Goal: Task Accomplishment & Management: Manage account settings

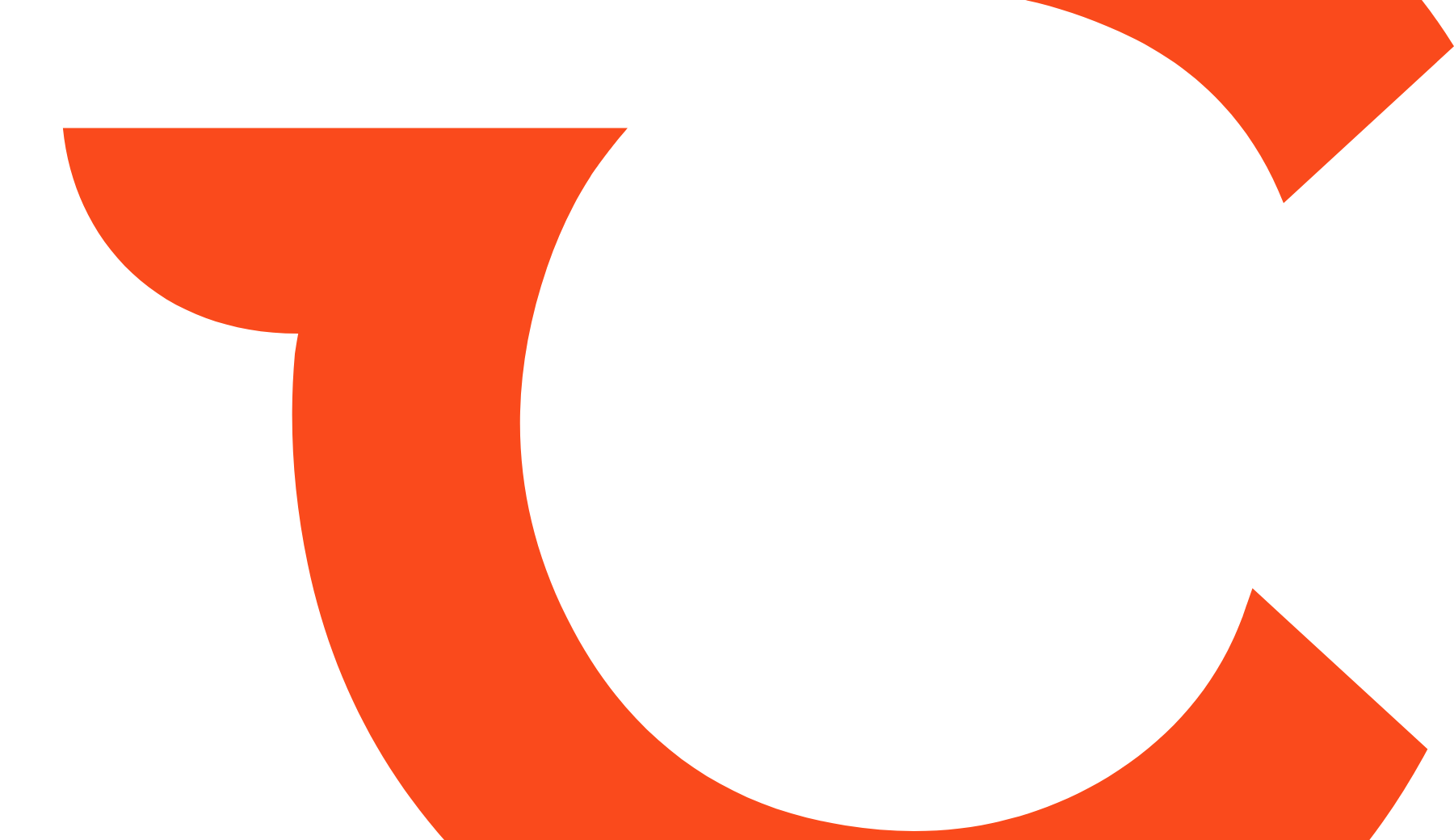
click at [627, 444] on html at bounding box center [727, 420] width 1454 height 840
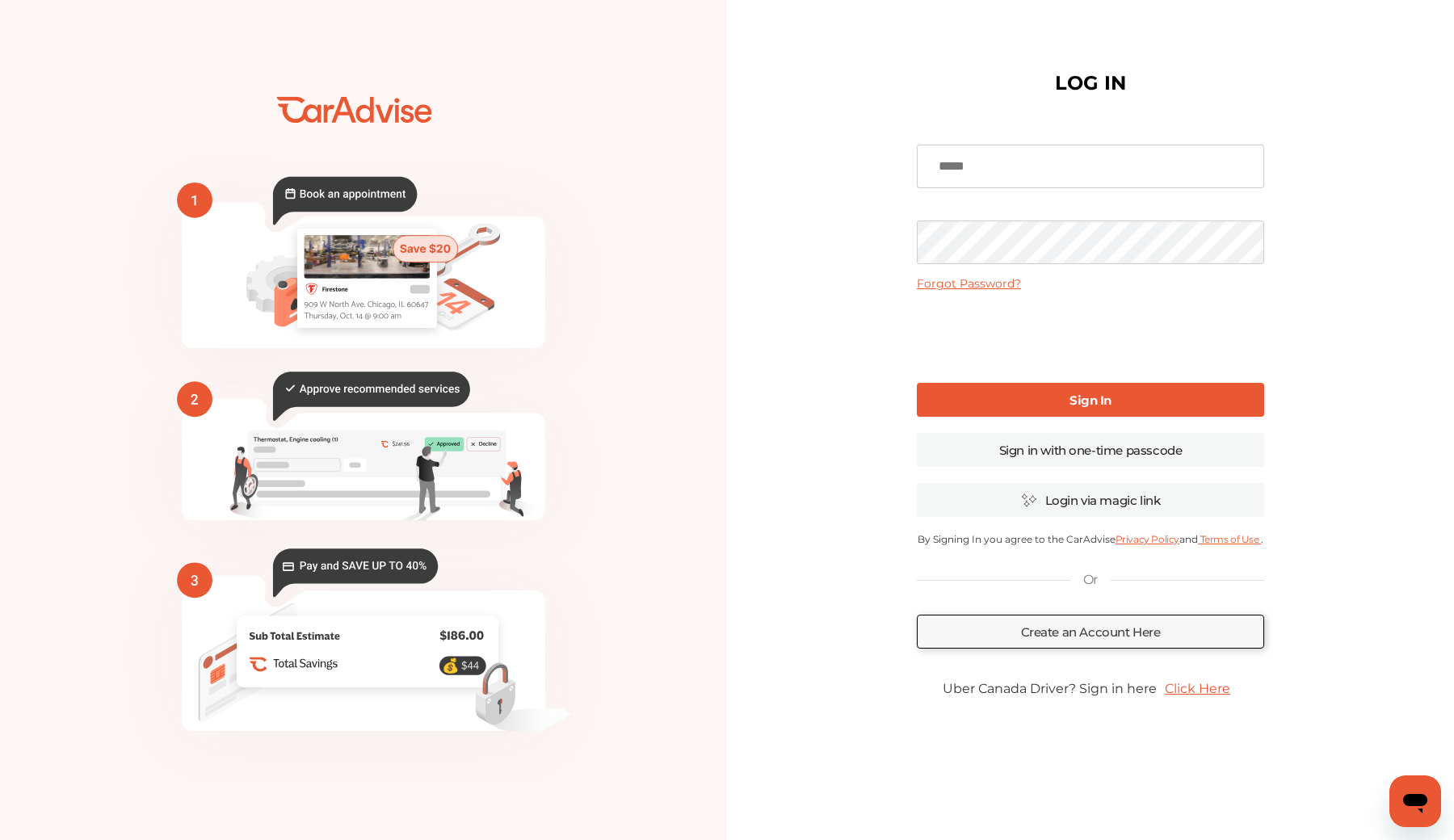
click at [937, 169] on input at bounding box center [1090, 166] width 347 height 43
click at [807, 109] on div "LOG IN Forgot Password? Sign In Sign in with one-time passcode Login via magic …" at bounding box center [1091, 420] width 727 height 787
click at [1045, 510] on link "Login via magic link" at bounding box center [1090, 500] width 347 height 34
click at [1224, 688] on link "Click Here" at bounding box center [1197, 688] width 82 height 32
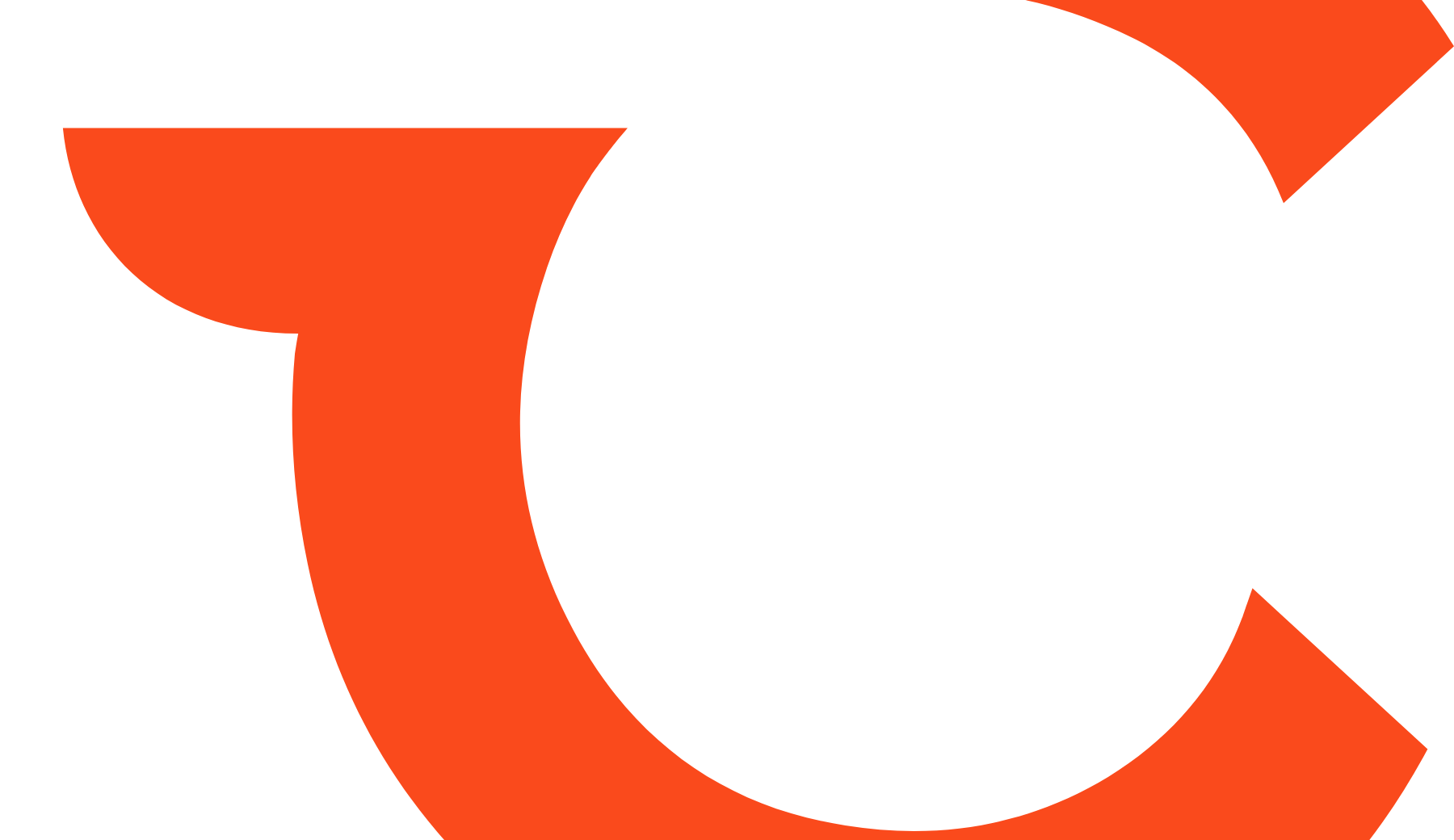
drag, startPoint x: 579, startPoint y: 32, endPoint x: 947, endPoint y: 511, distance: 604.0
click at [947, 511] on html at bounding box center [727, 420] width 1454 height 840
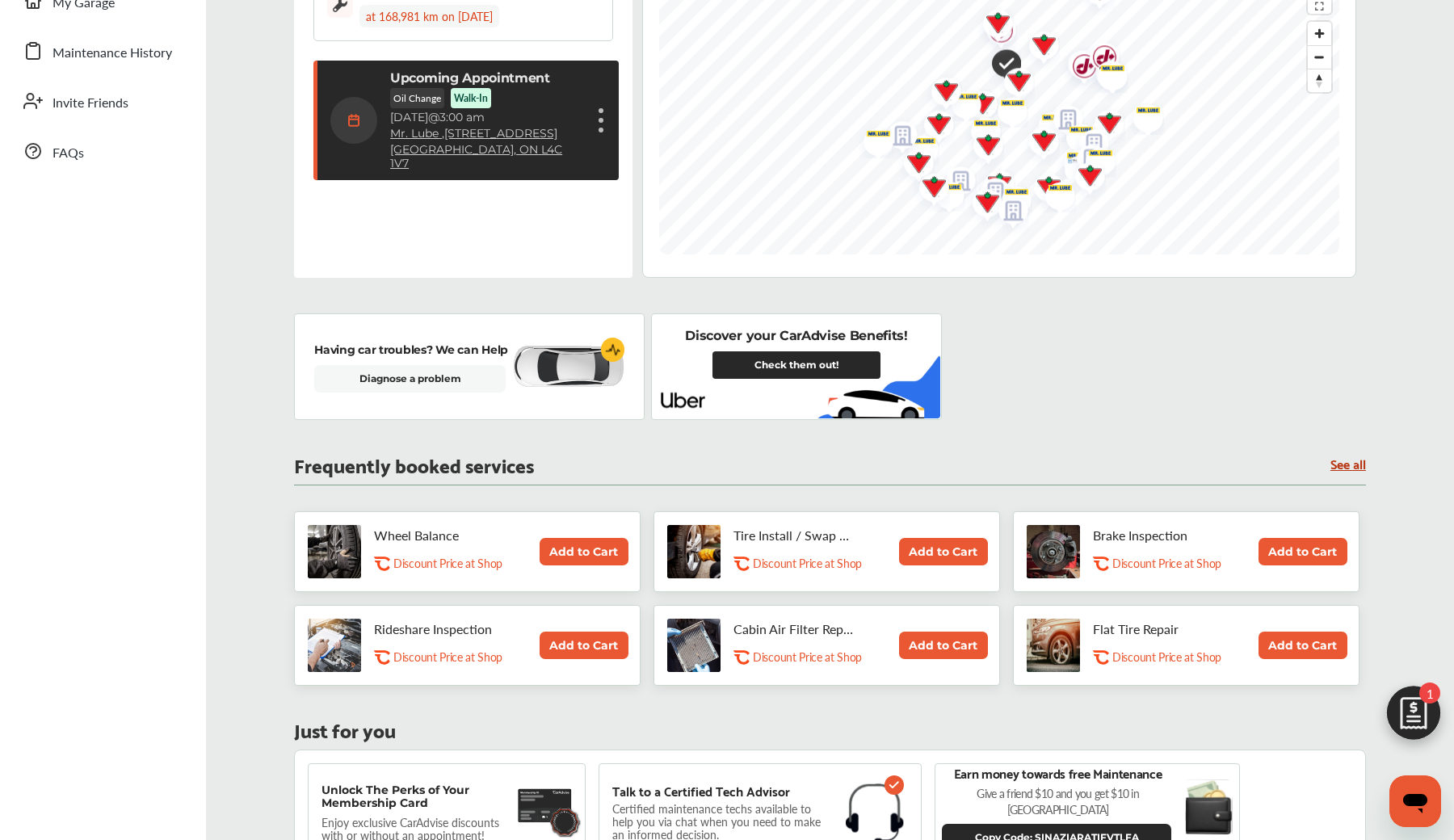
scroll to position [338, 0]
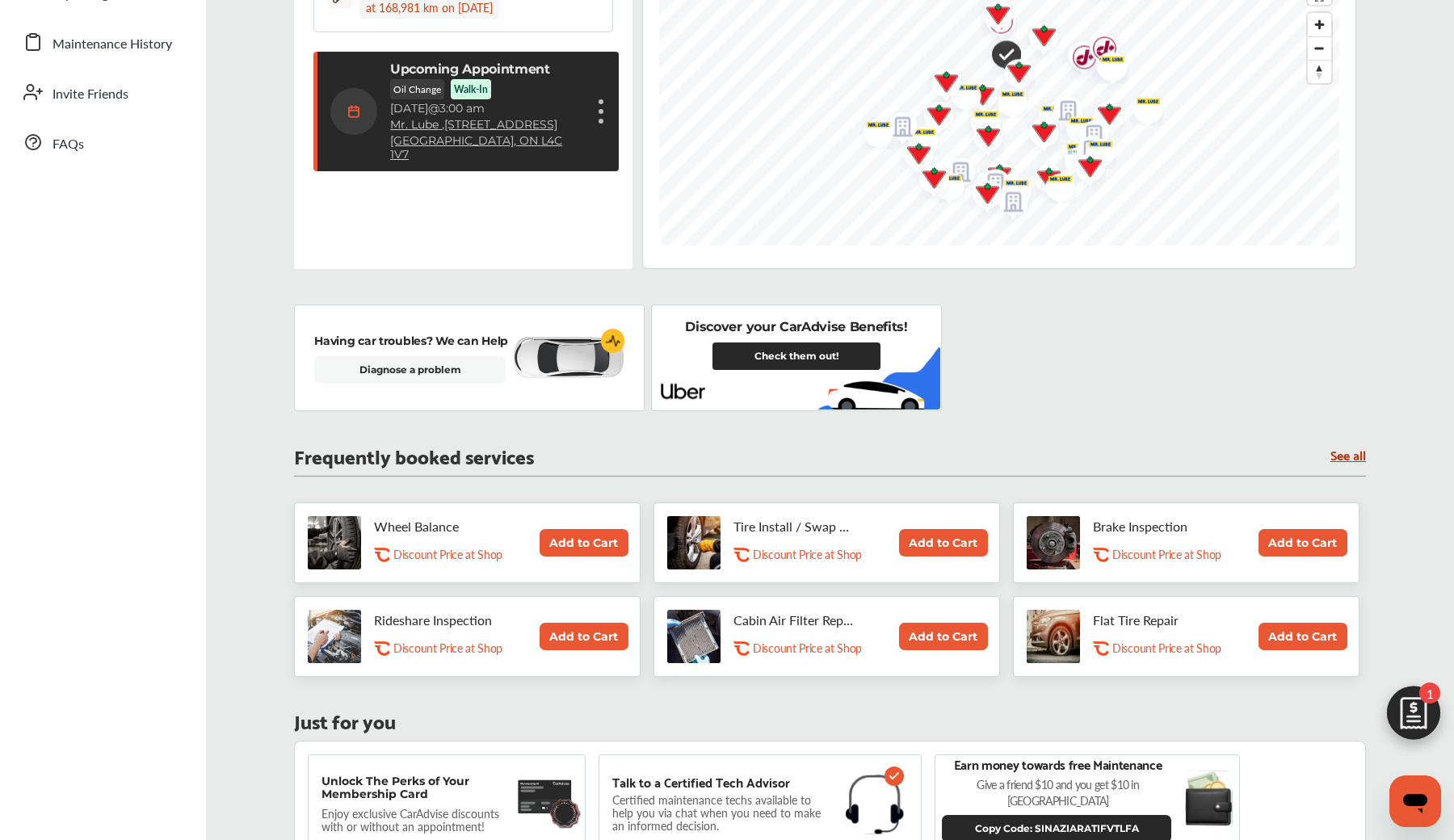
click at [803, 559] on p "Discount Price at Shop" at bounding box center [807, 554] width 109 height 16
click at [638, 547] on div "Wheel Balance .st0{fill:#FA4A1C;} Discount Price at Shop Add to Cart" at bounding box center [468, 543] width 347 height 81
click at [687, 547] on img at bounding box center [693, 543] width 53 height 53
click at [784, 524] on p "Tire Install / Swap Tires" at bounding box center [794, 527] width 121 height 31
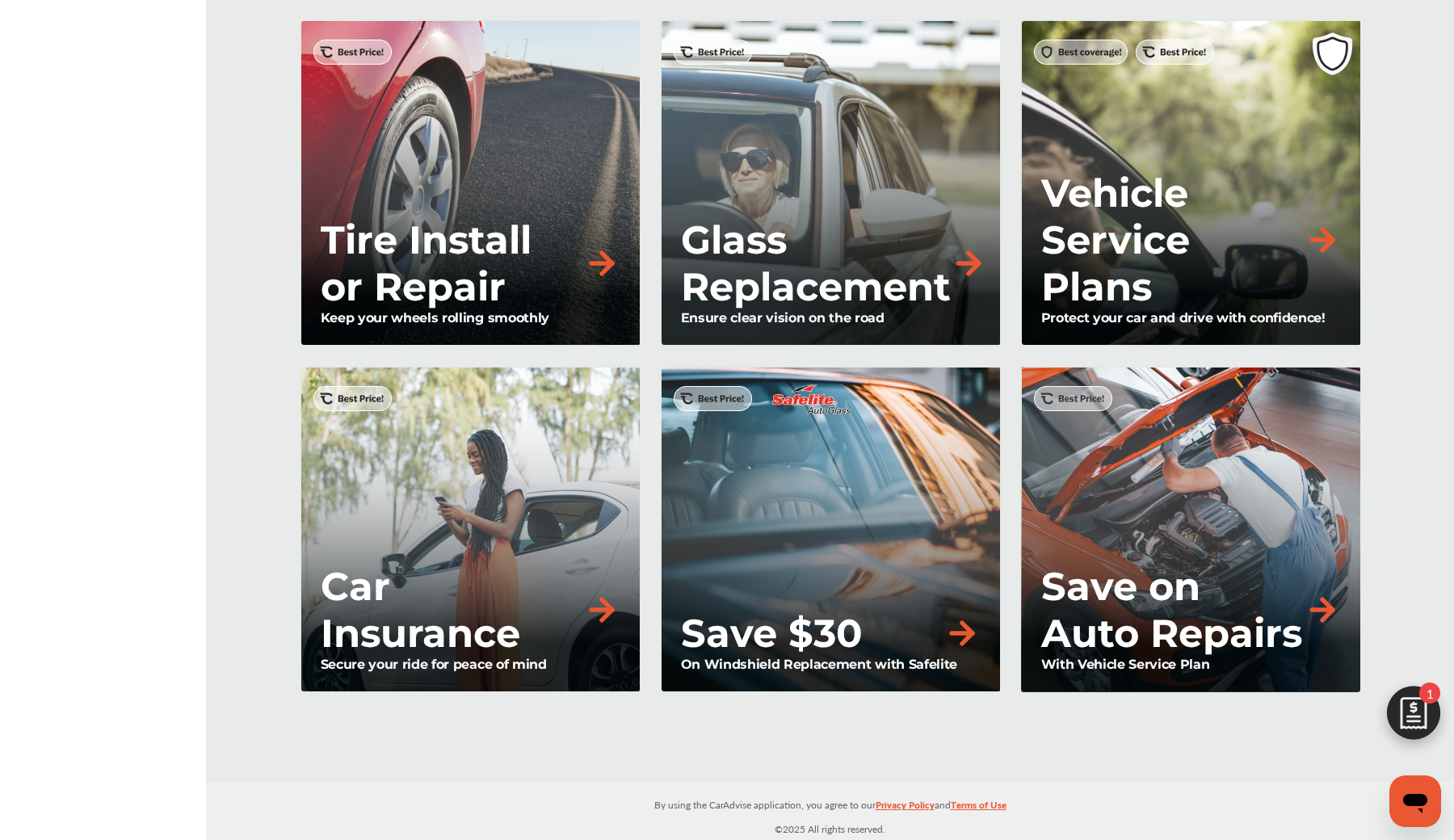
scroll to position [1311, 0]
click at [451, 507] on div "Car Insurance Secure your ride for peace of mind" at bounding box center [470, 529] width 341 height 327
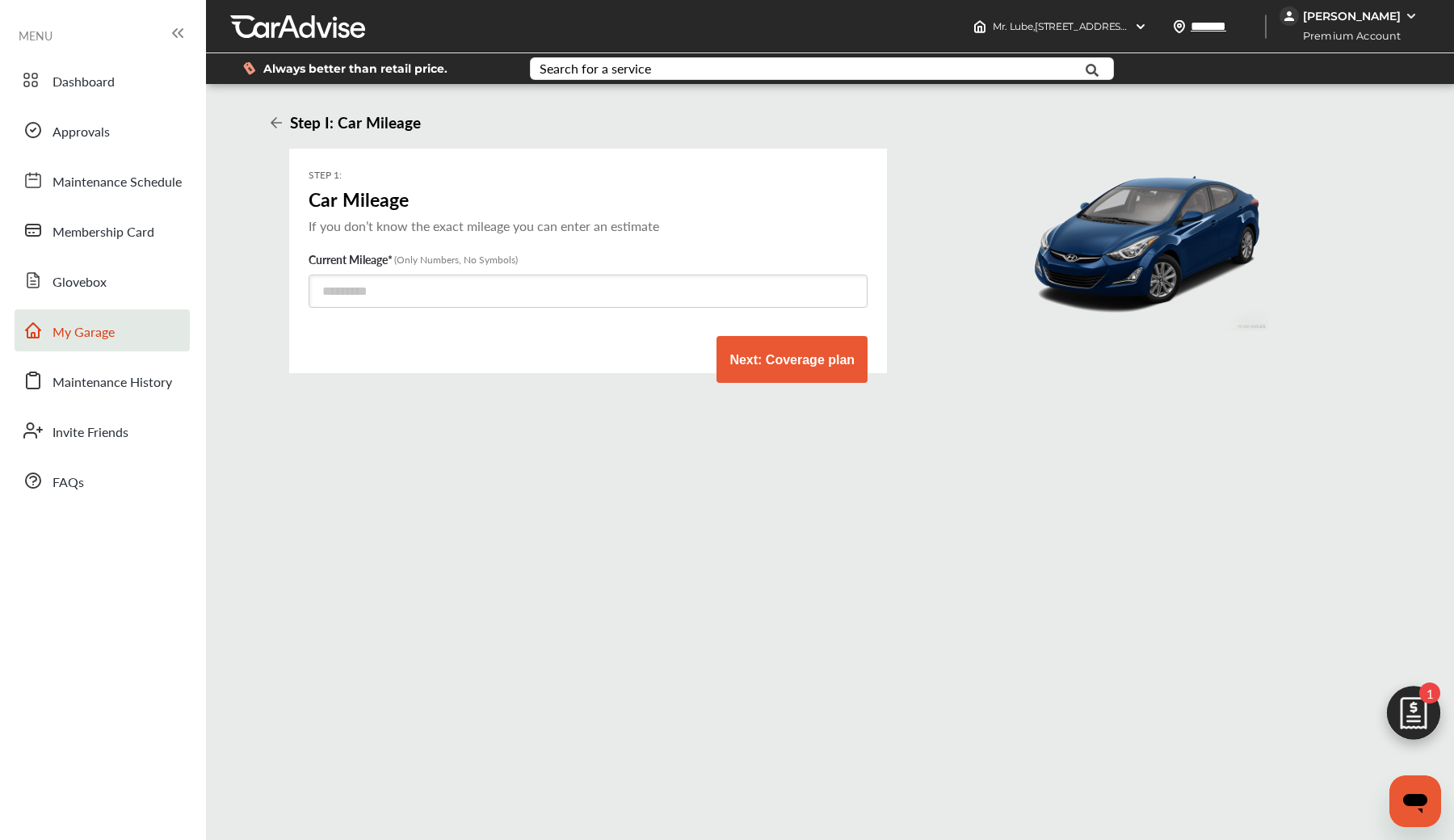
click at [117, 335] on link "My Garage" at bounding box center [102, 330] width 175 height 42
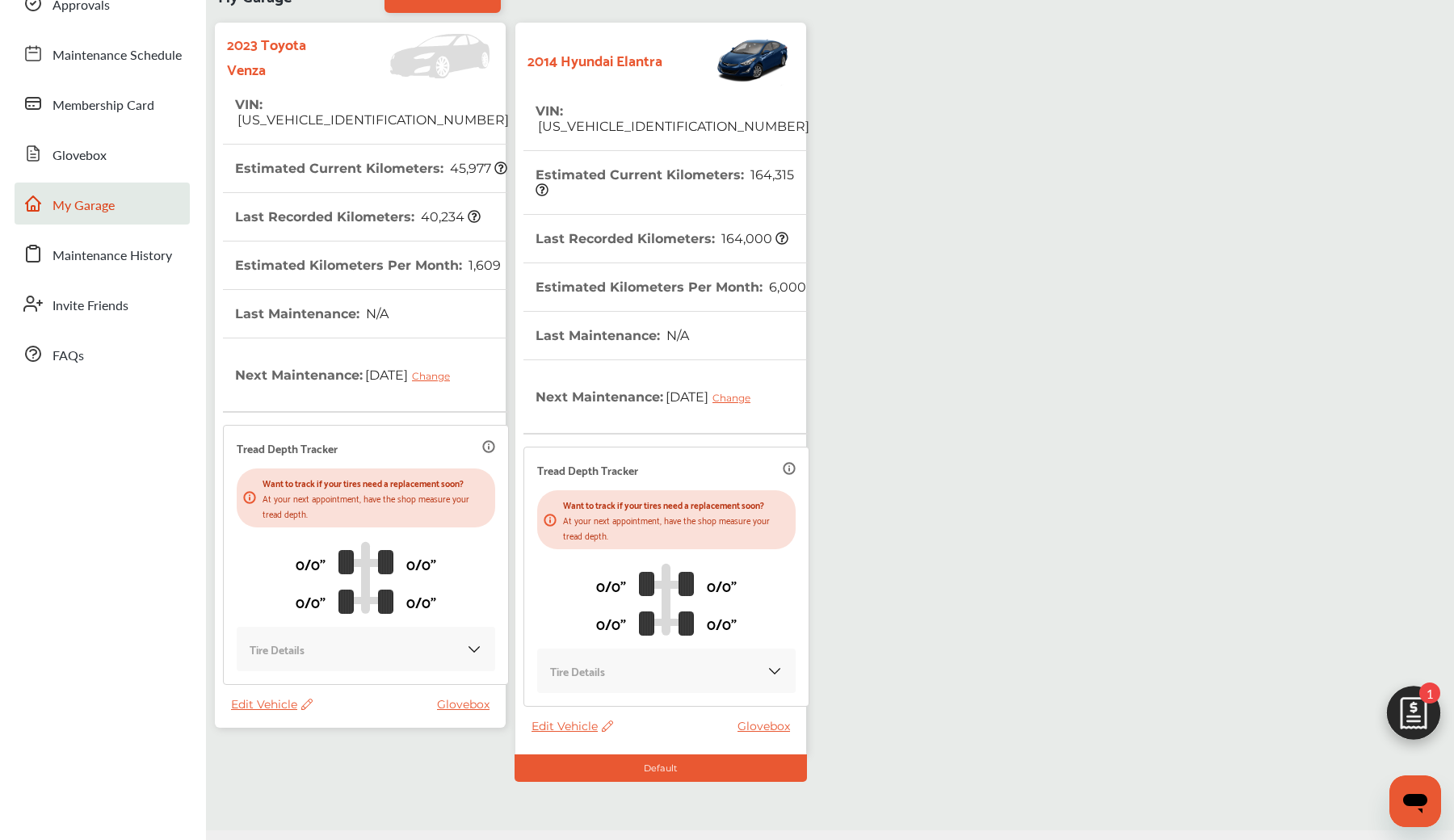
scroll to position [136, 0]
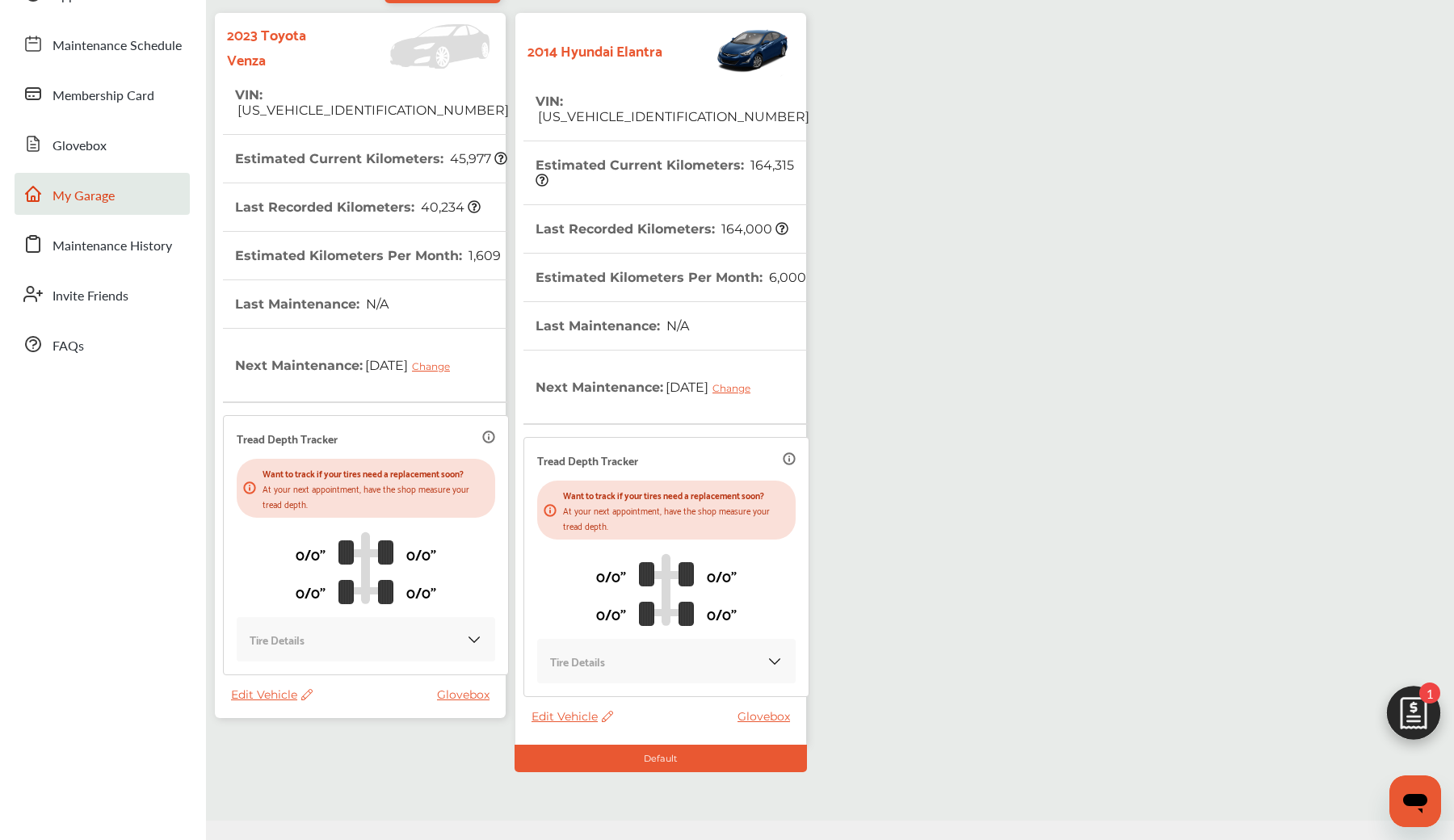
click at [684, 670] on div "Tire Details" at bounding box center [666, 661] width 233 height 19
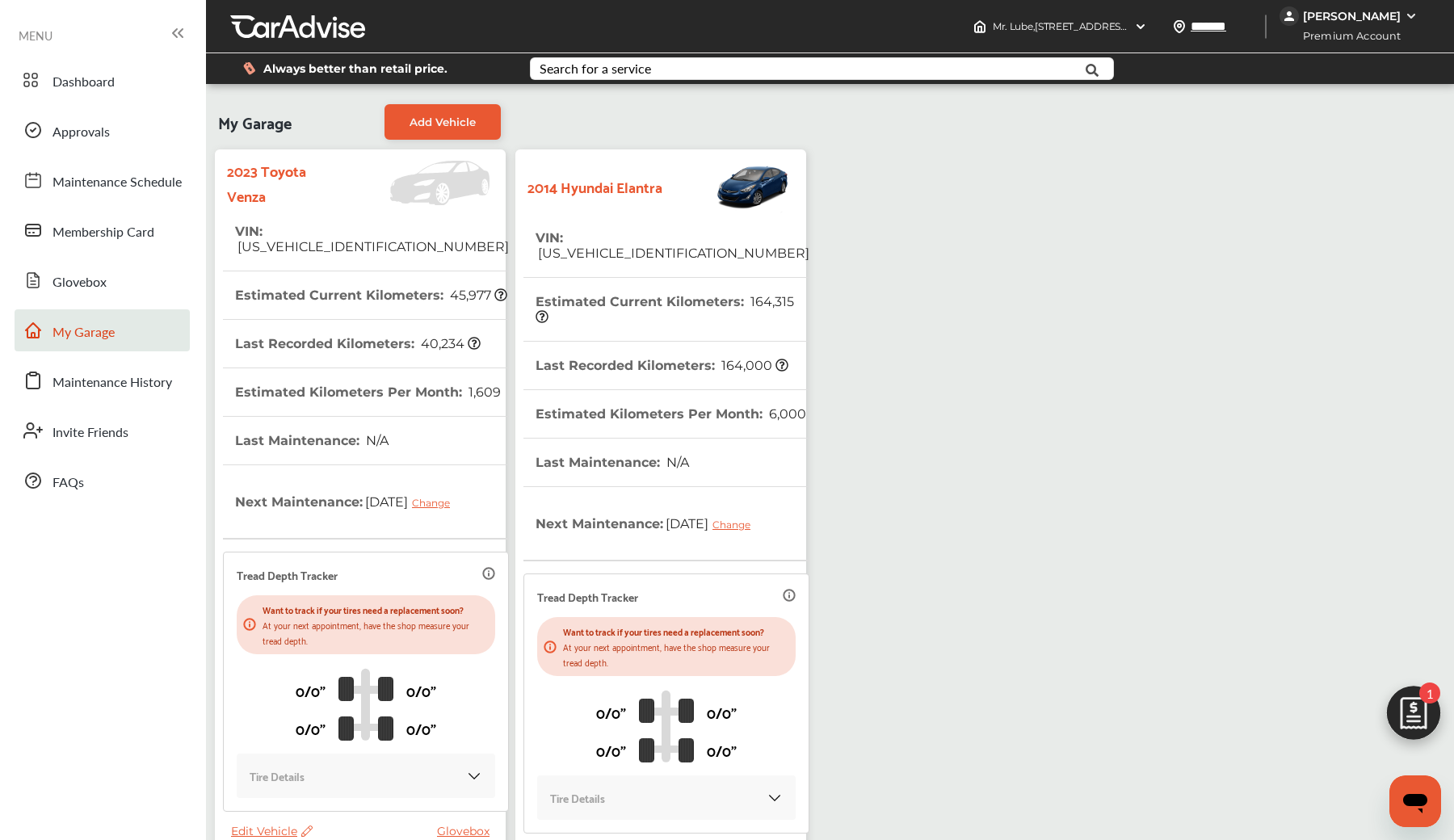
scroll to position [0, 0]
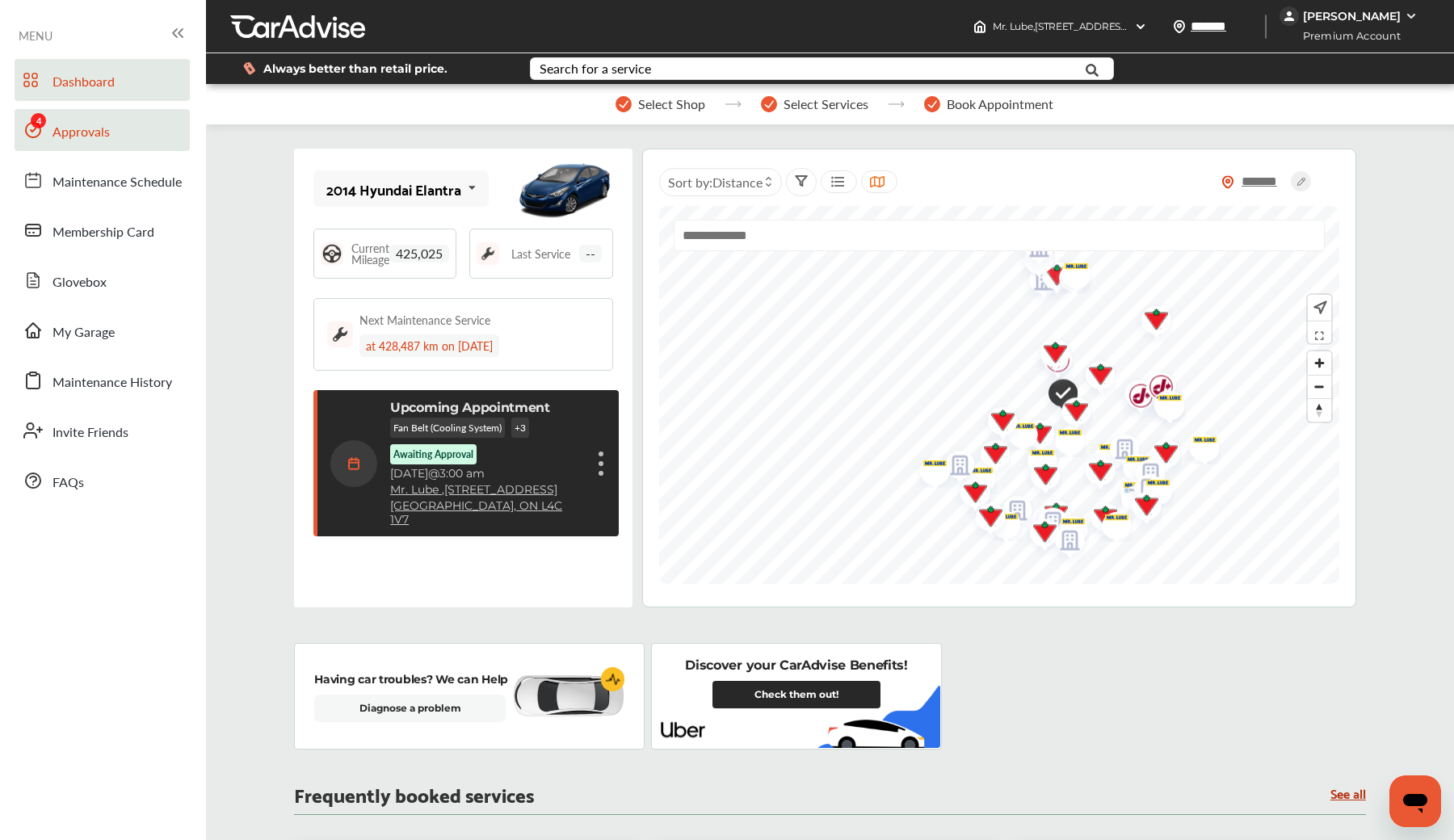
click at [163, 140] on link "Approvals" at bounding box center [102, 129] width 175 height 42
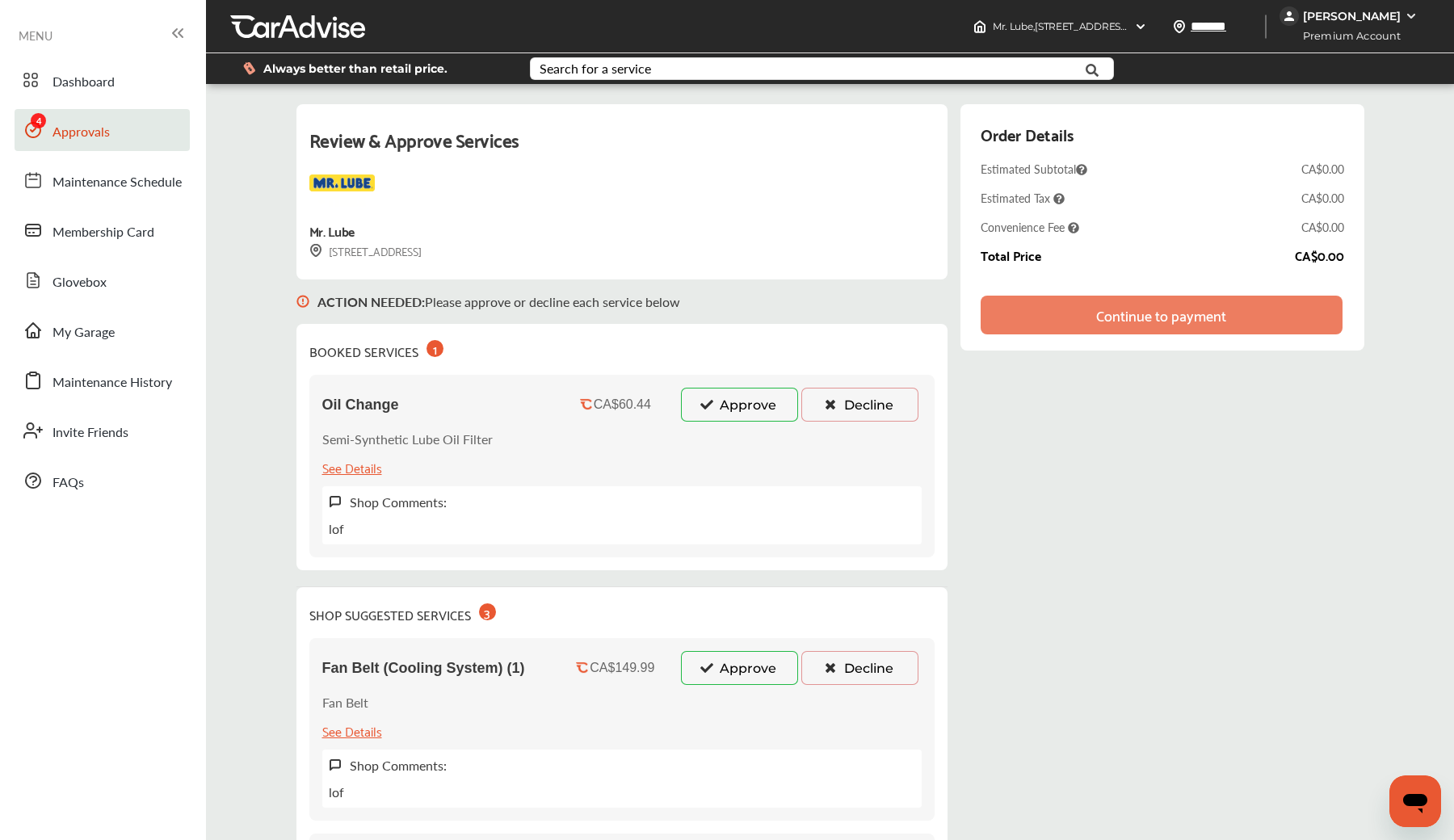
click at [690, 410] on button "Approve" at bounding box center [739, 404] width 117 height 34
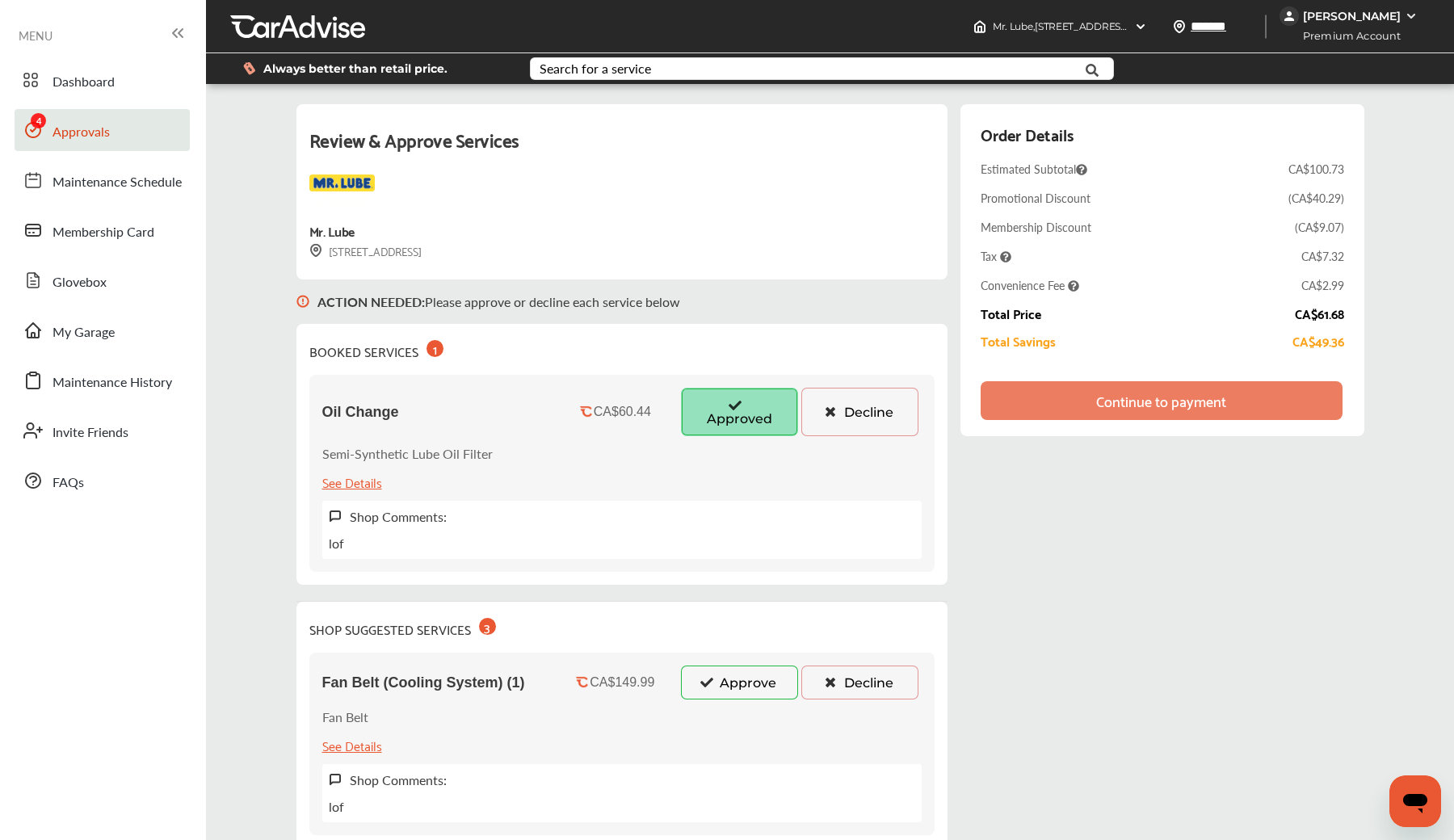
scroll to position [-1, 0]
click at [727, 440] on div "Oil Change CA$60.44 Approved Decline Semi-Synthetic Lube Oil Filter See Details…" at bounding box center [622, 473] width 625 height 197
click at [727, 417] on button "Approved" at bounding box center [739, 411] width 117 height 48
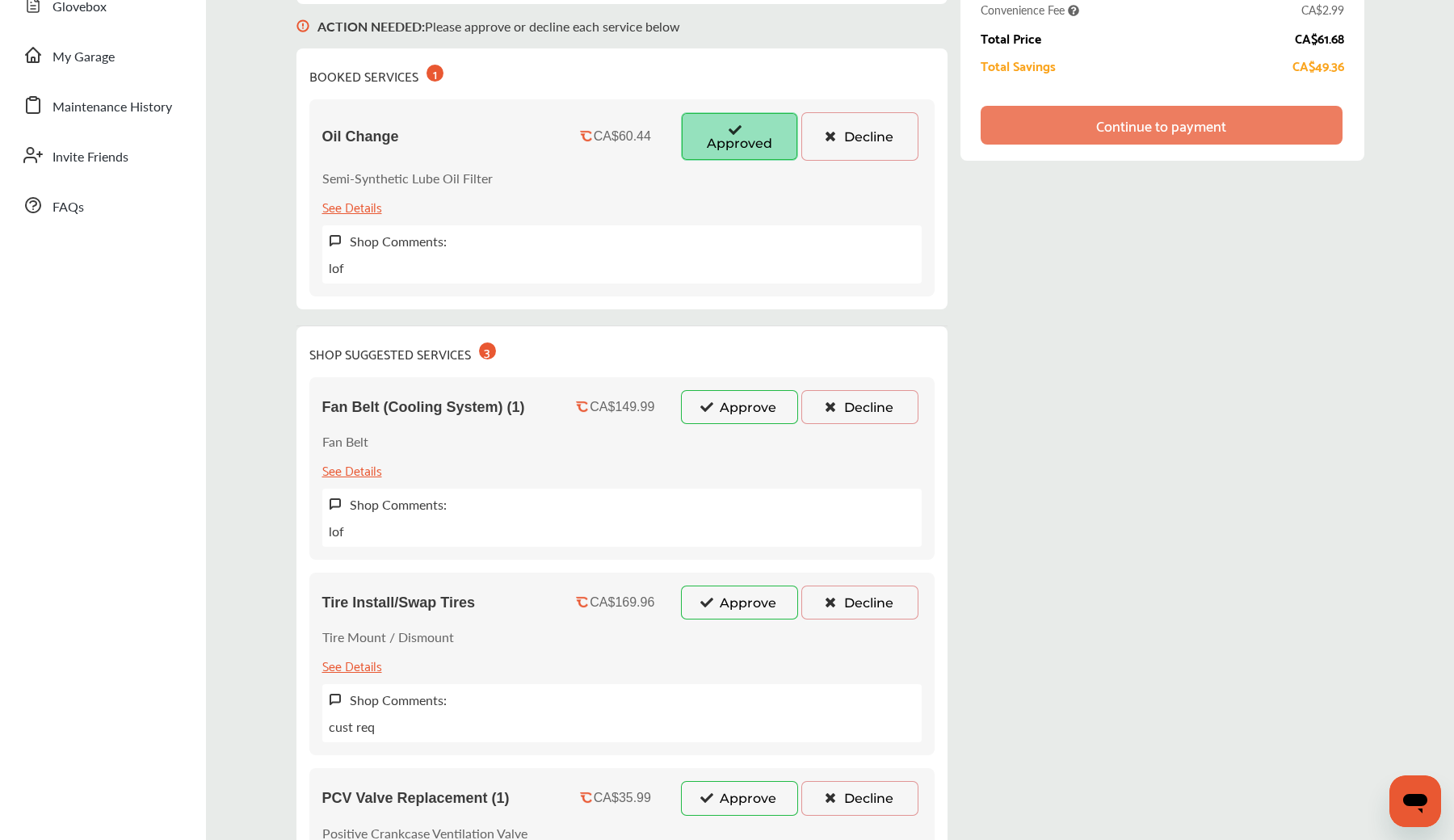
scroll to position [257, 0]
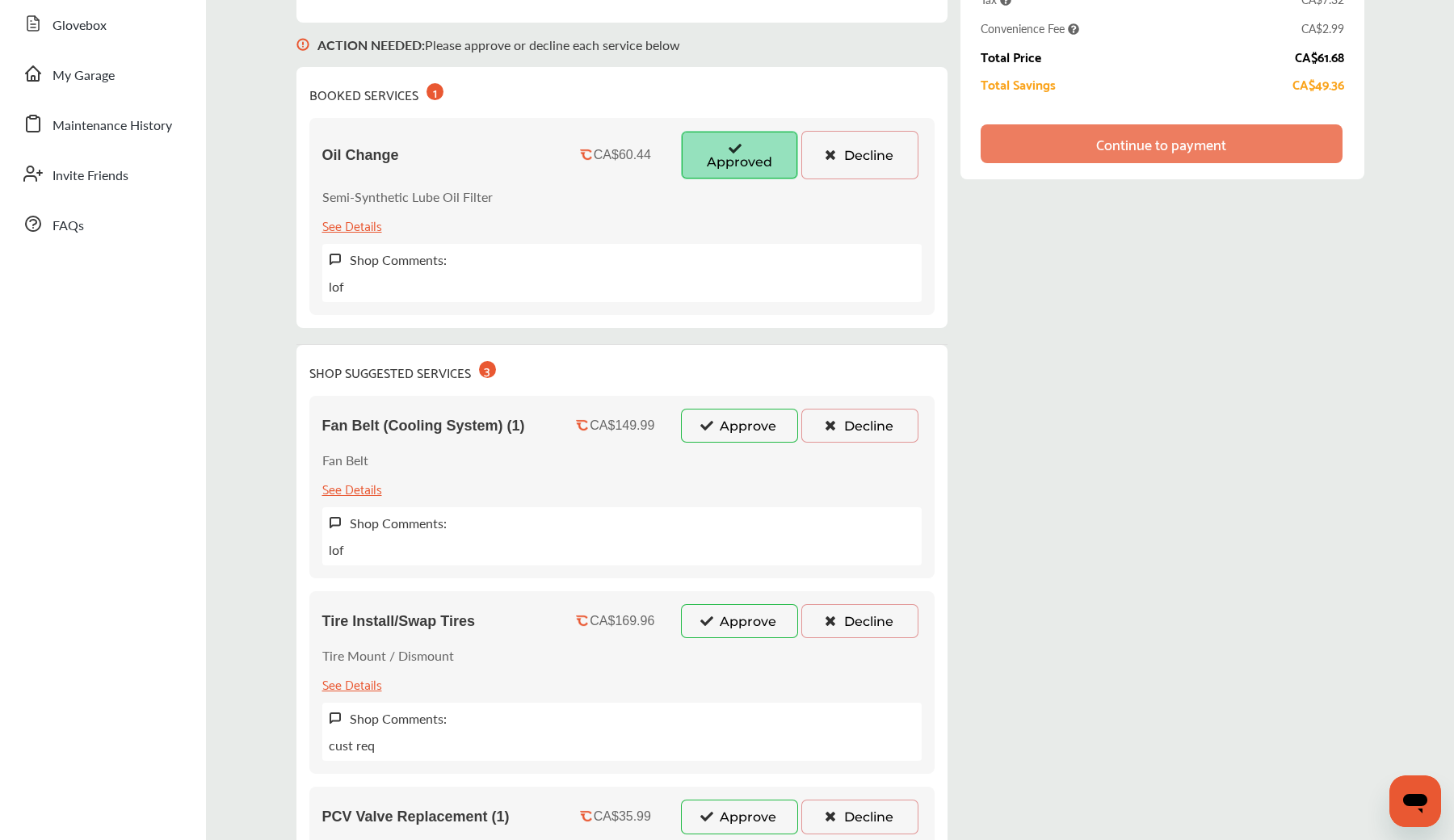
click at [842, 163] on button "Decline" at bounding box center [860, 154] width 117 height 48
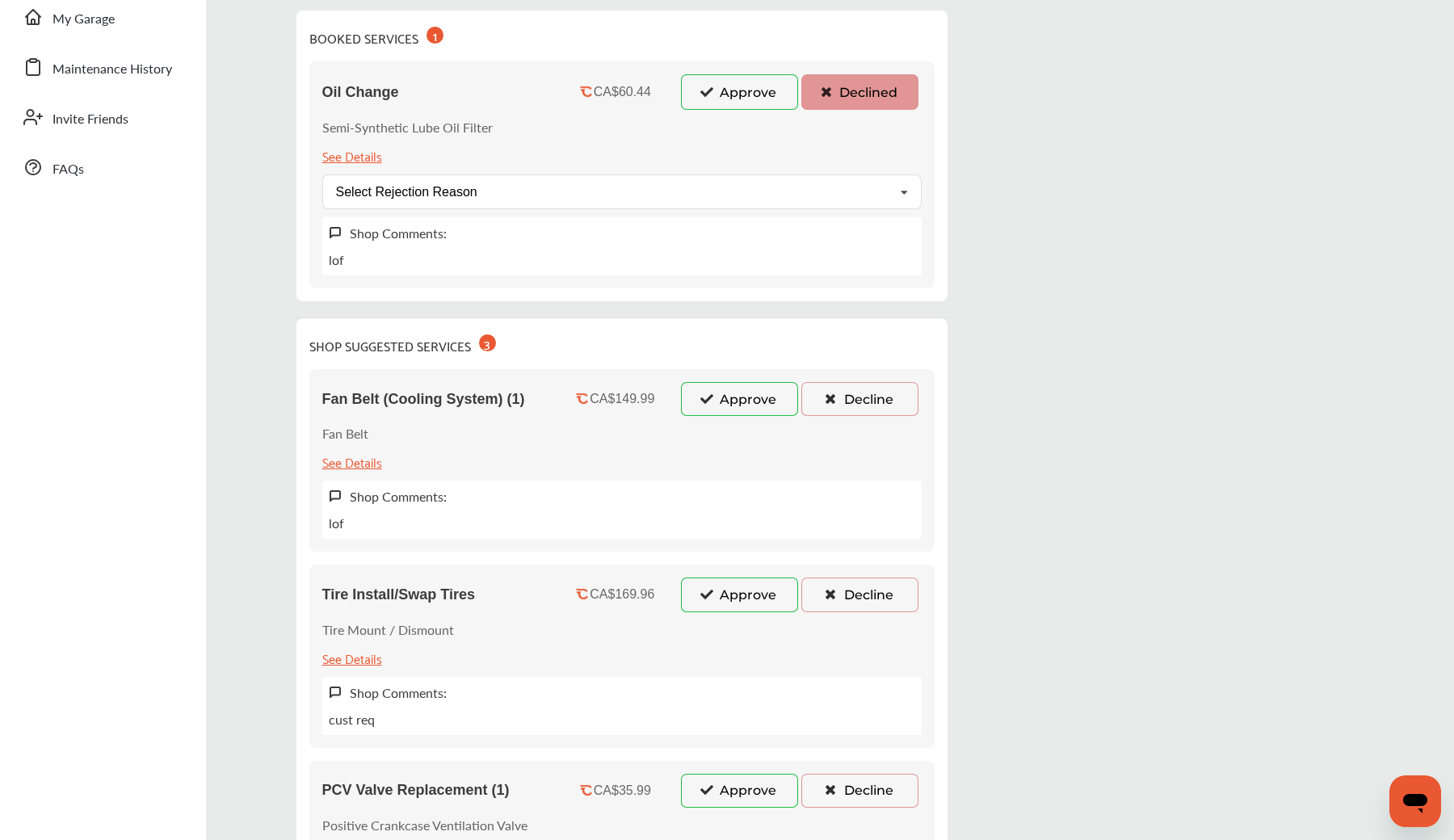
scroll to position [315, 0]
click at [527, 199] on div "Select Rejection Reason Price Not Required More Info Needed Other" at bounding box center [621, 190] width 599 height 35
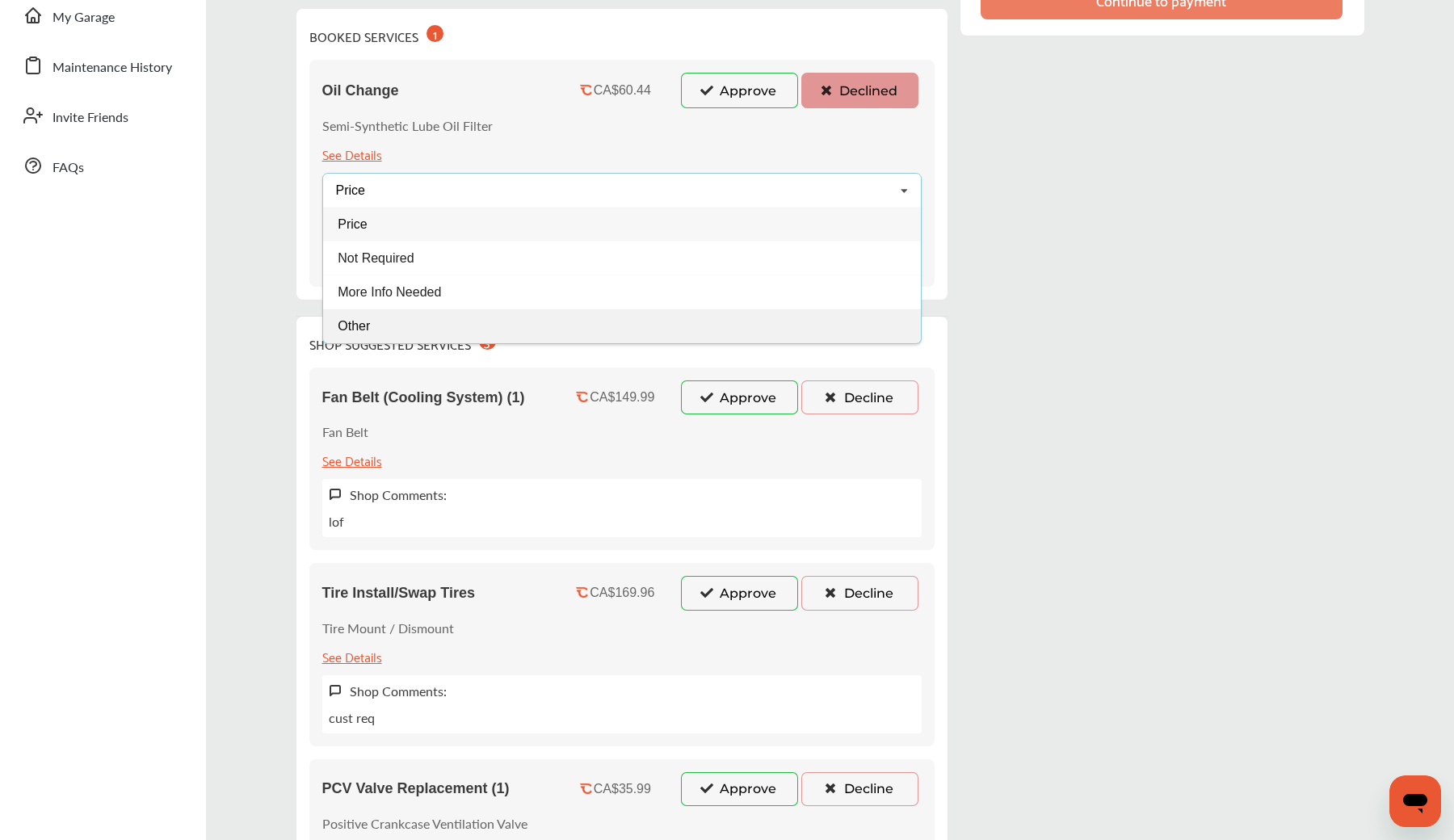
click at [415, 321] on div "Other" at bounding box center [621, 327] width 597 height 34
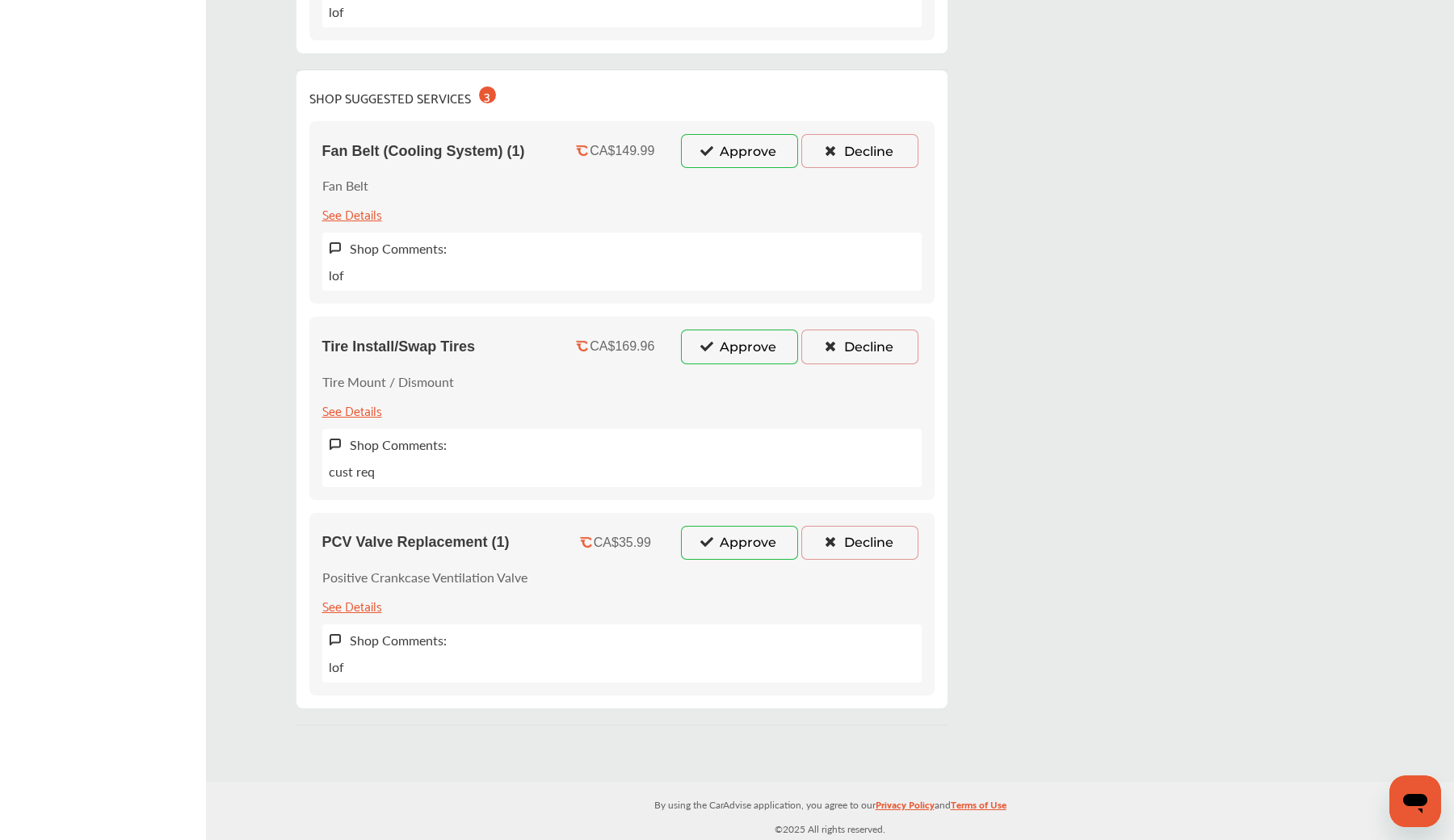
scroll to position [561, 0]
drag, startPoint x: 316, startPoint y: 541, endPoint x: 483, endPoint y: 545, distance: 167.0
click at [483, 545] on div "PCV Valve Replacement (1) CA$35.99 Approve Decline Positive Crankcase Ventilati…" at bounding box center [622, 604] width 625 height 182
copy span "PCV Valve Replacemen"
click at [1117, 314] on div "Review & Approve Services Mr. Lube 9699 Yonge St Richmond Hill, ON L4C 1V7 ACTI…" at bounding box center [830, 134] width 1068 height 1182
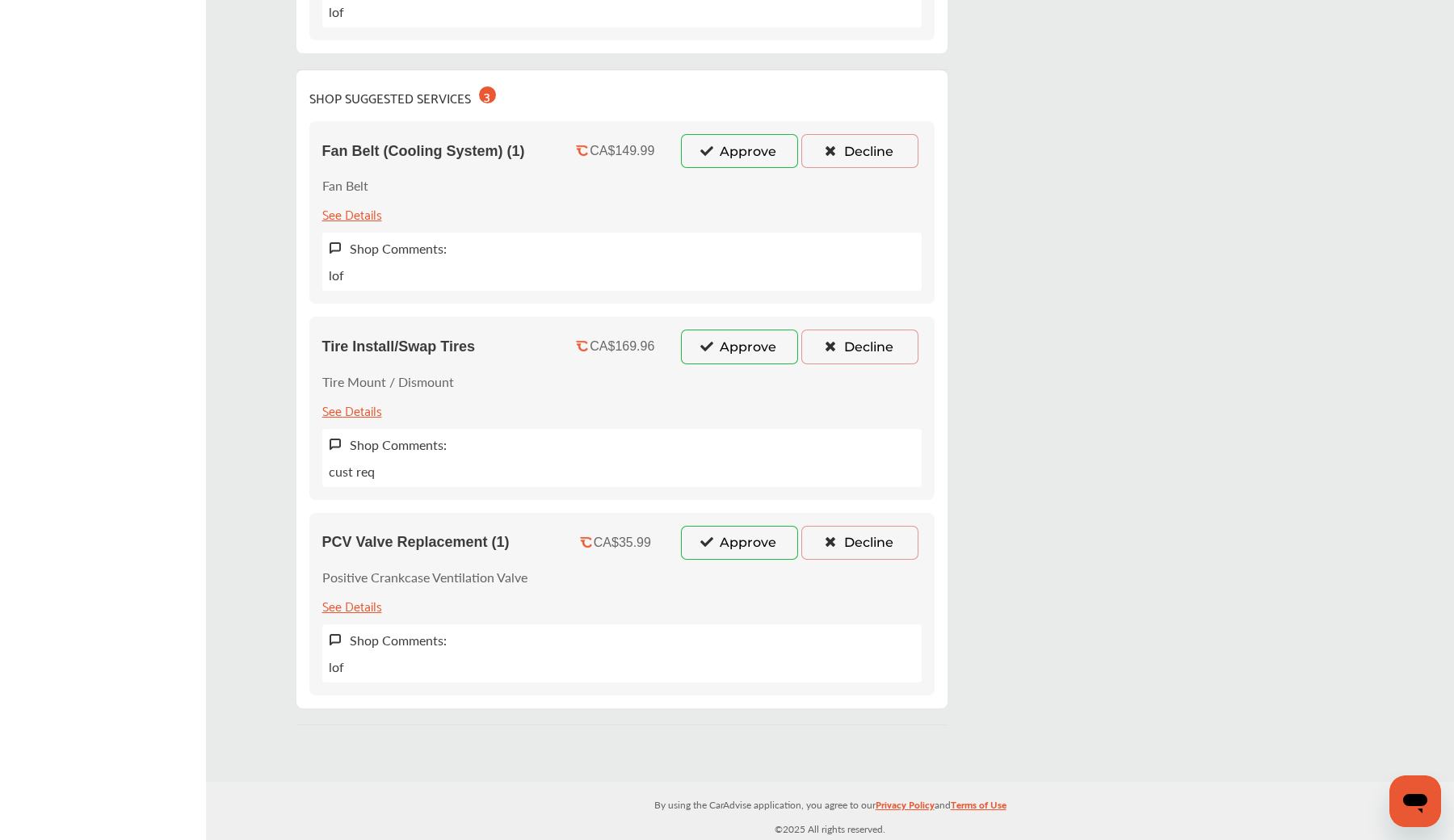
click at [758, 343] on button "Approve" at bounding box center [739, 346] width 117 height 34
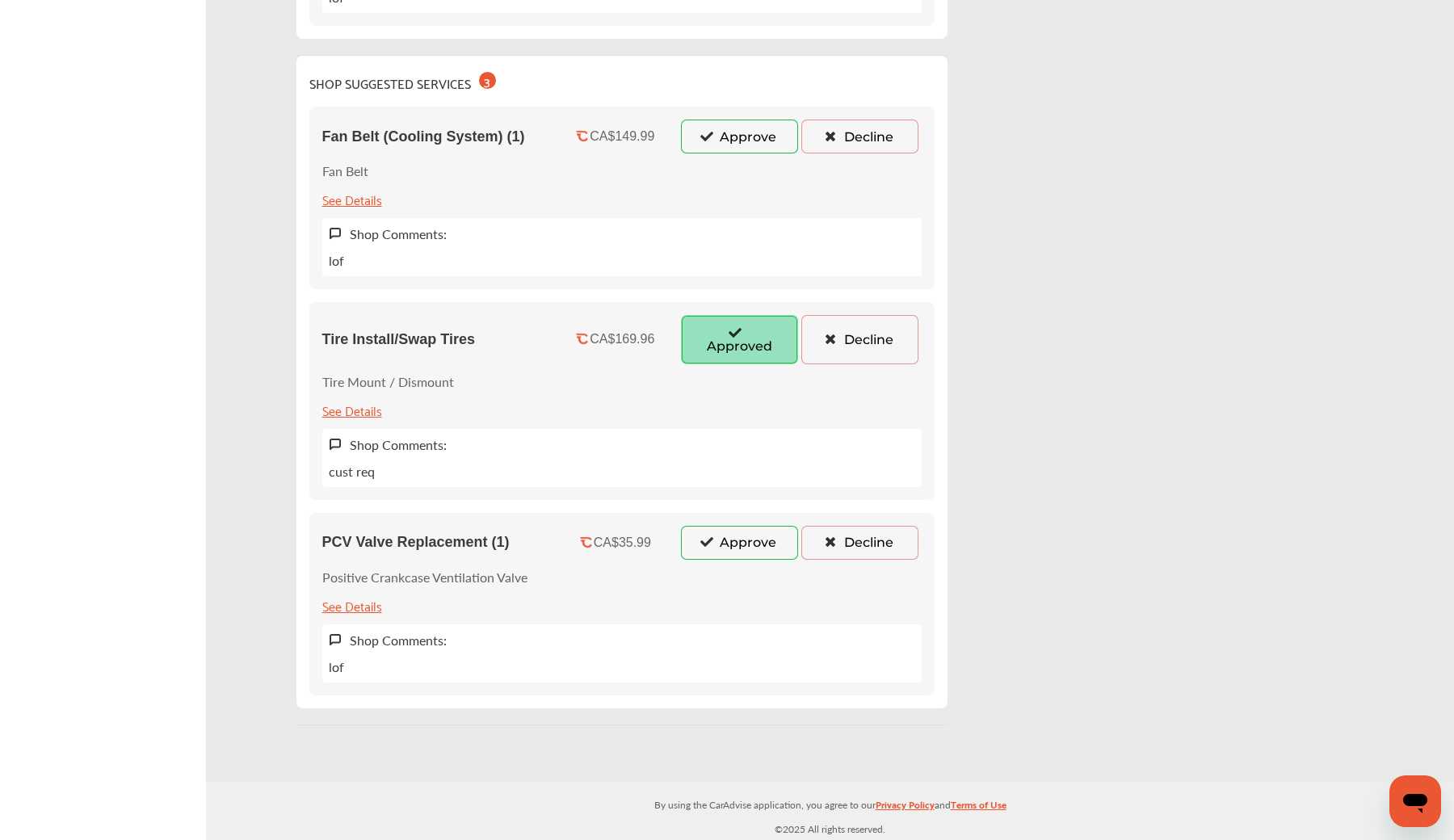
scroll to position [576, 0]
click at [849, 345] on button "Decline" at bounding box center [860, 338] width 117 height 48
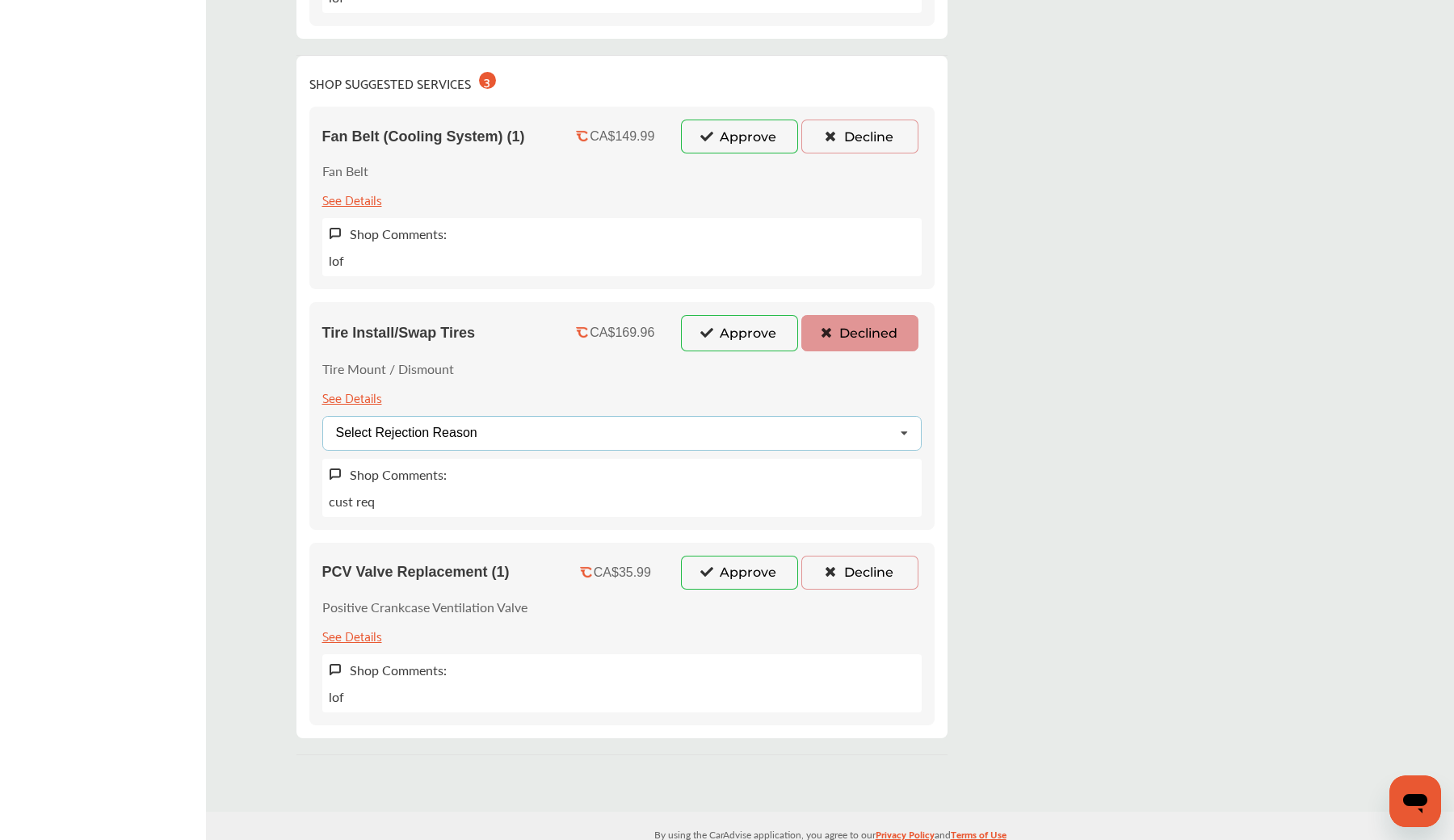
click at [722, 427] on div "Select Rejection Reason Price Not Required More Info Needed Other" at bounding box center [621, 433] width 599 height 35
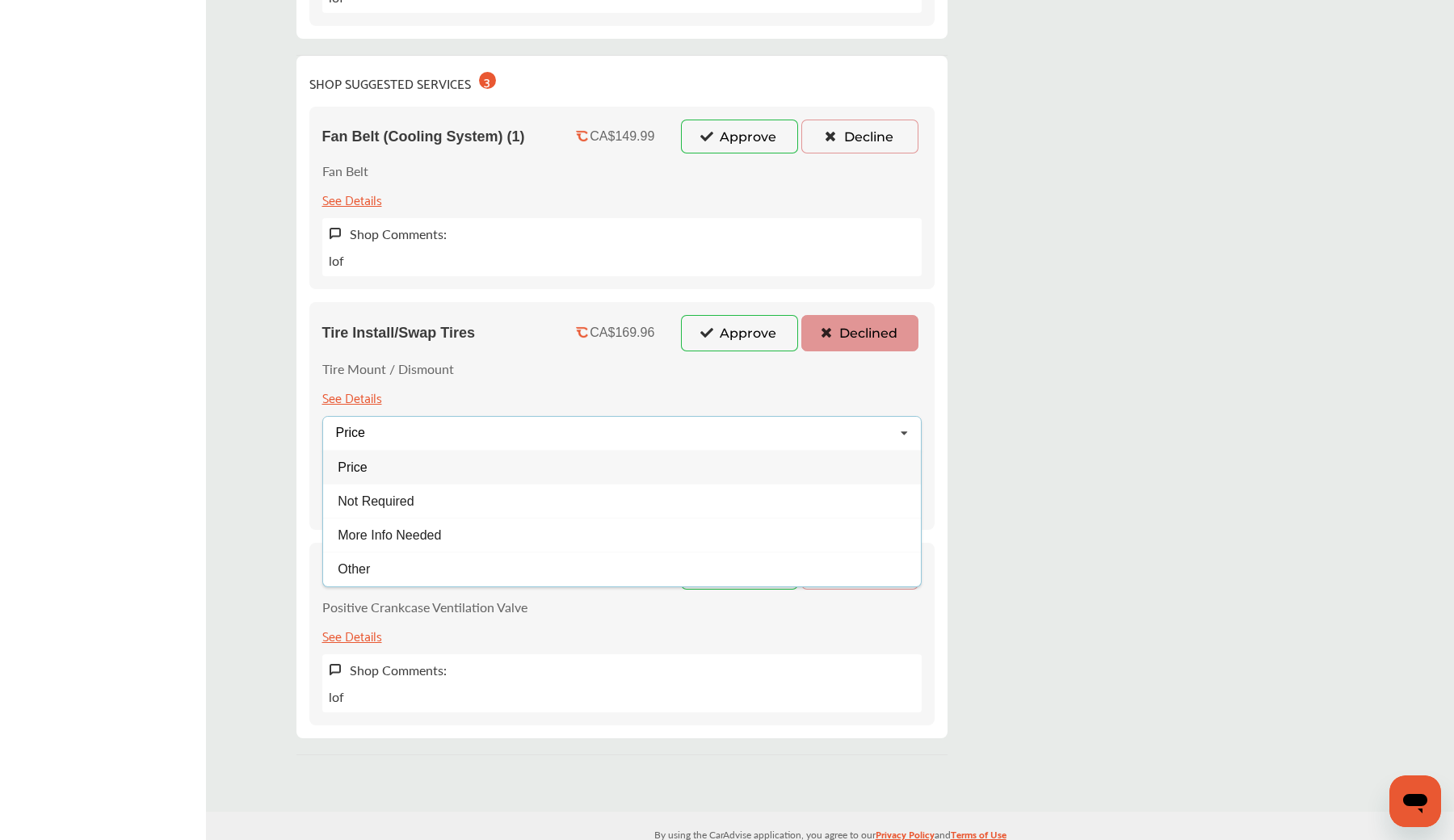
click at [578, 362] on div "Tire Install/Swap Tires CA$169.96 Approve Declined Tire Mount / Dismount See De…" at bounding box center [622, 416] width 625 height 227
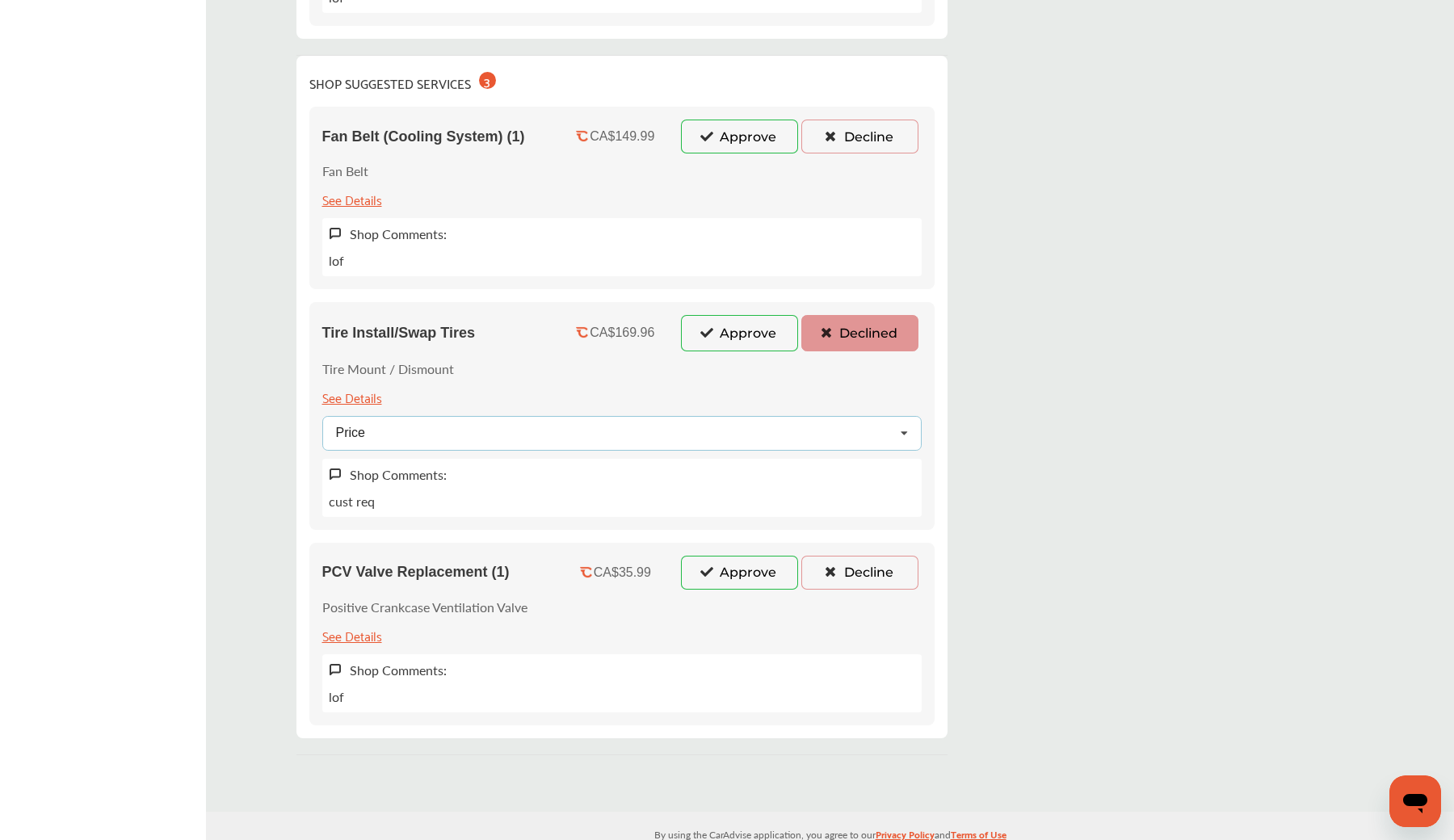
click at [577, 435] on div "Price Price Not Required More Info Needed Other" at bounding box center [621, 433] width 599 height 35
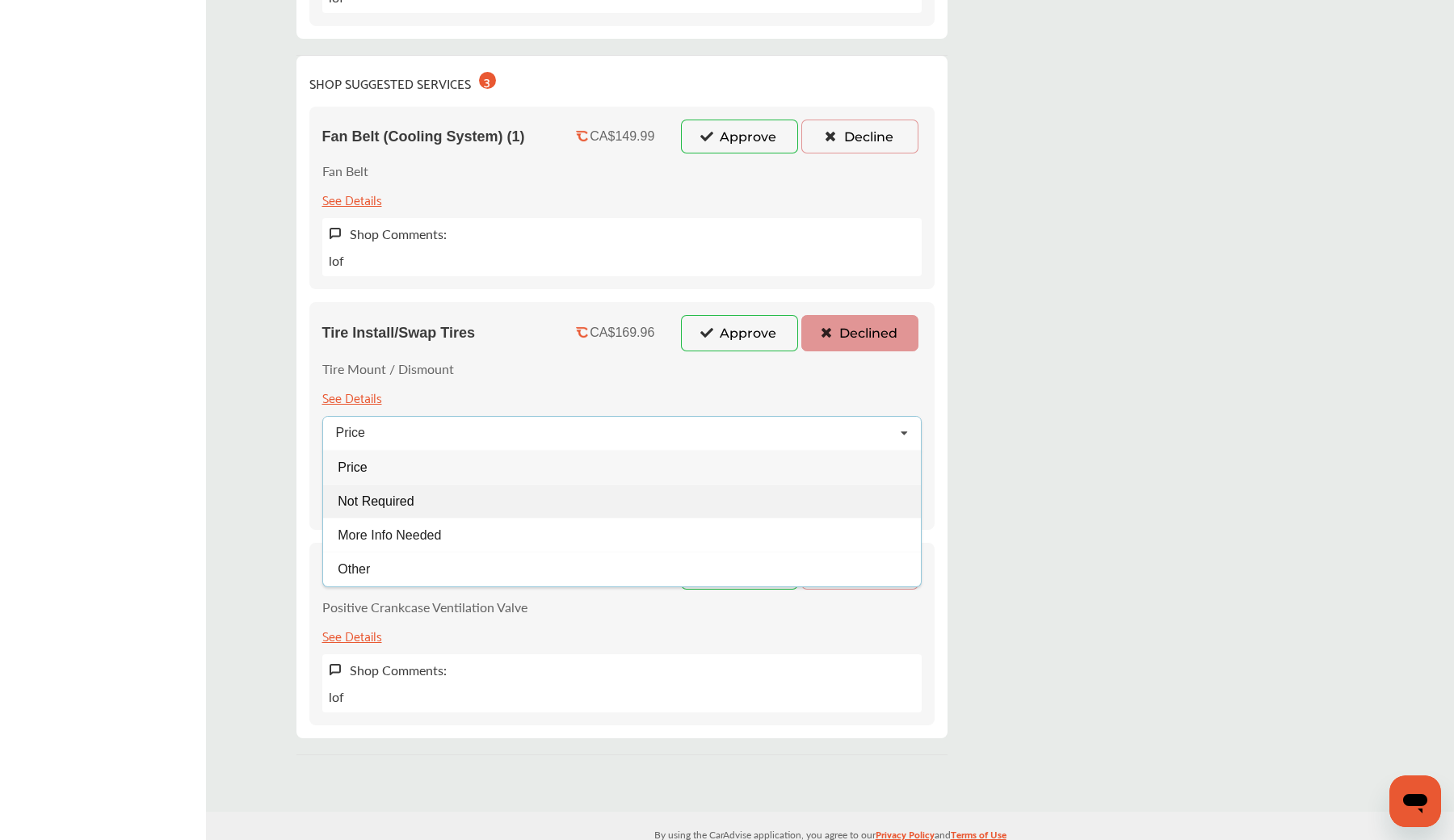
click at [529, 498] on div "Not Required" at bounding box center [621, 501] width 597 height 34
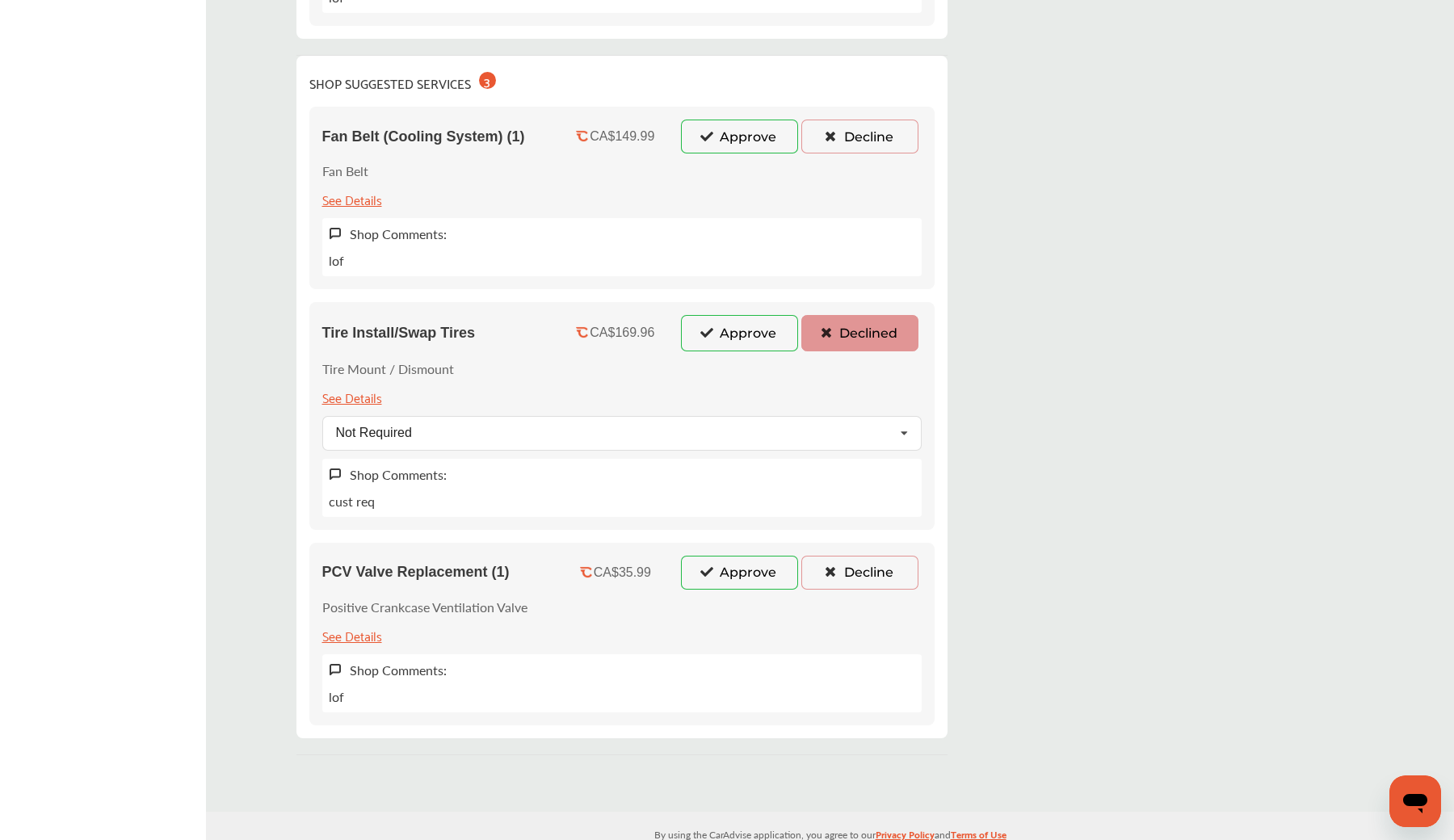
click at [855, 354] on div "Tire Install/Swap Tires CA$169.96 Approve Declined Tire Mount / Dismount See De…" at bounding box center [622, 416] width 625 height 227
click at [855, 345] on button "Declined" at bounding box center [860, 332] width 117 height 35
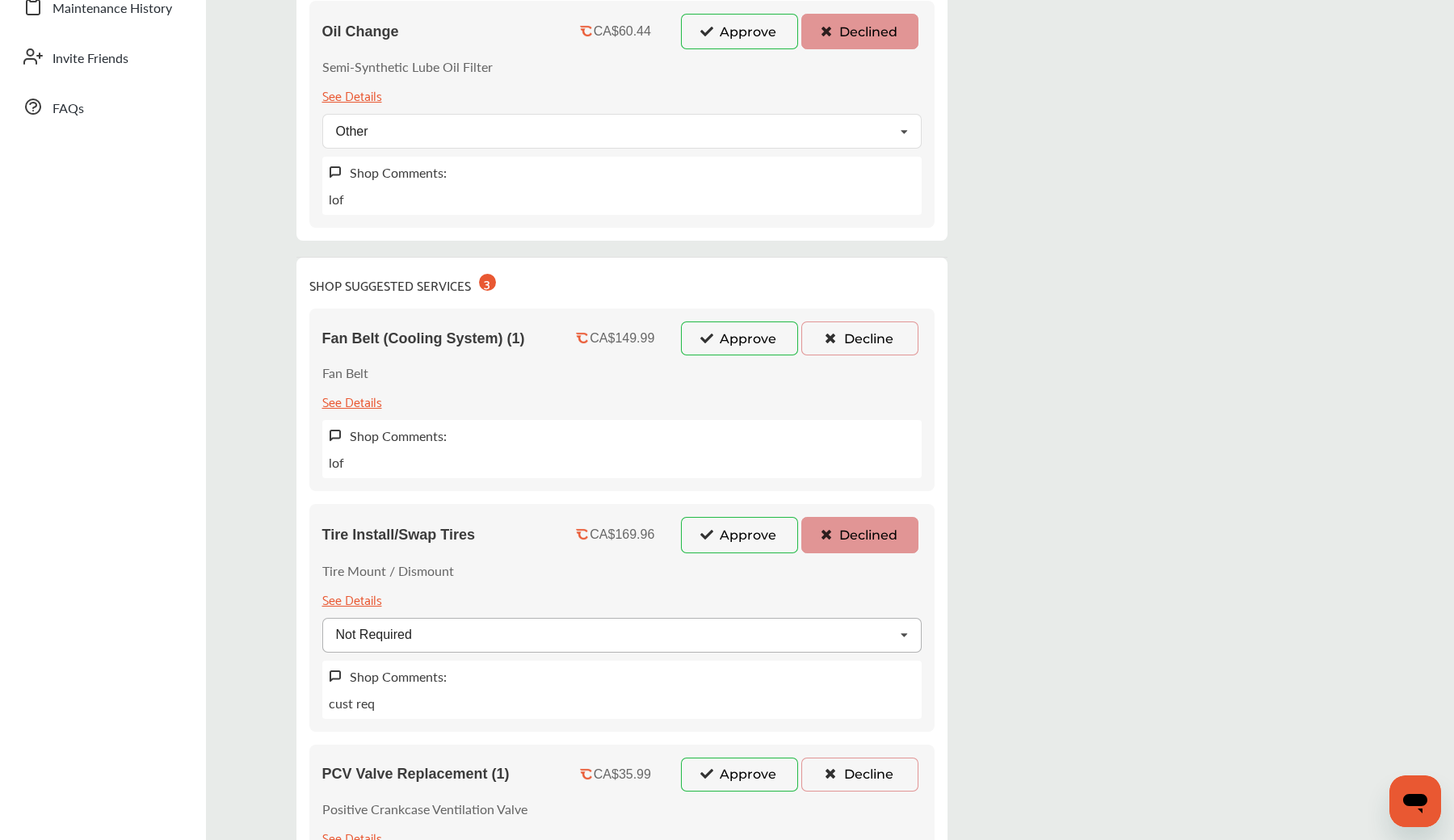
scroll to position [401, 0]
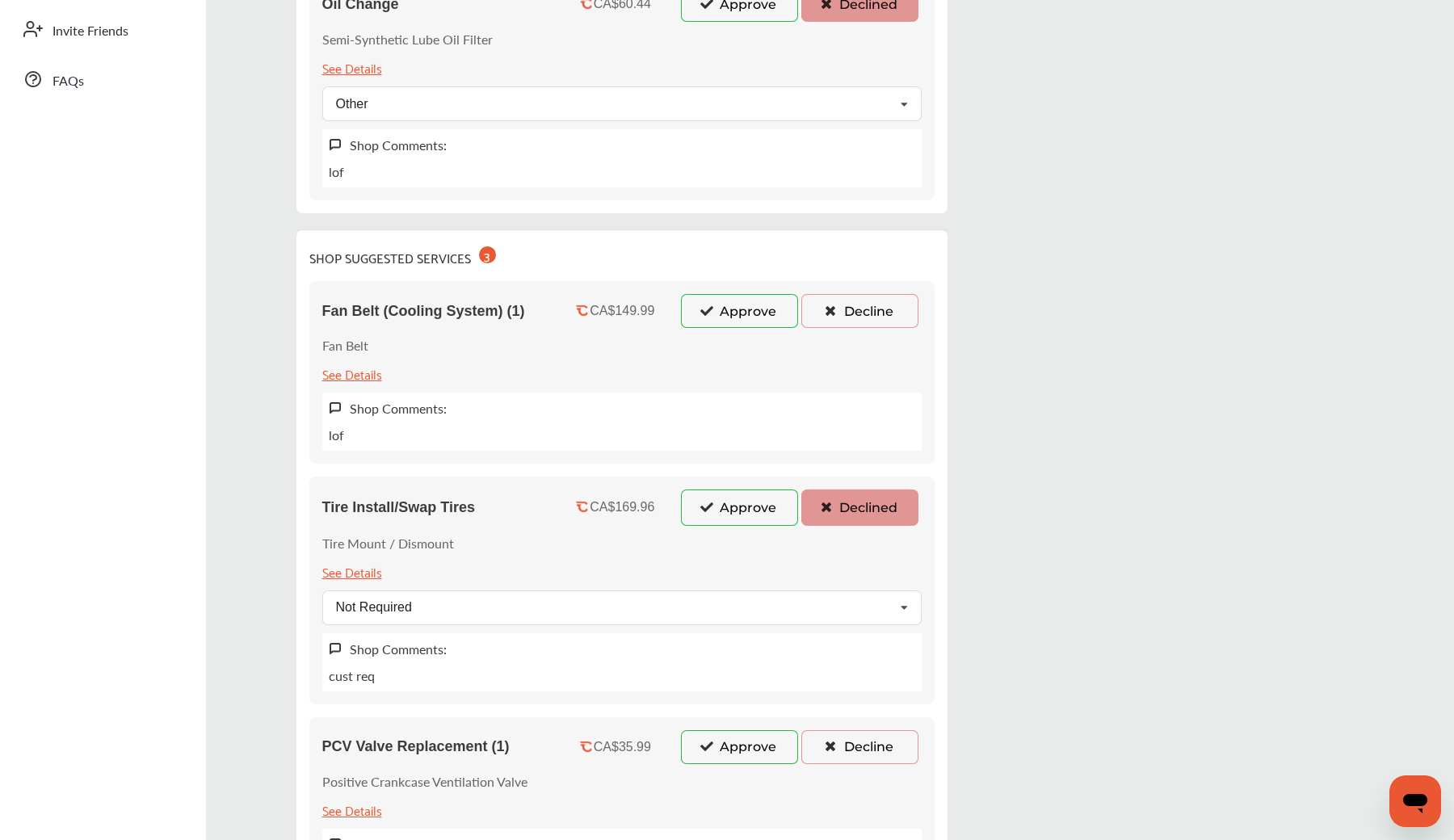
click at [758, 311] on button "Approve" at bounding box center [739, 311] width 117 height 34
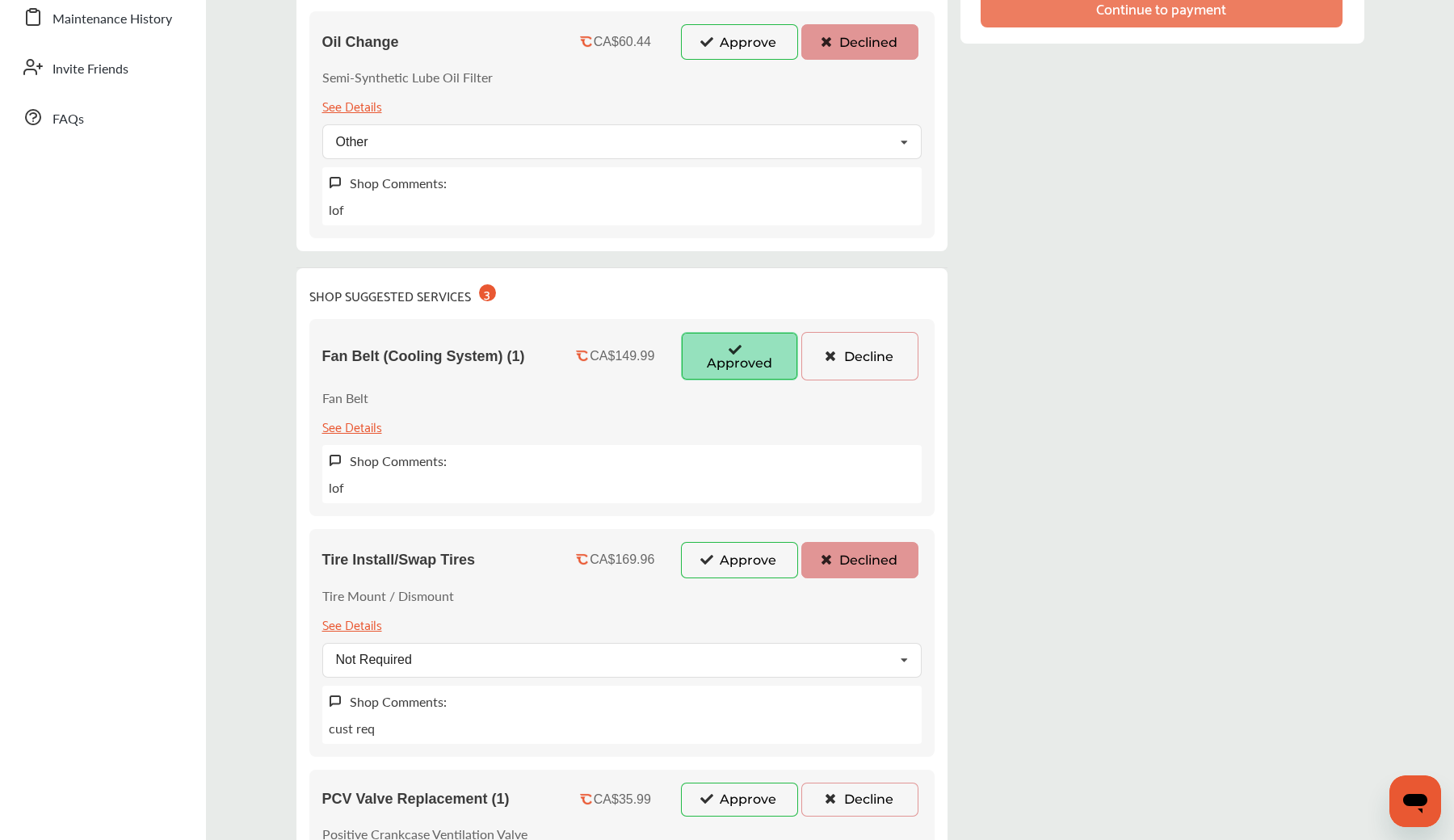
scroll to position [405, 0]
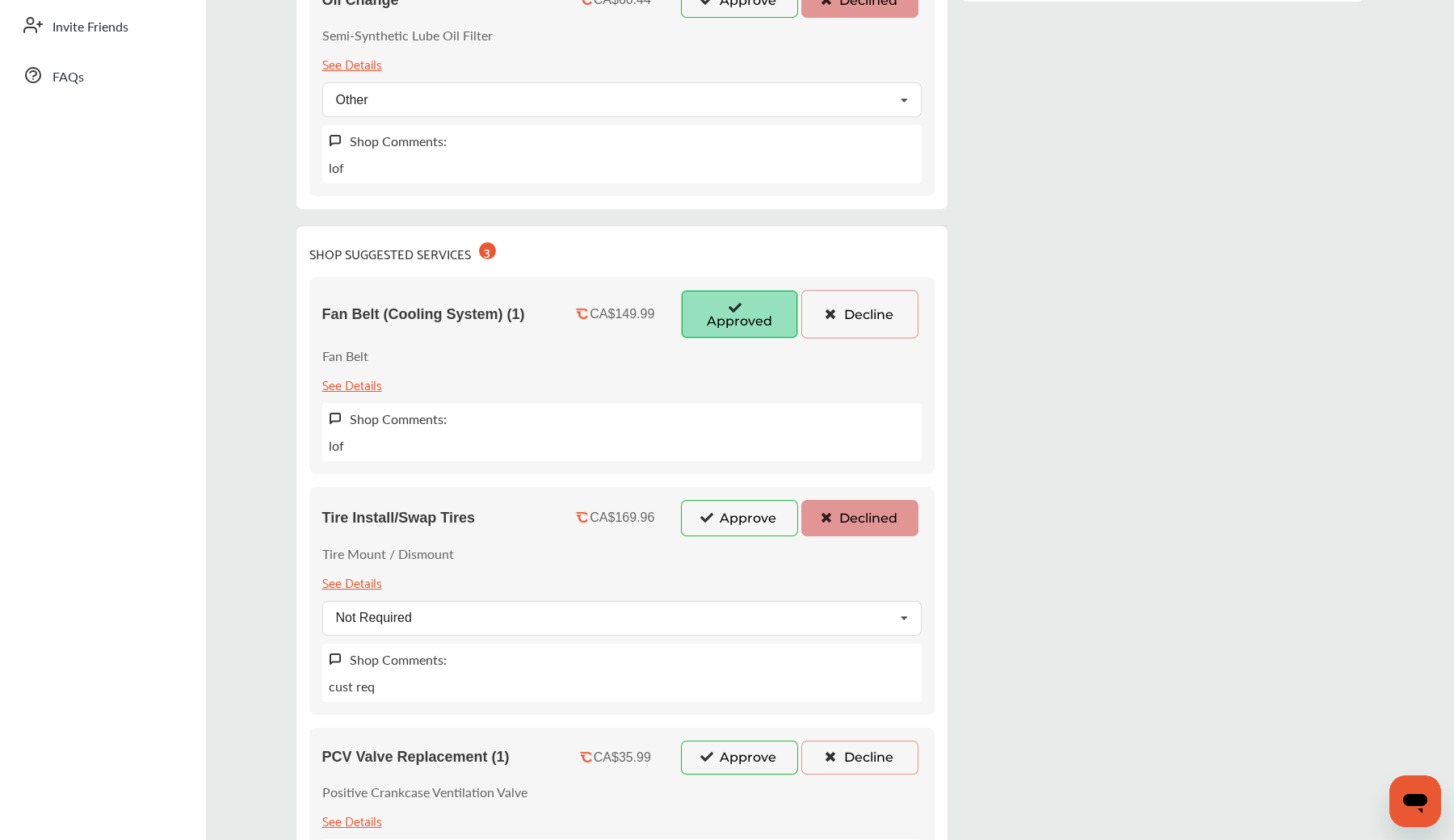
click at [858, 321] on button "Decline" at bounding box center [860, 314] width 117 height 48
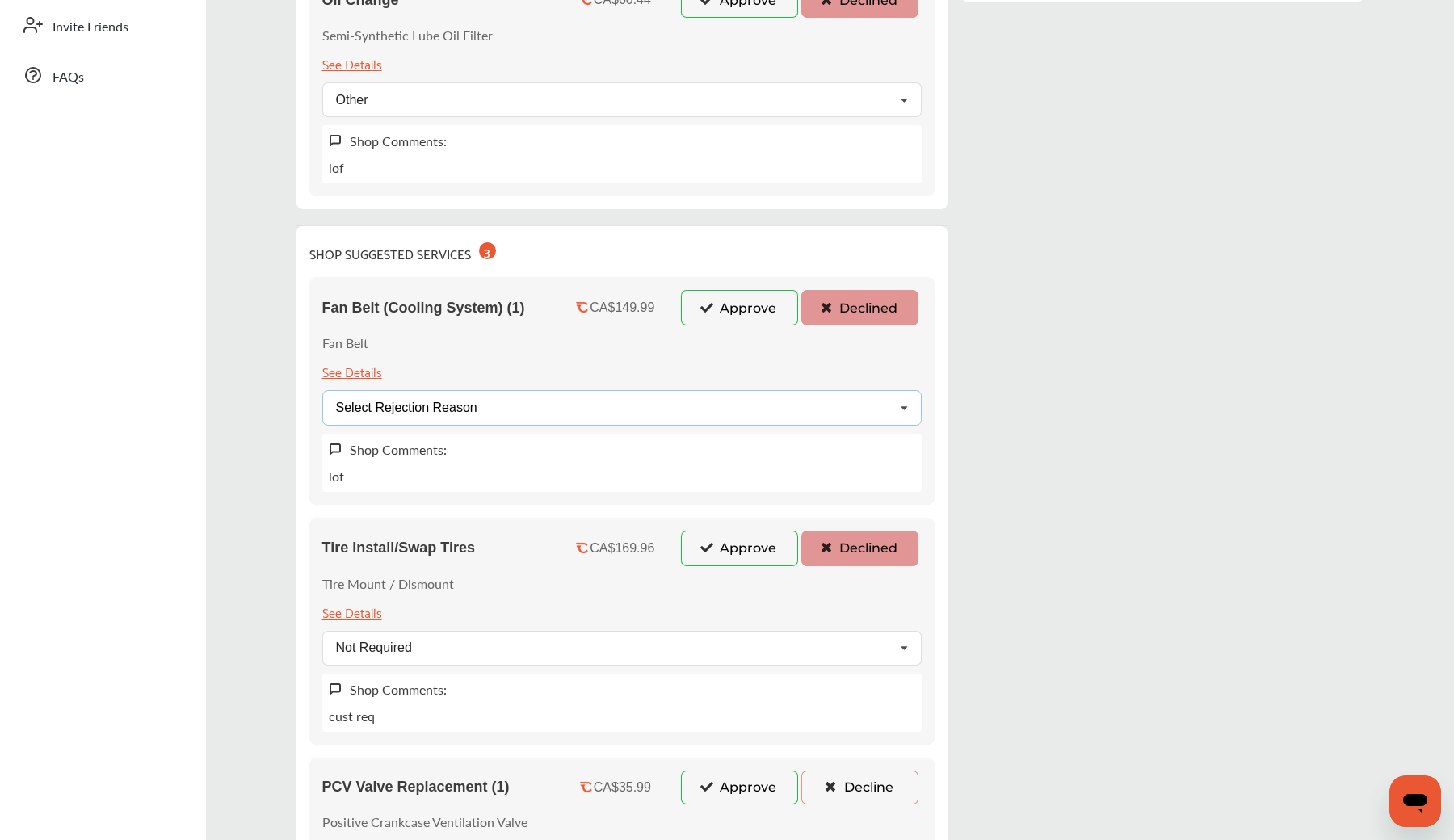
click at [638, 404] on div "Select Rejection Reason Price Not Required More Info Needed Other" at bounding box center [621, 407] width 599 height 35
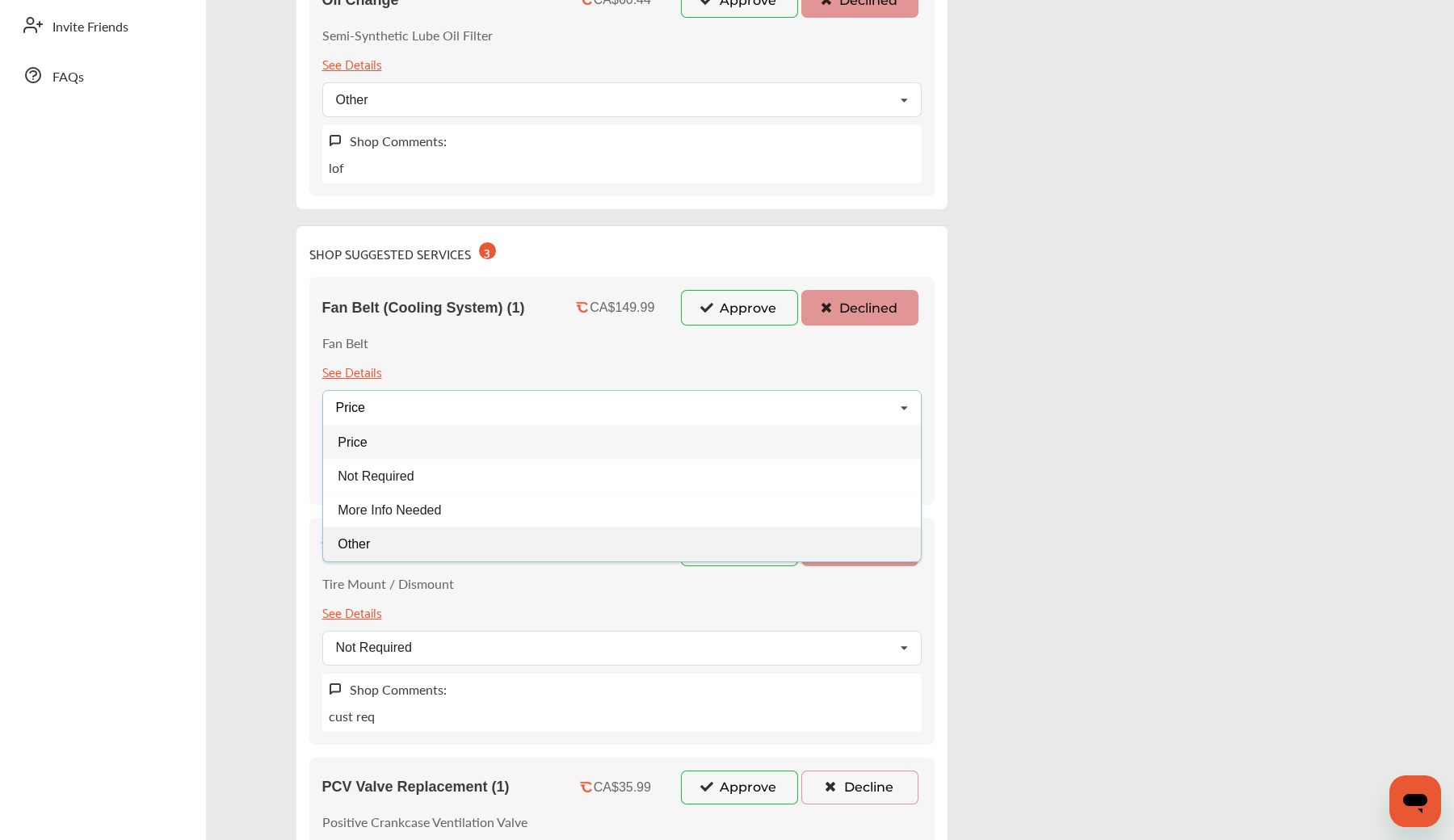
click at [498, 541] on div "Other" at bounding box center [621, 543] width 597 height 34
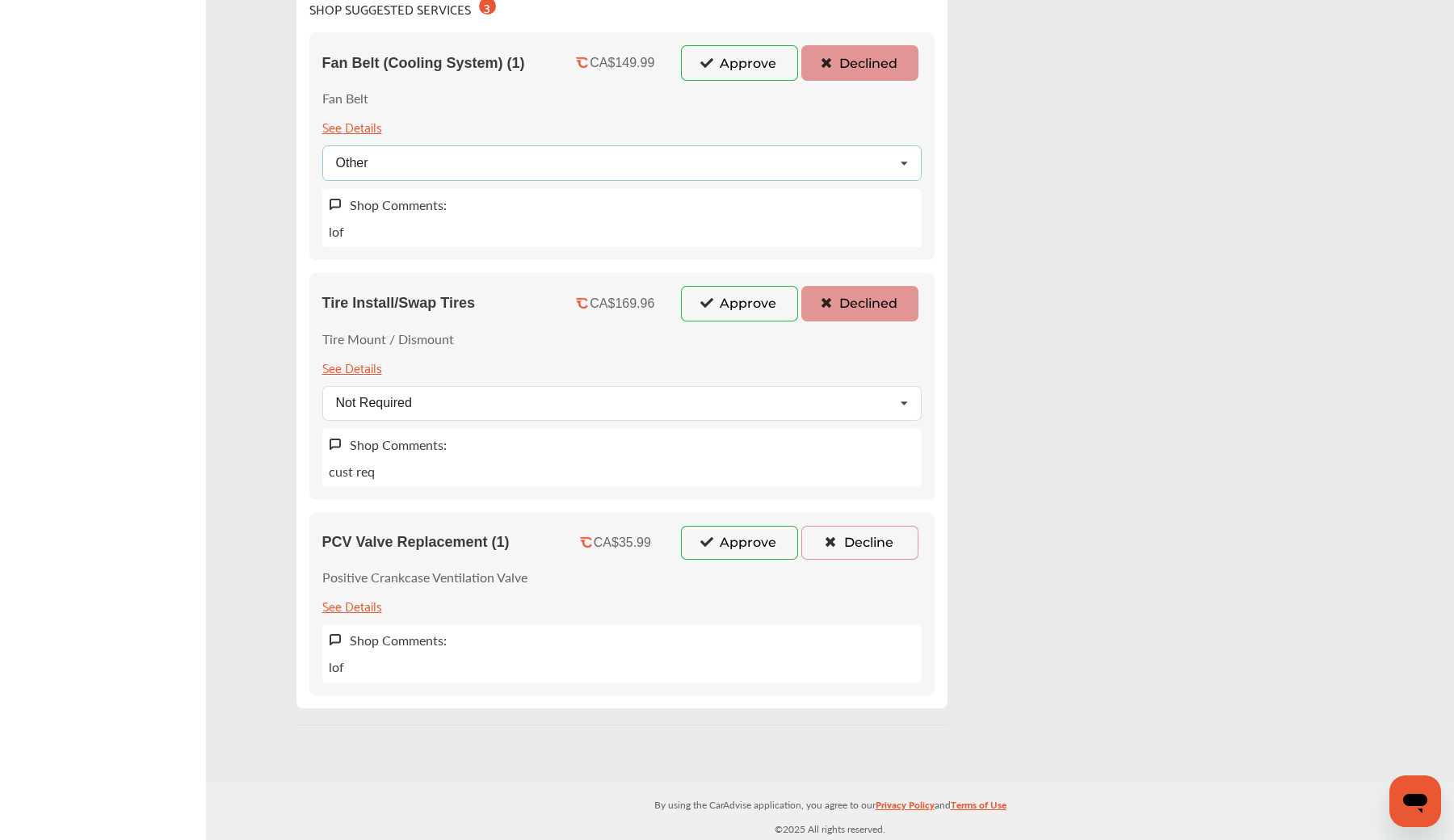
scroll to position [650, 0]
click at [570, 152] on div "Other Price Not Required More Info Needed Other" at bounding box center [621, 163] width 599 height 35
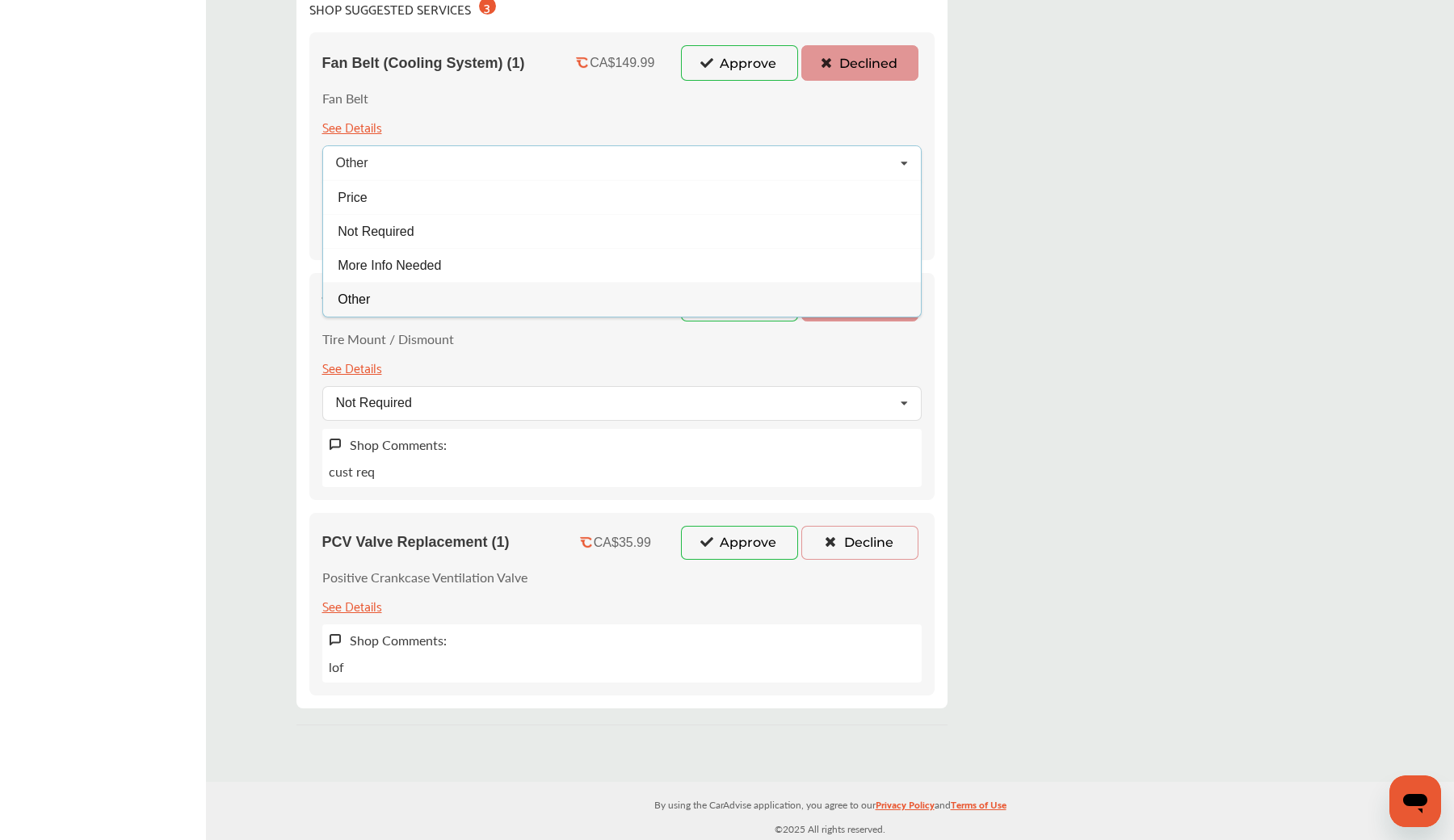
click at [481, 297] on div "Other" at bounding box center [621, 299] width 597 height 34
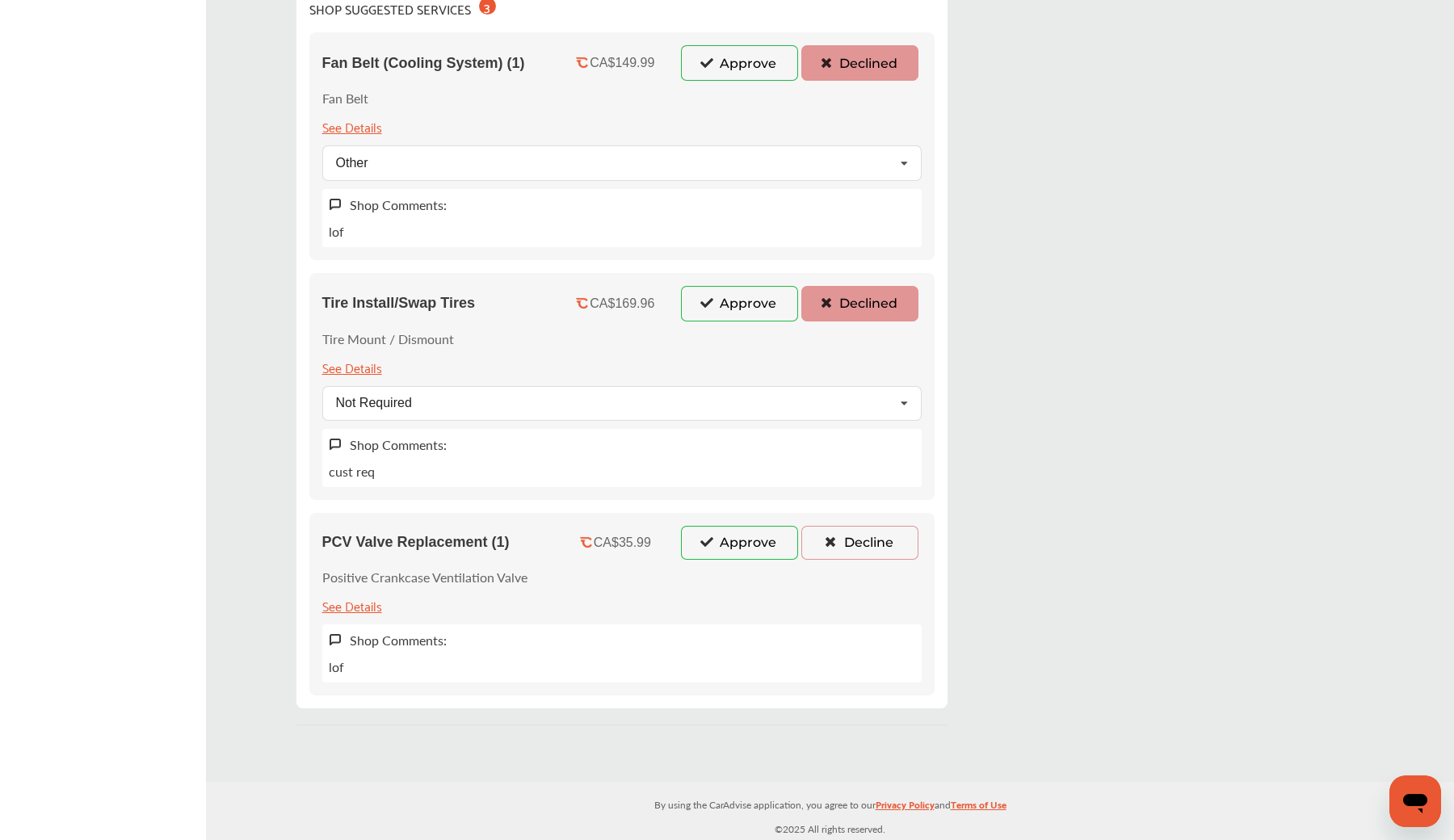
click at [701, 555] on button "Approve" at bounding box center [739, 543] width 117 height 34
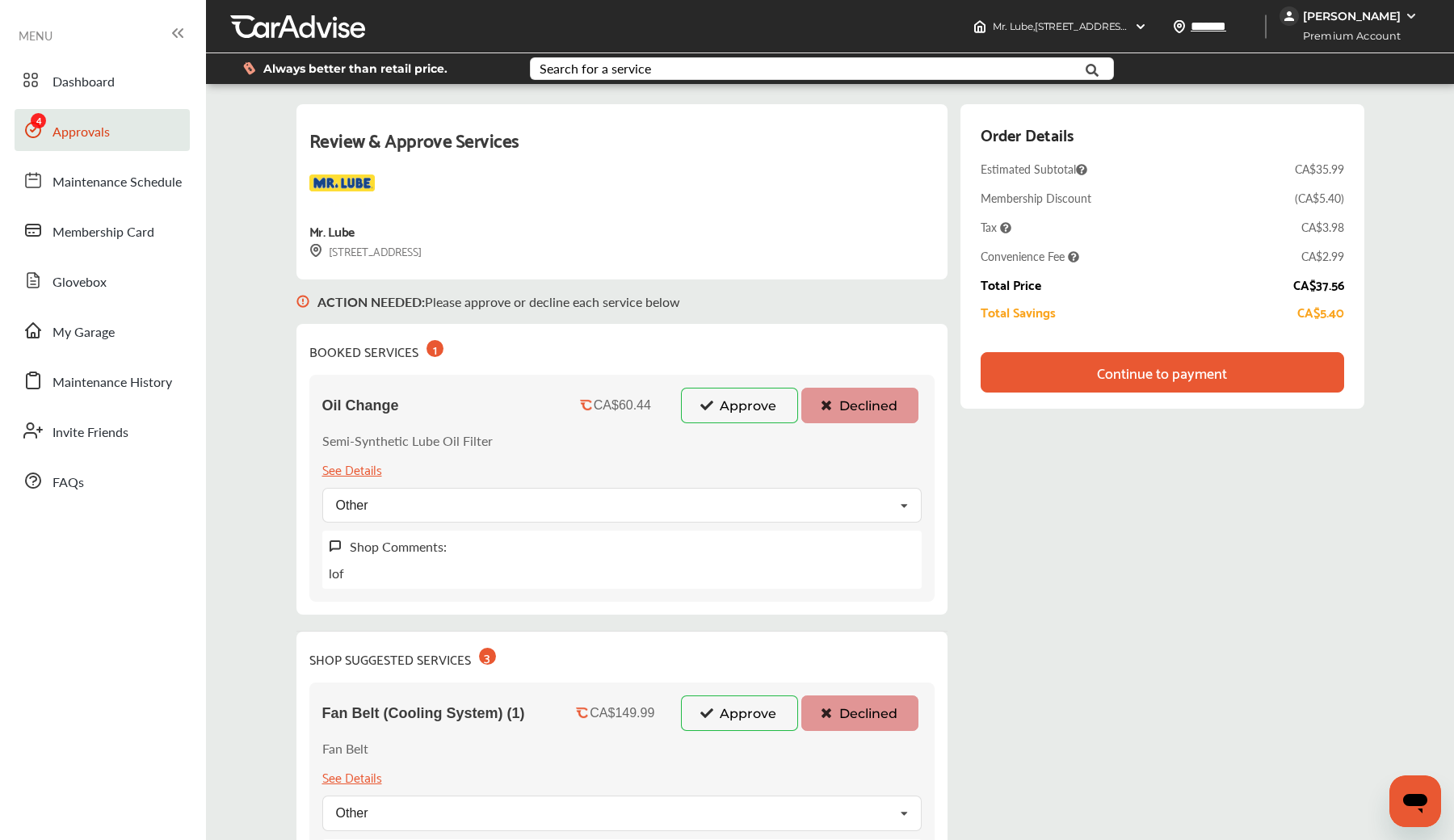
scroll to position [0, 0]
click at [849, 405] on button "Declined" at bounding box center [860, 404] width 117 height 35
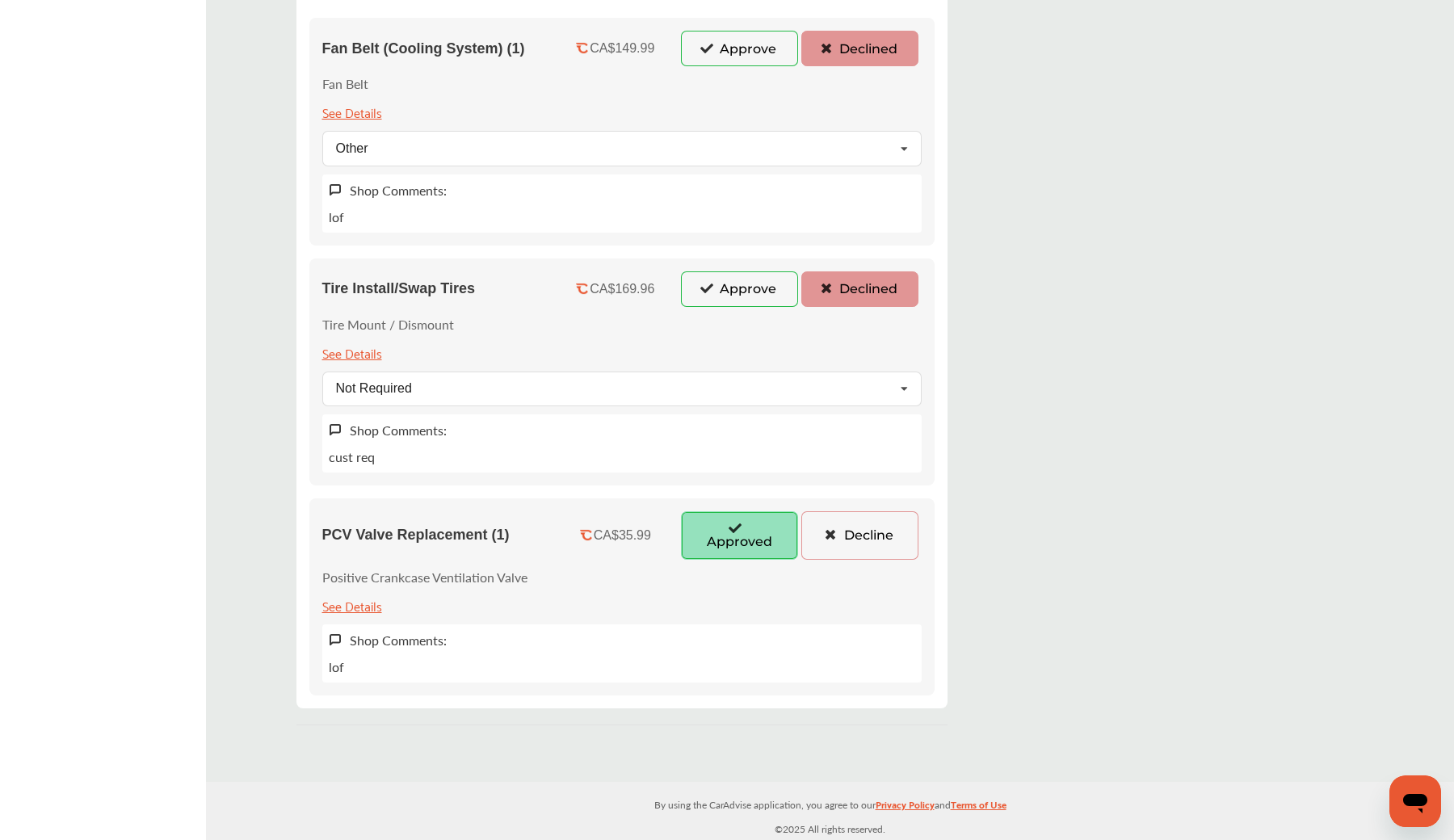
click at [860, 532] on button "Decline" at bounding box center [860, 535] width 117 height 48
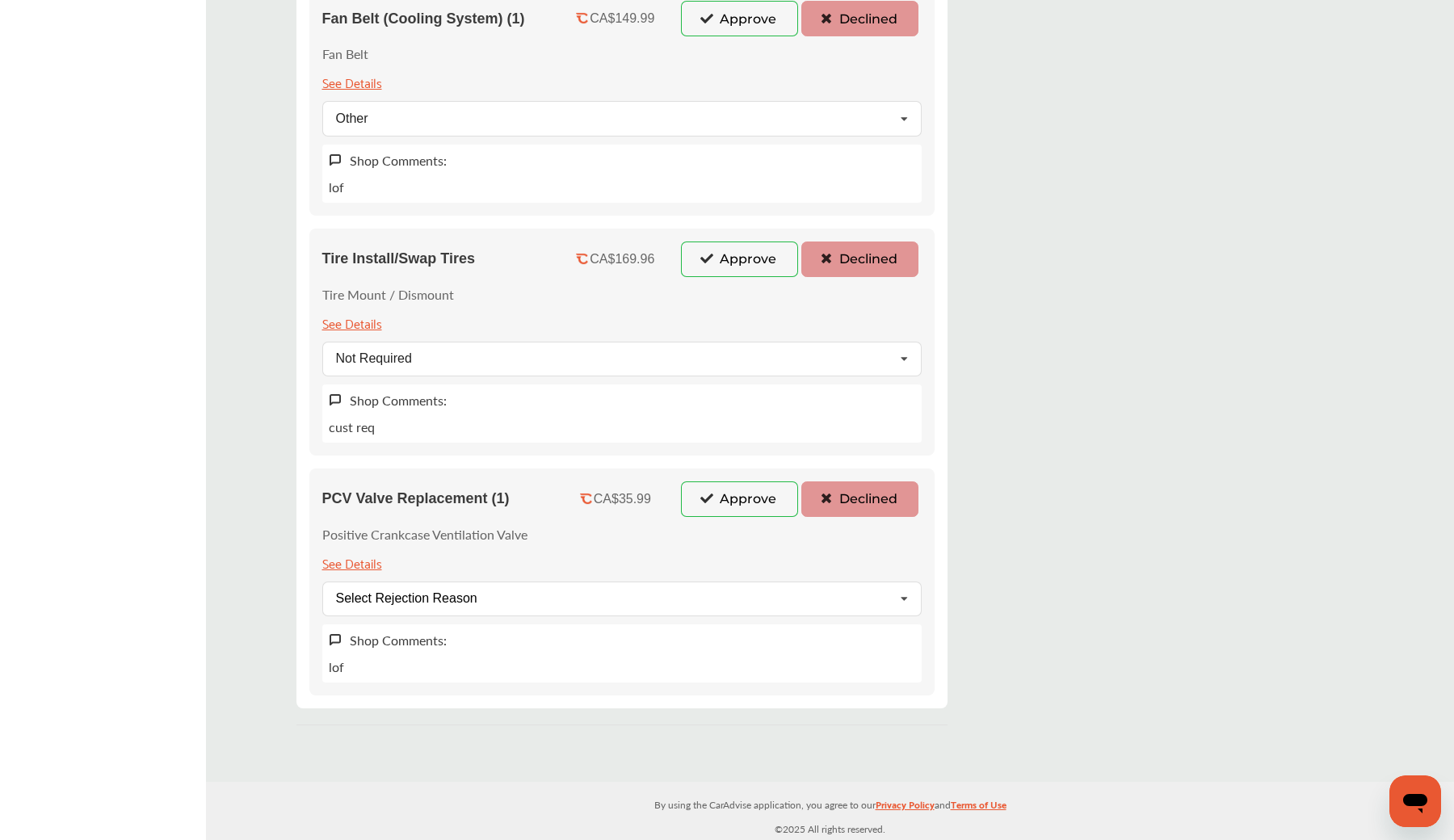
click at [758, 502] on button "Approve" at bounding box center [739, 498] width 117 height 35
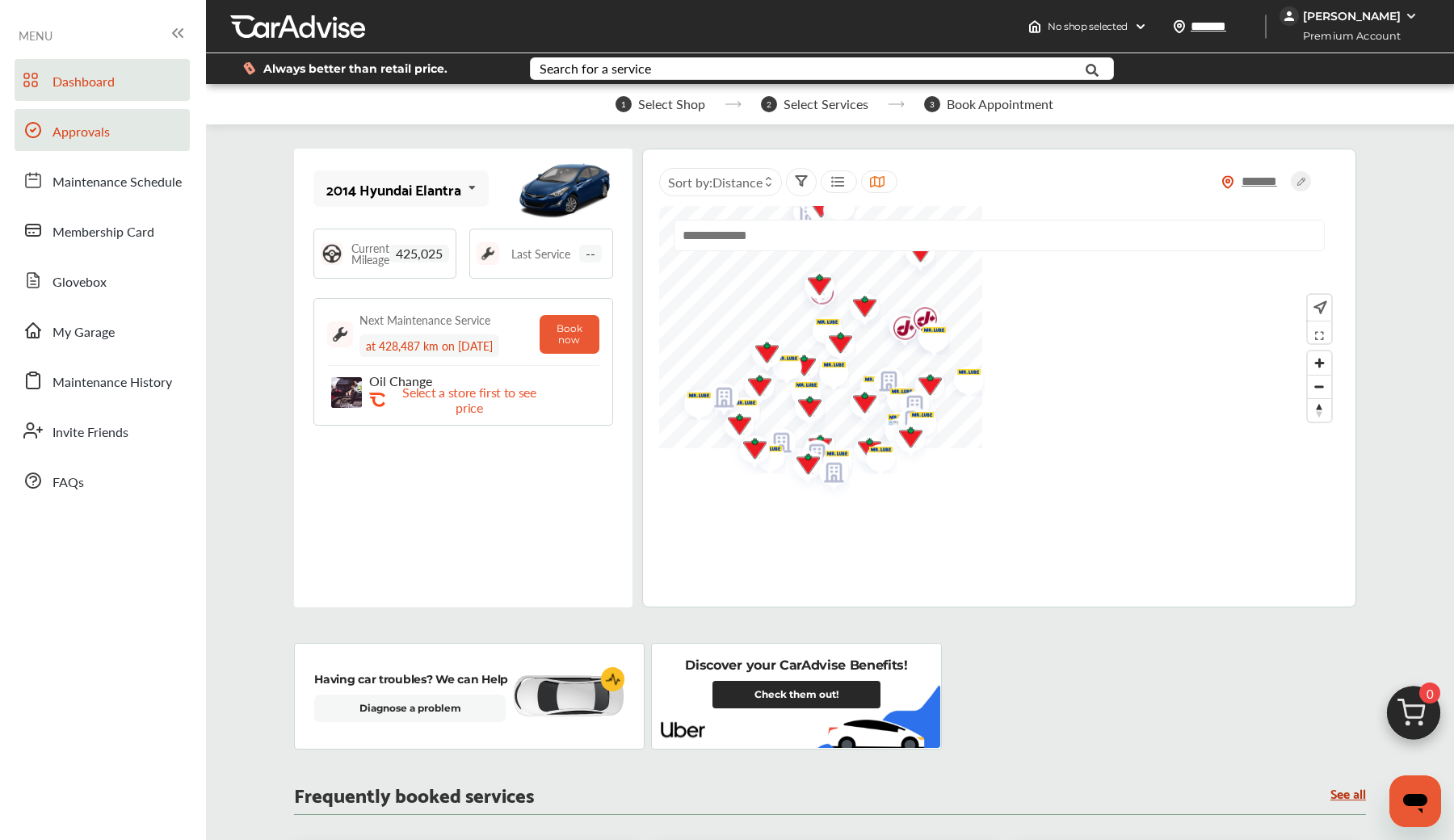
click at [154, 138] on link "Approvals" at bounding box center [102, 129] width 175 height 42
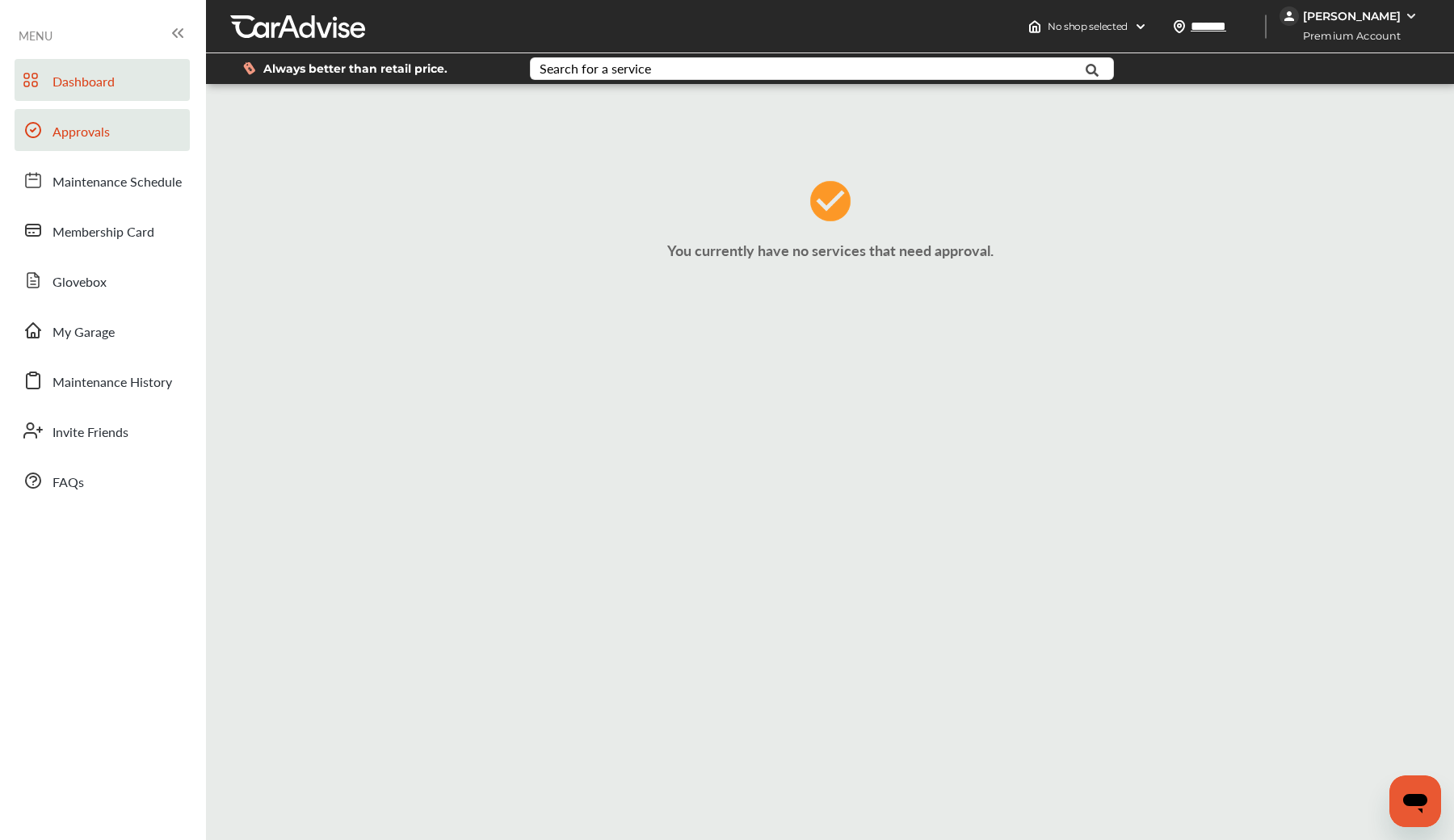
click at [134, 81] on link "Dashboard" at bounding box center [102, 79] width 175 height 42
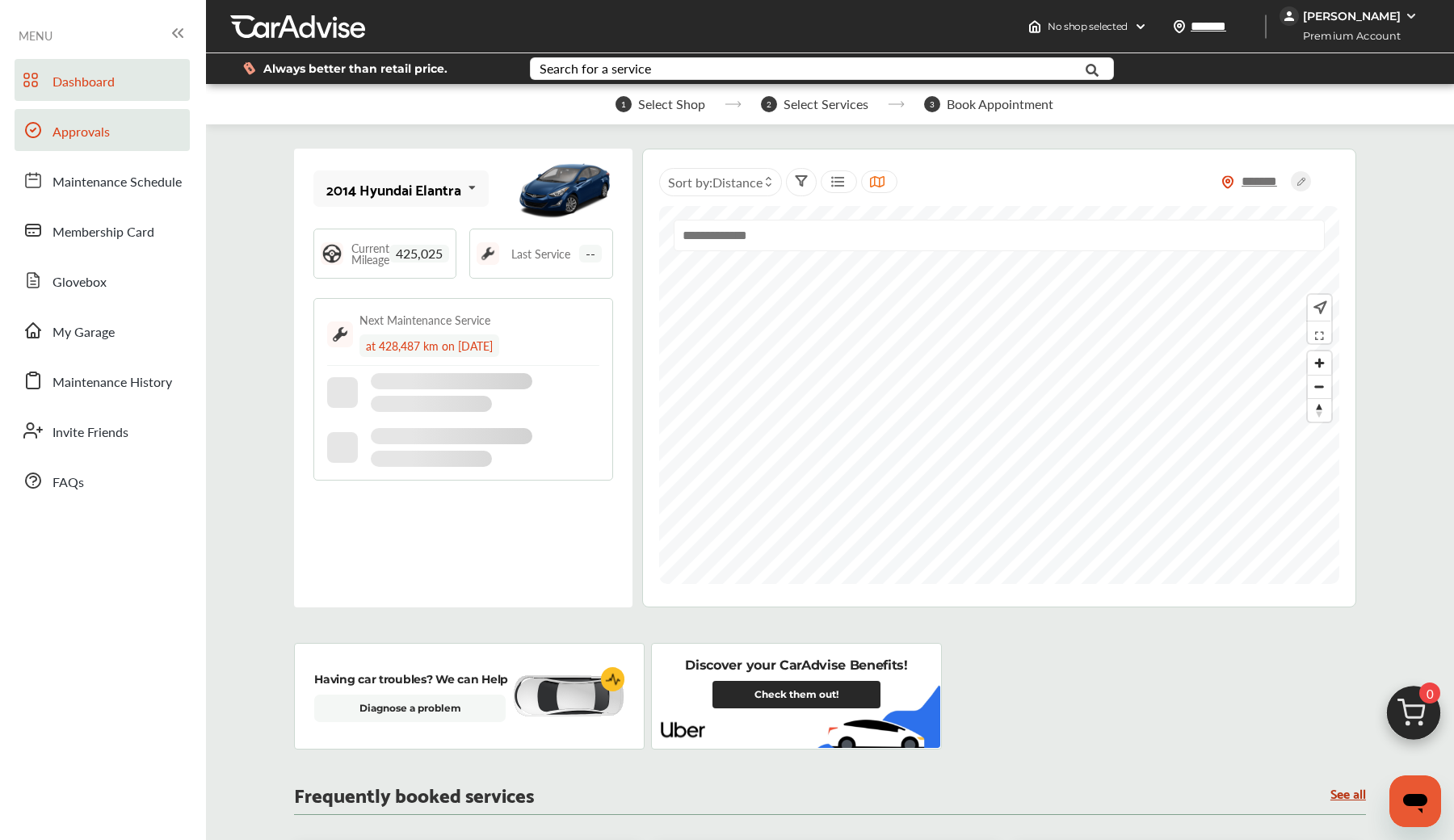
click at [132, 136] on link "Approvals" at bounding box center [102, 129] width 175 height 42
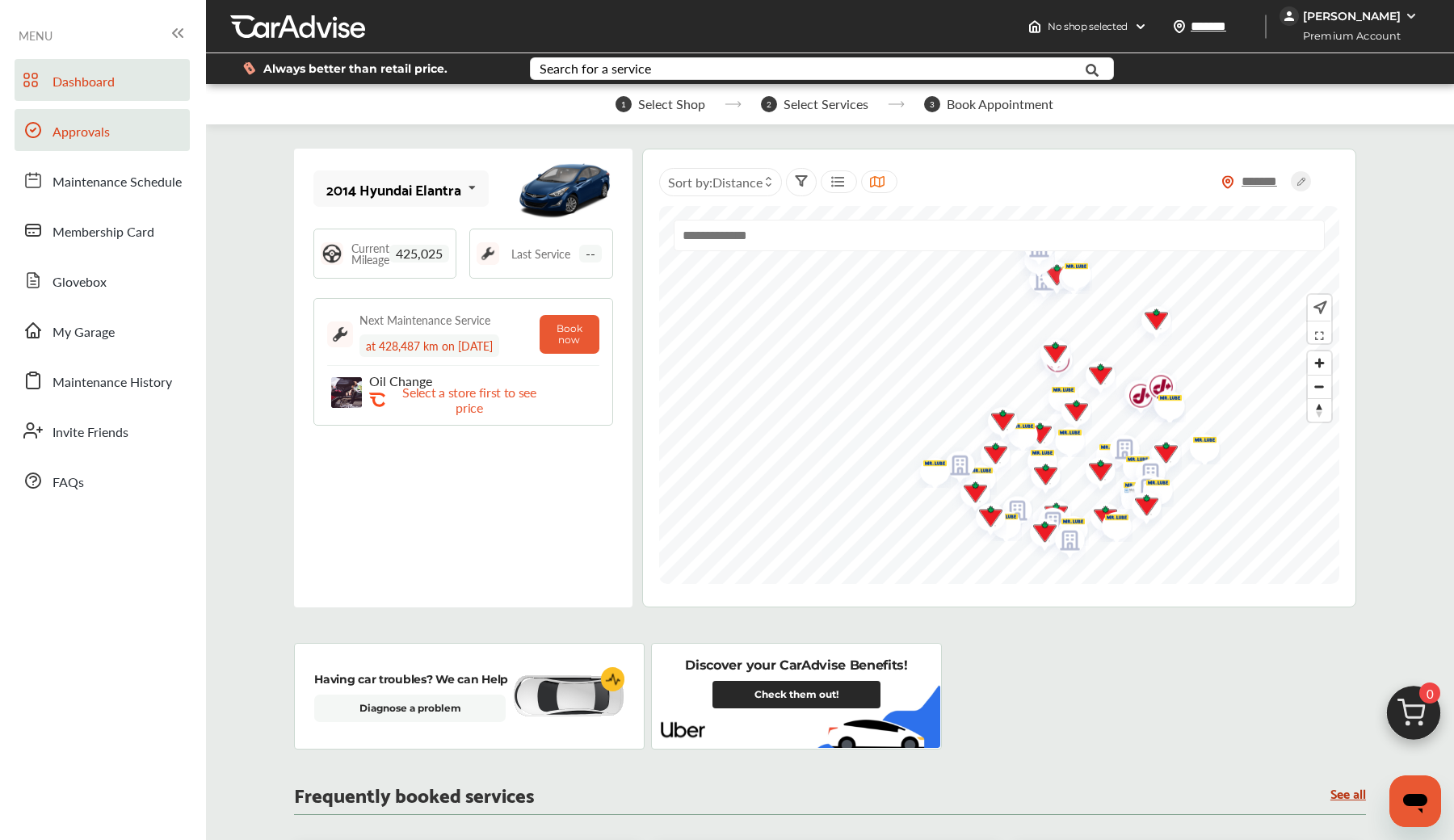
click at [110, 141] on link "Approvals" at bounding box center [102, 129] width 175 height 42
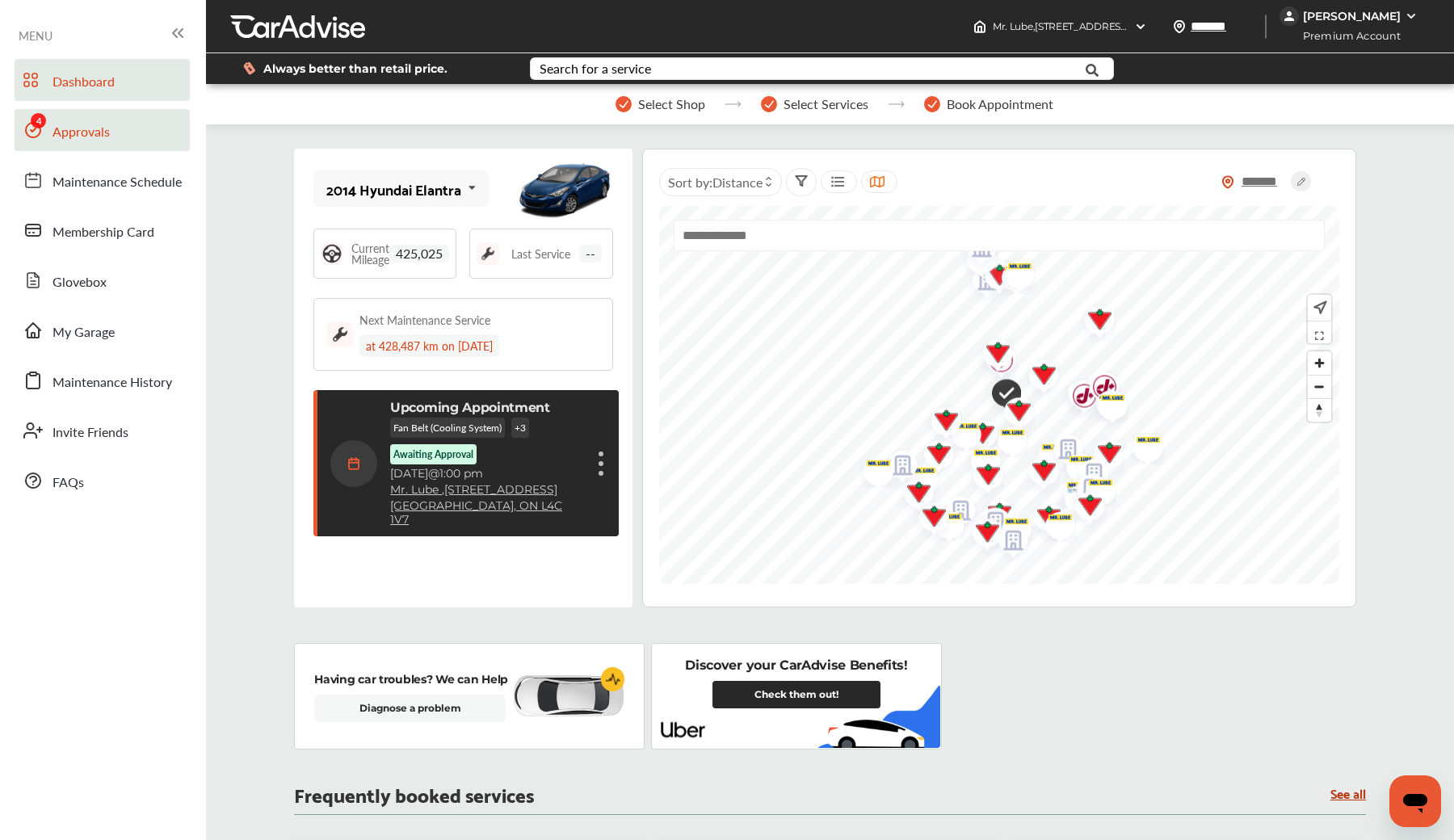
click at [95, 131] on span "Approvals" at bounding box center [81, 132] width 57 height 21
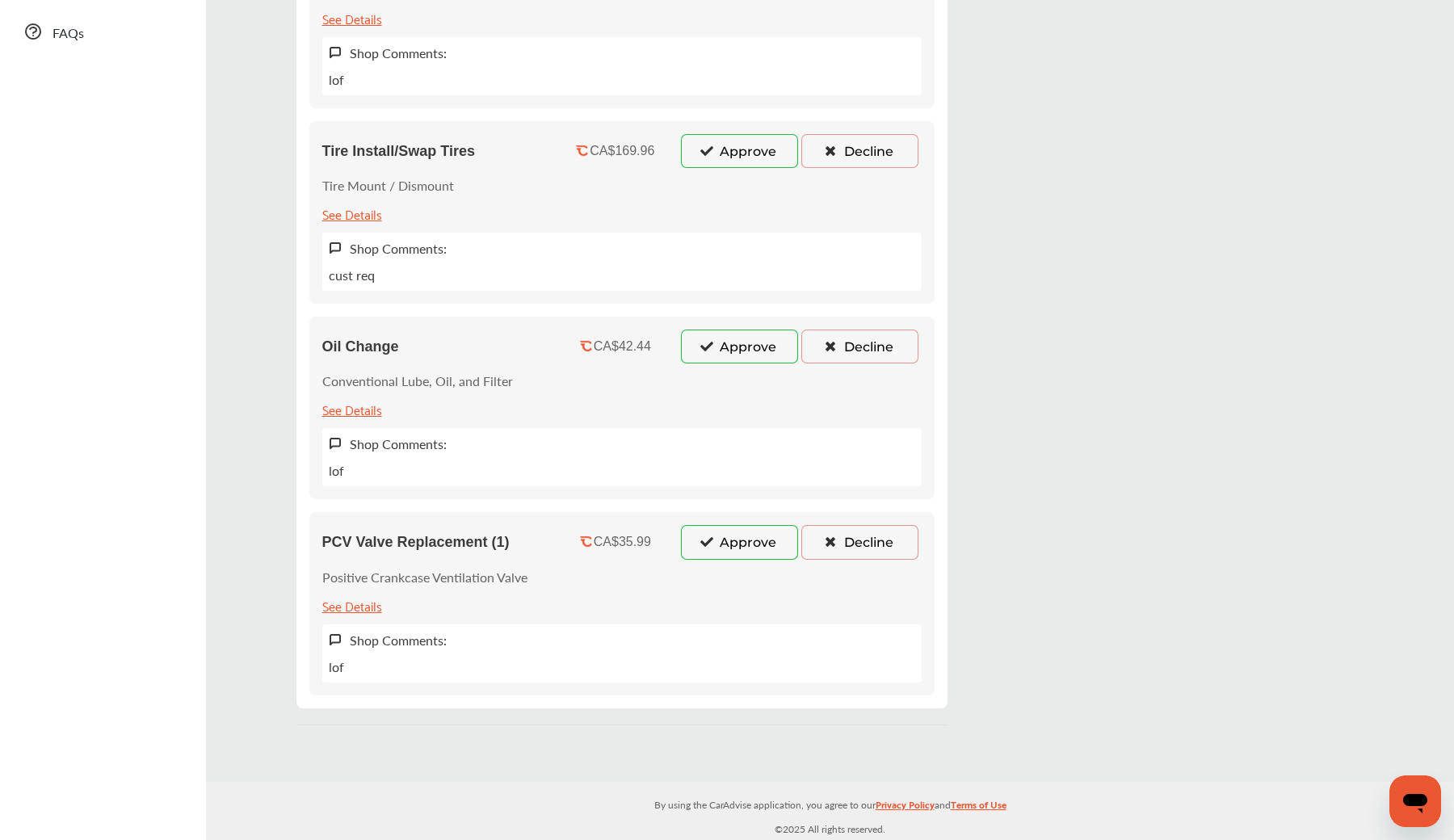
scroll to position [449, 0]
click at [703, 346] on icon at bounding box center [706, 346] width 16 height 11
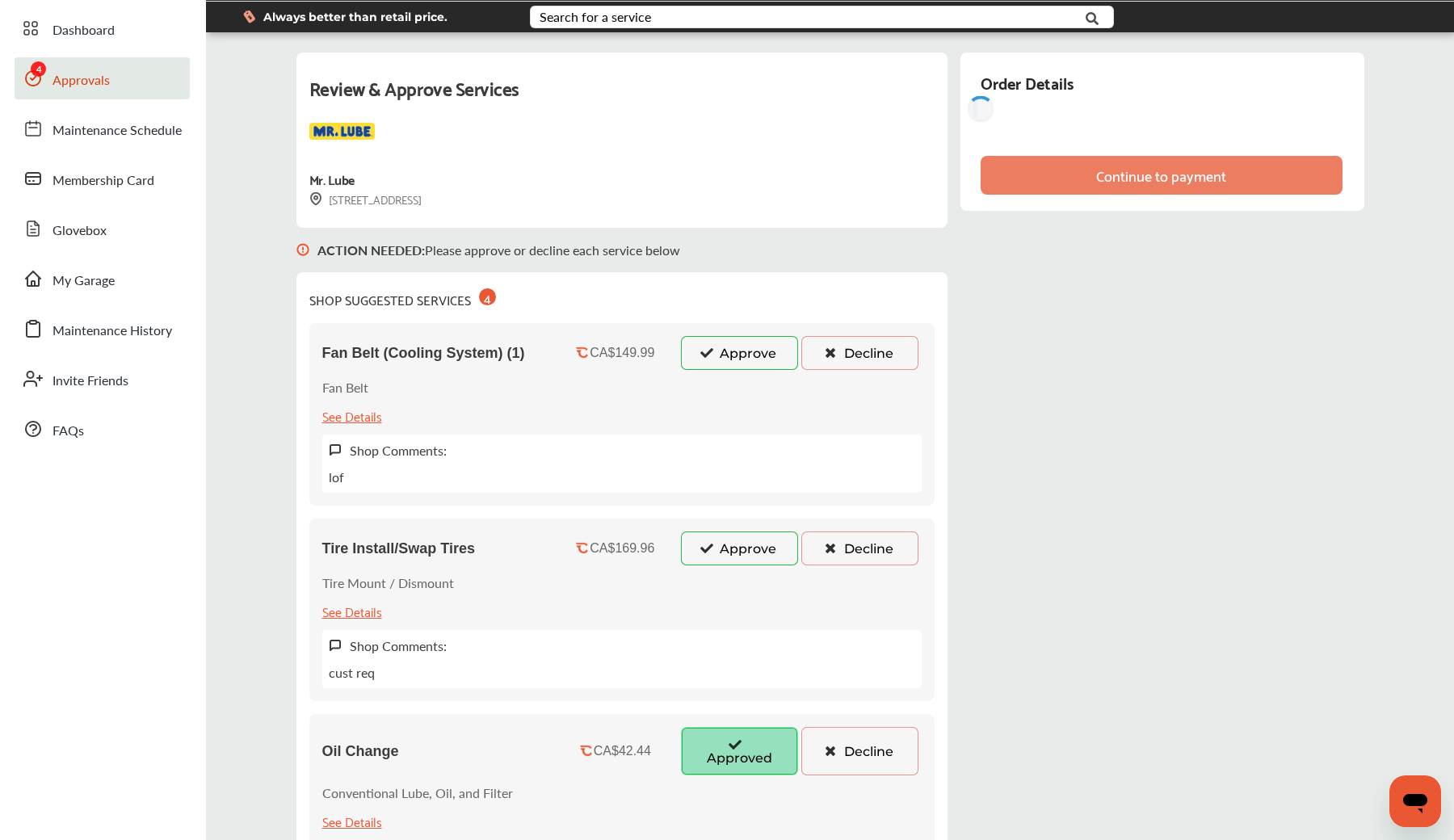
scroll to position [50, 0]
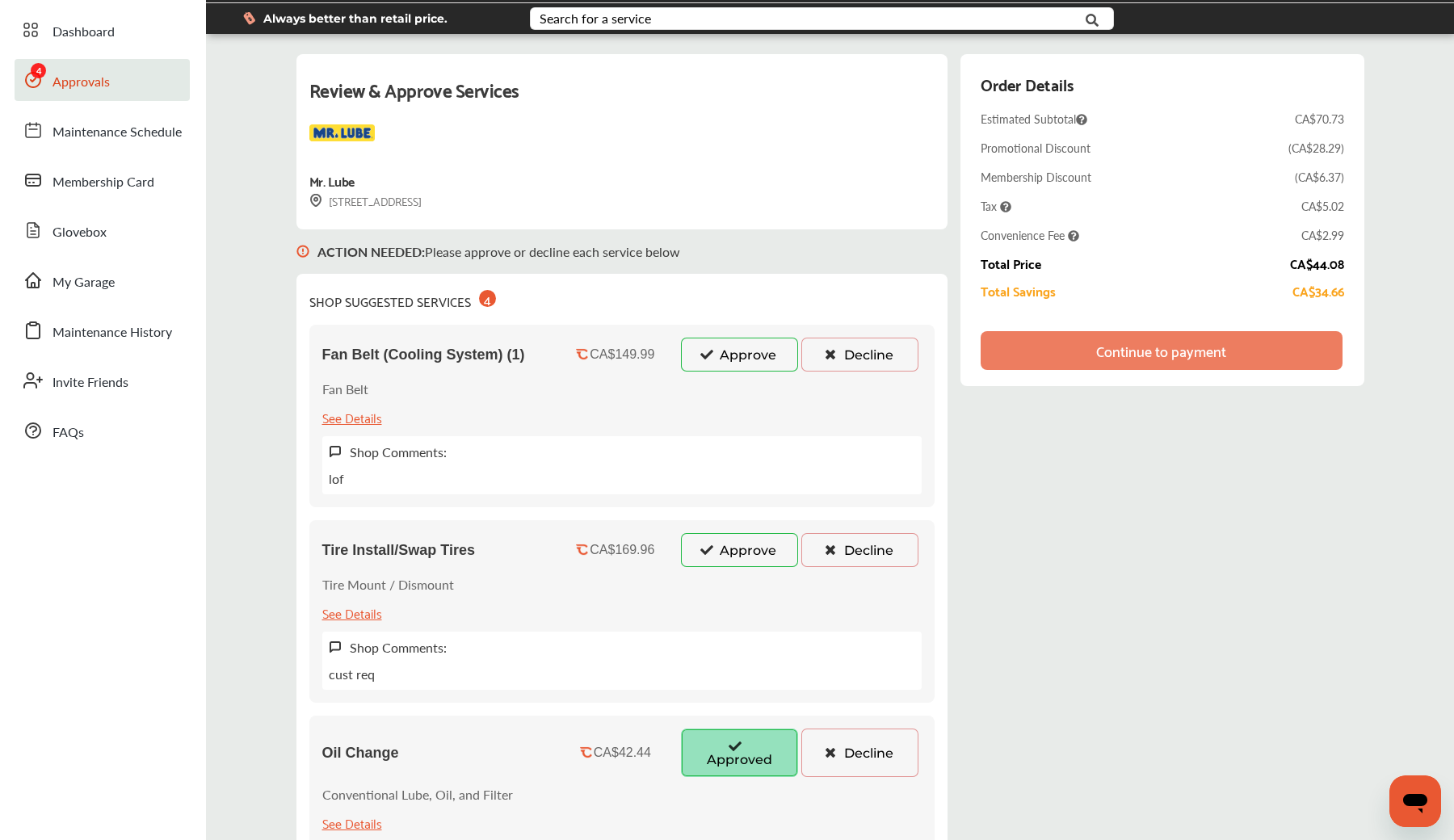
click at [896, 767] on button "Decline" at bounding box center [860, 753] width 117 height 48
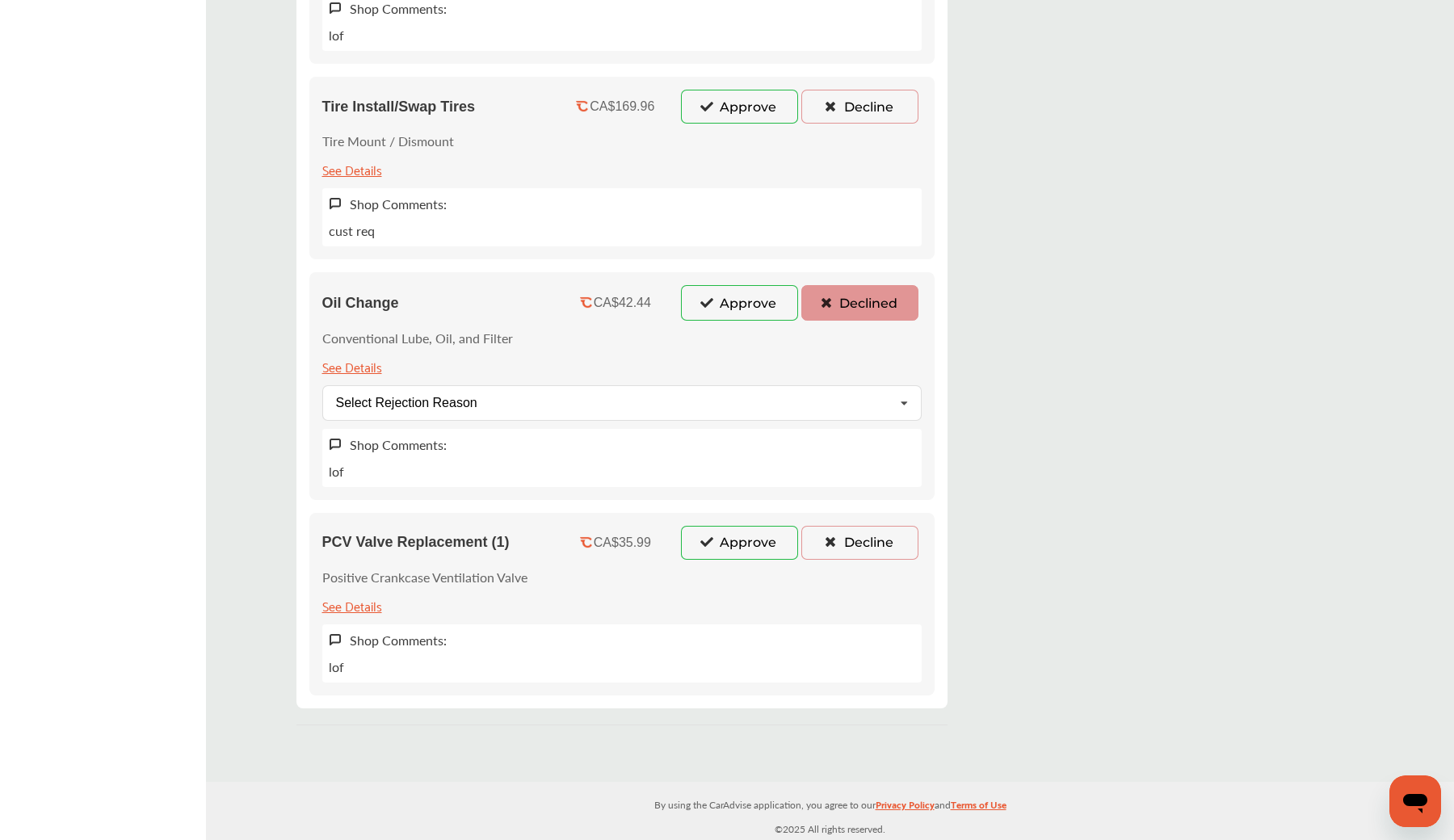
scroll to position [494, 0]
click at [733, 543] on button "Approve" at bounding box center [739, 543] width 117 height 34
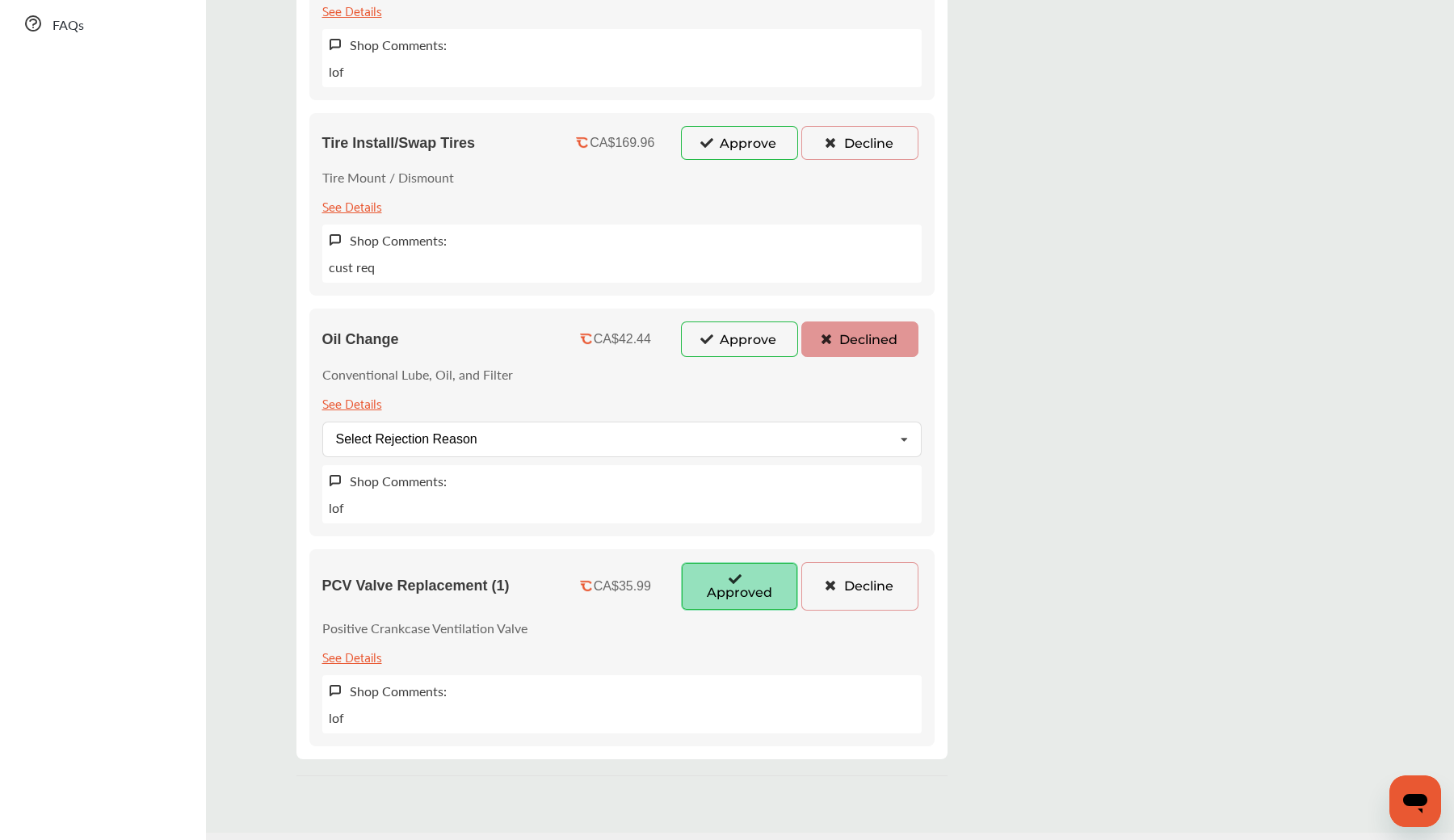
scroll to position [472, 0]
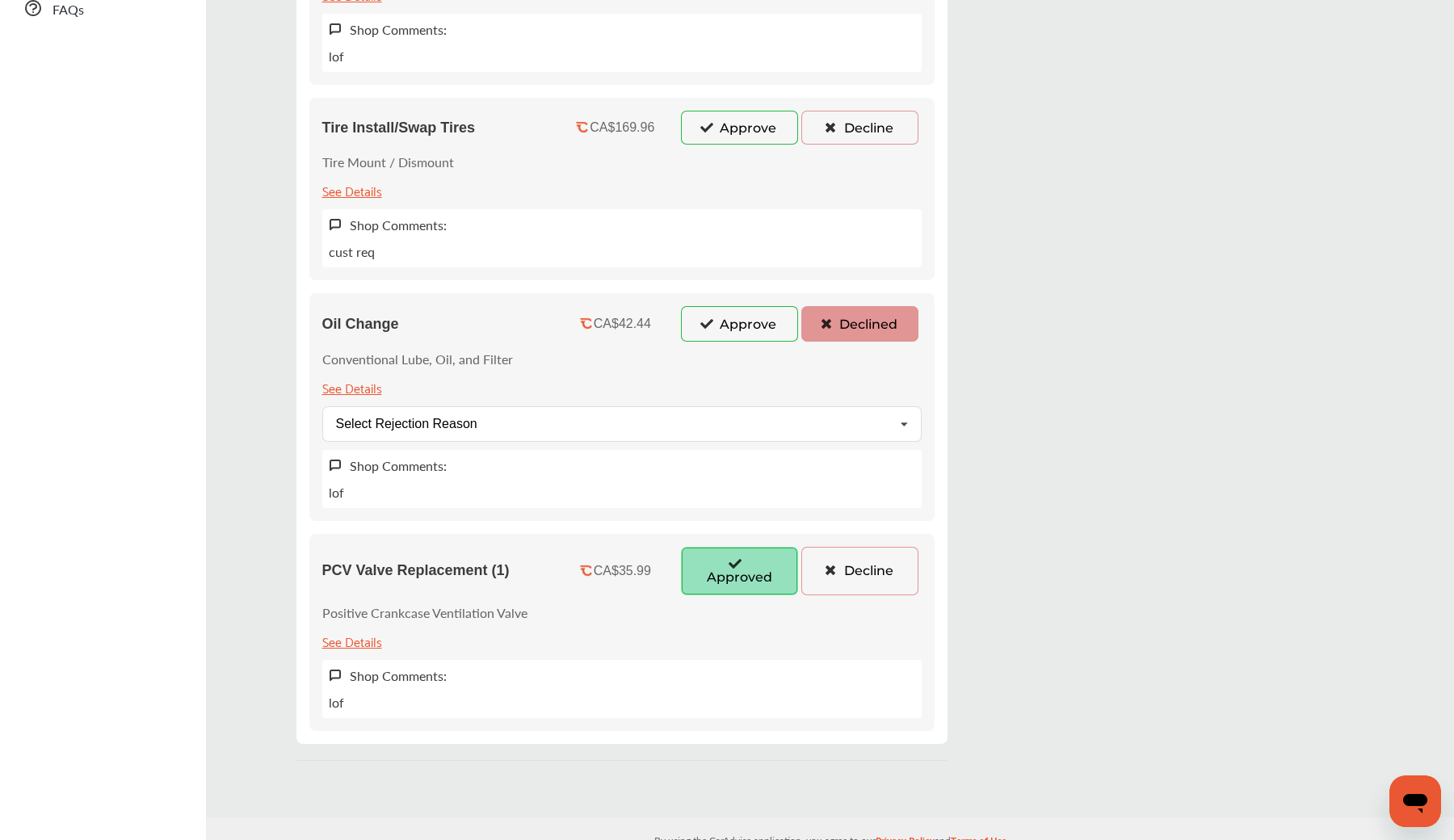
click at [727, 334] on button "Approve" at bounding box center [739, 324] width 117 height 35
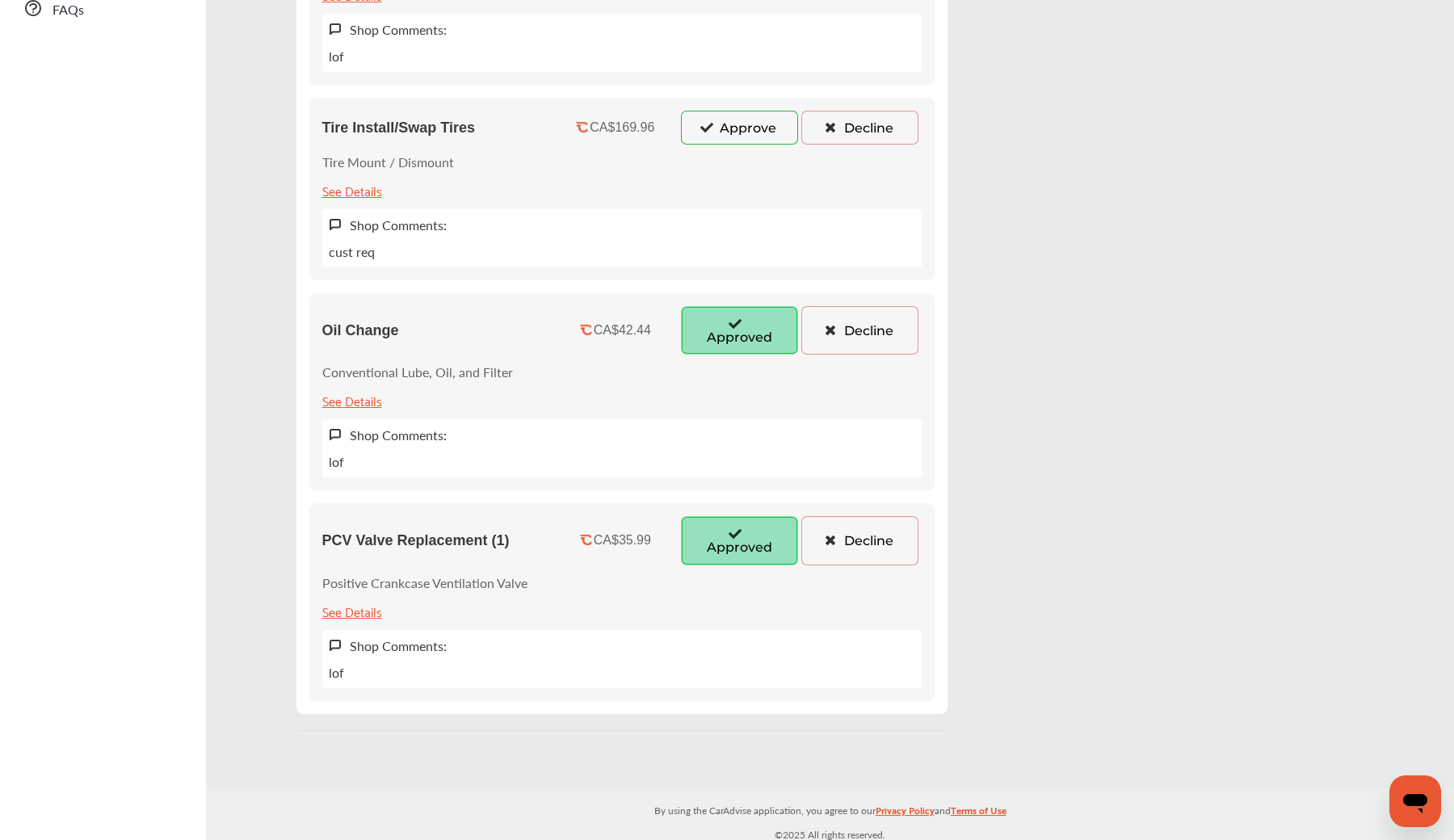
click at [837, 526] on button "Decline" at bounding box center [860, 540] width 117 height 48
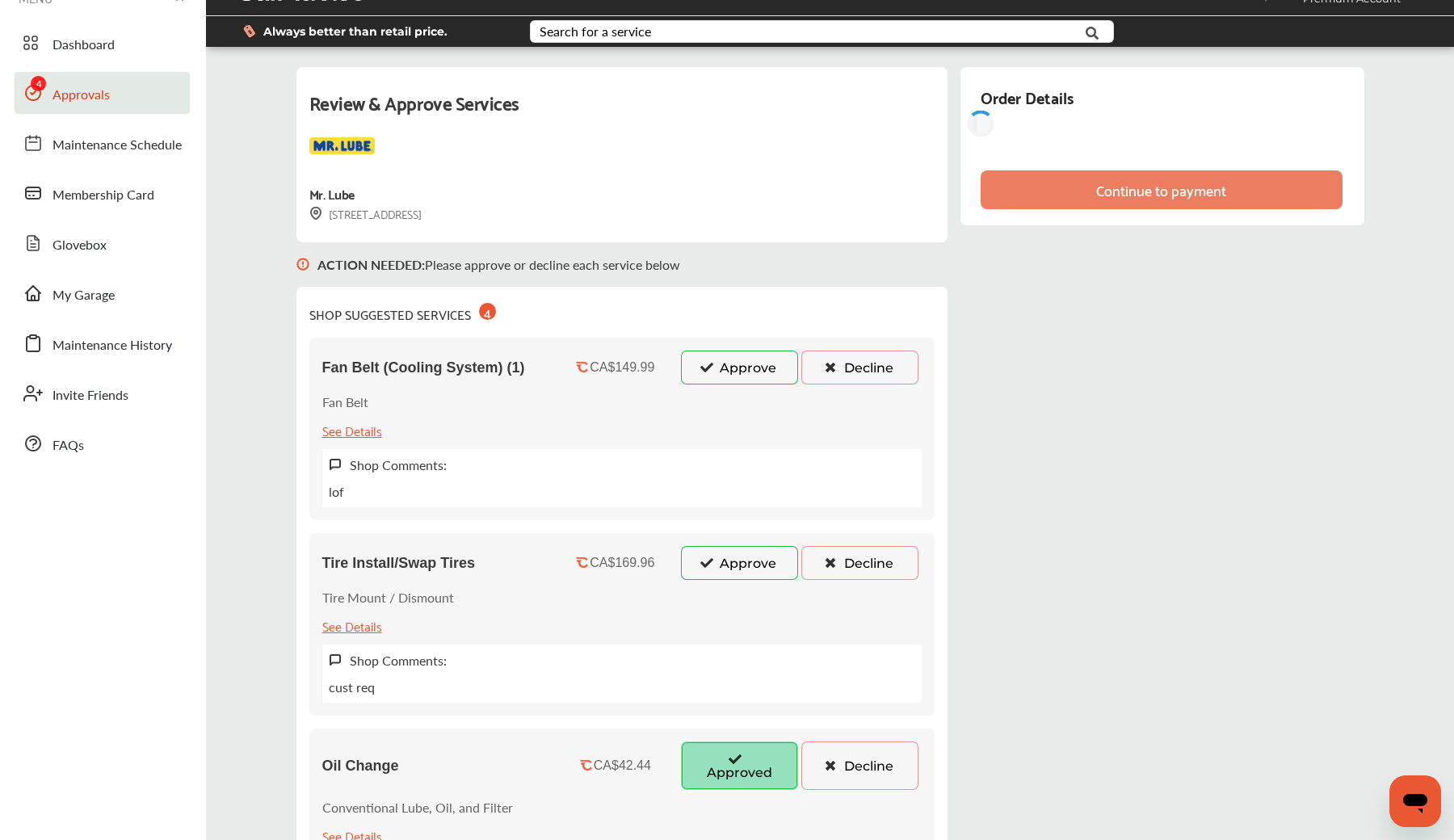
scroll to position [0, 0]
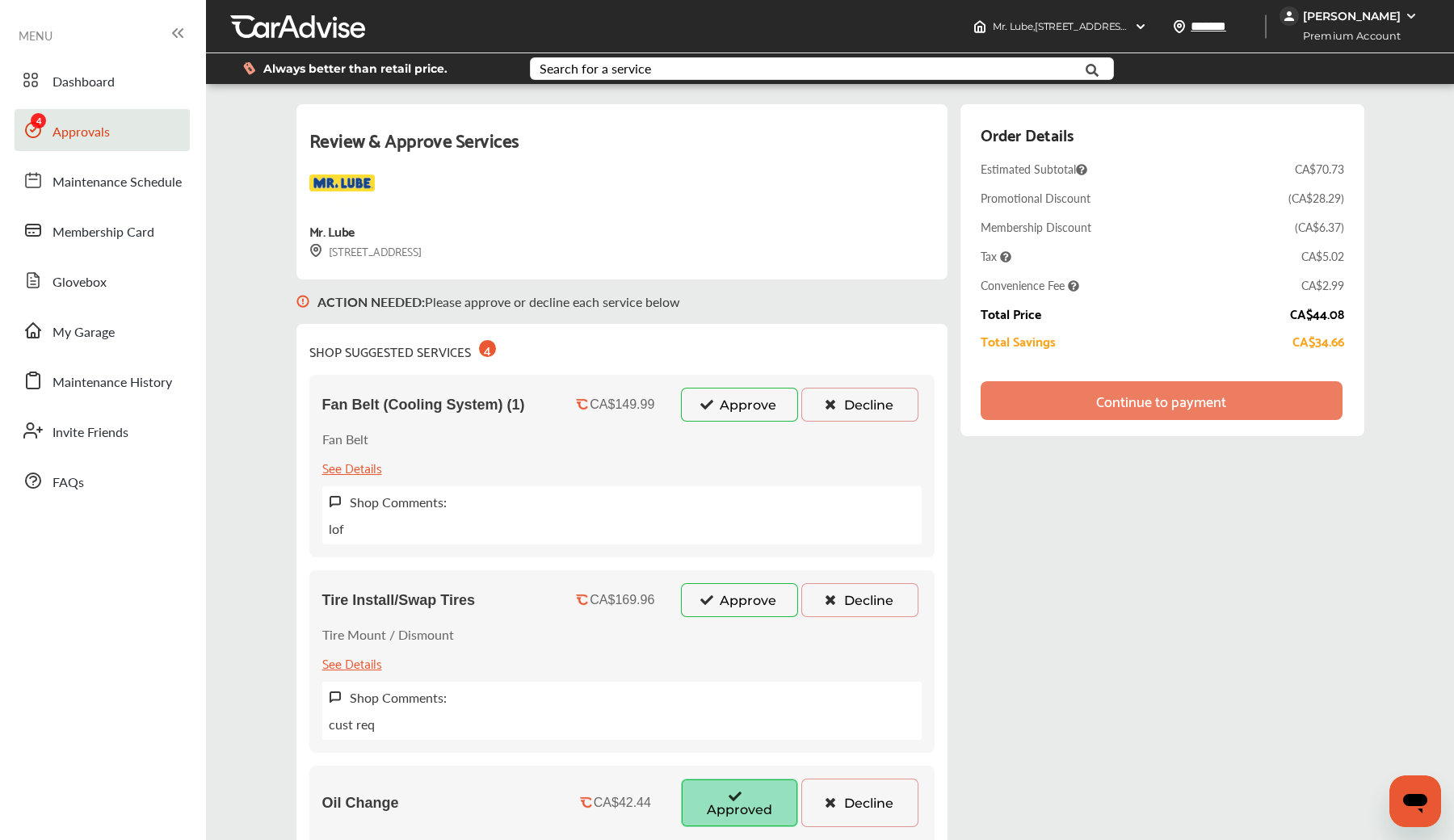
click at [857, 596] on button "Decline" at bounding box center [860, 601] width 117 height 34
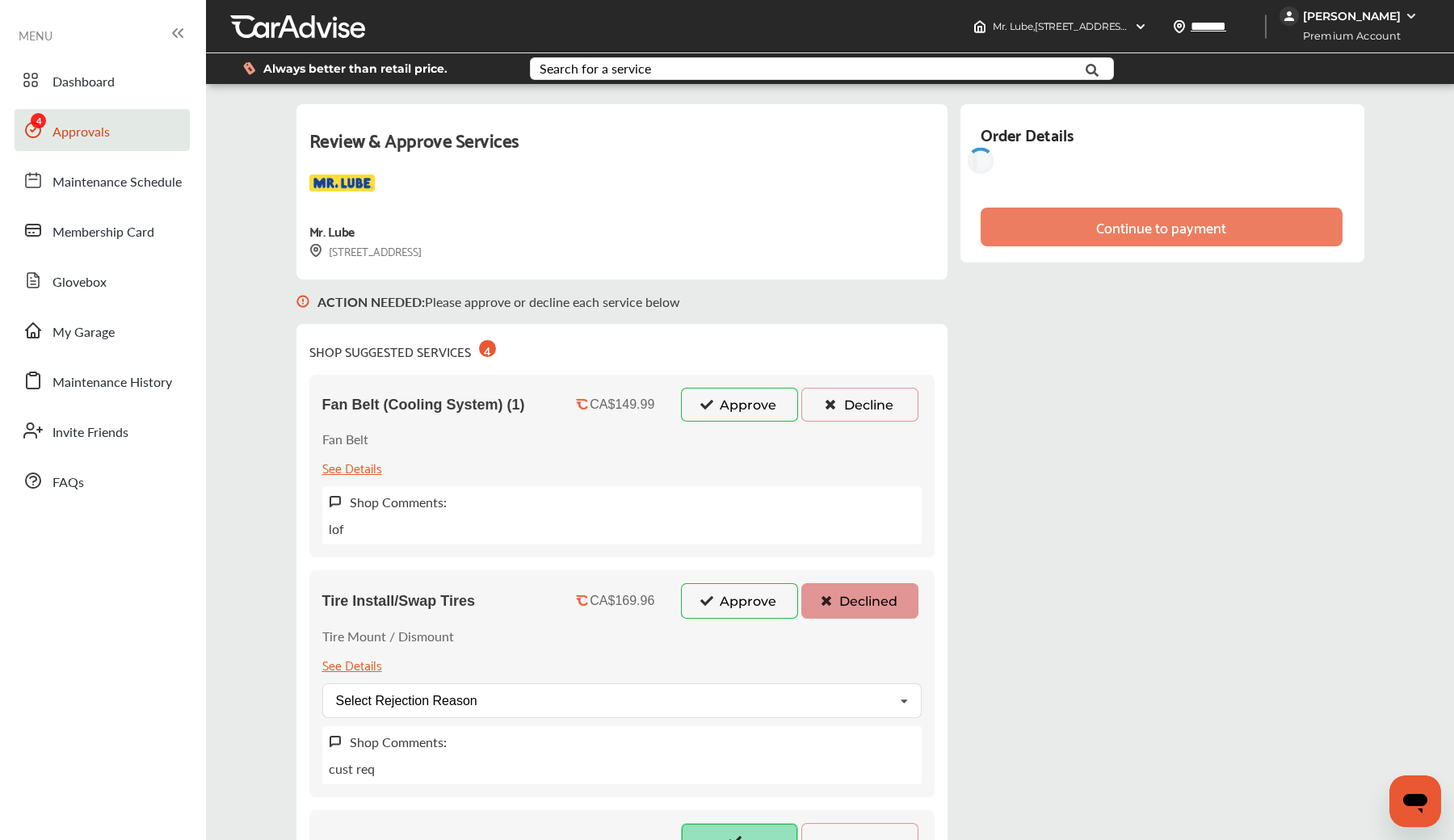
click at [852, 409] on button "Decline" at bounding box center [860, 404] width 117 height 34
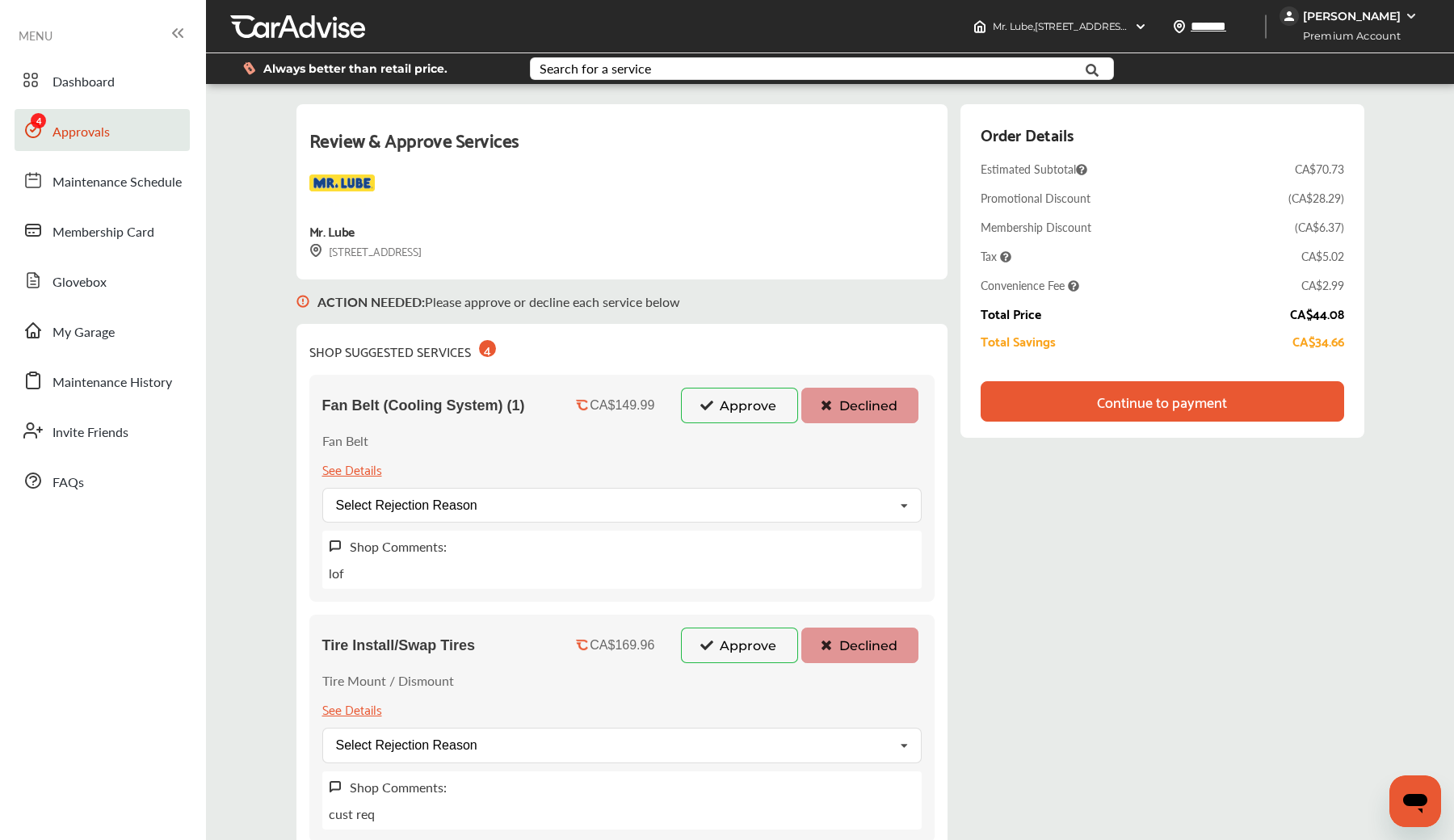
click at [1204, 403] on div "Continue to payment" at bounding box center [1161, 401] width 130 height 16
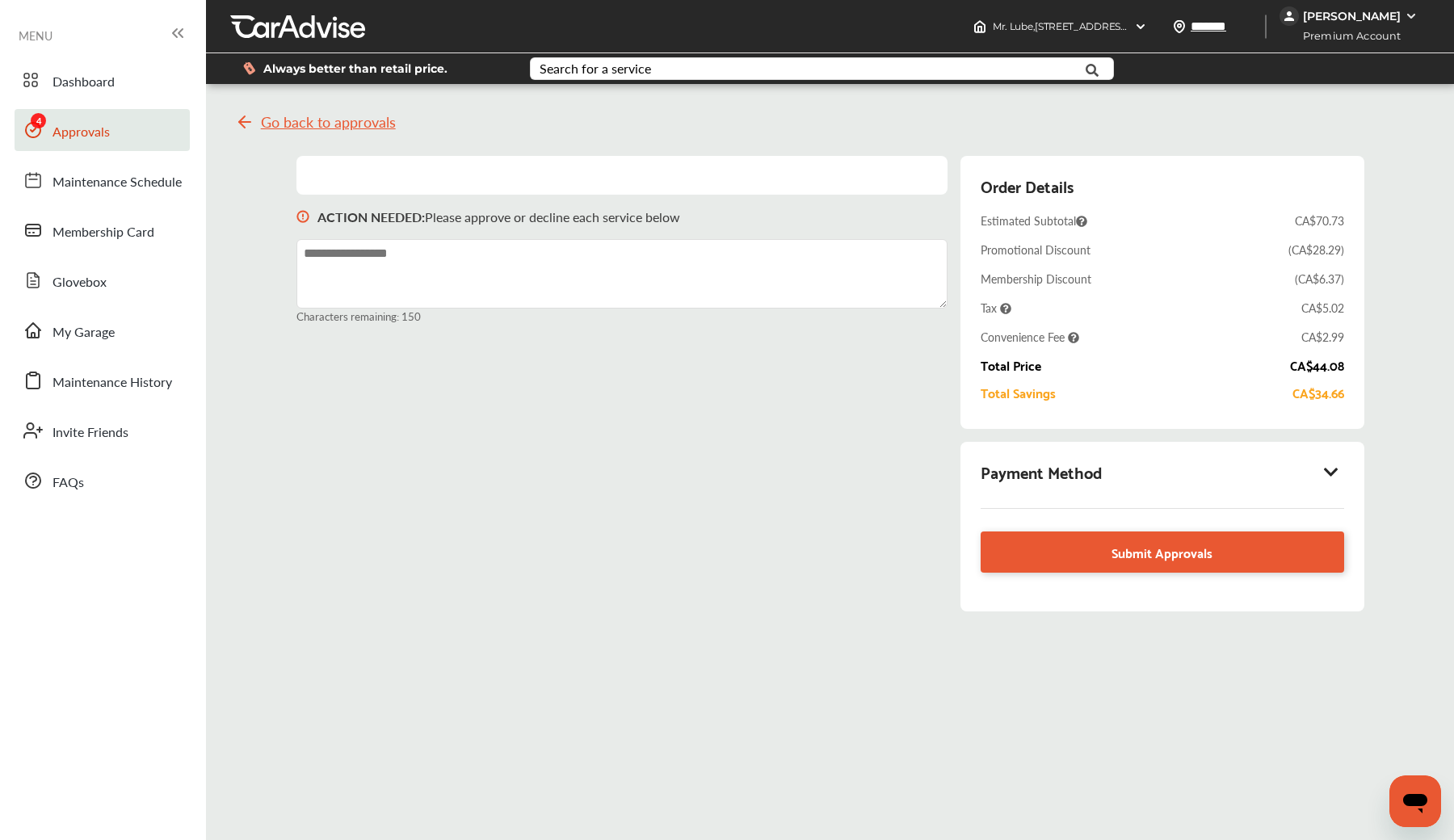
click at [1174, 458] on div "Payment Method" at bounding box center [1162, 471] width 364 height 28
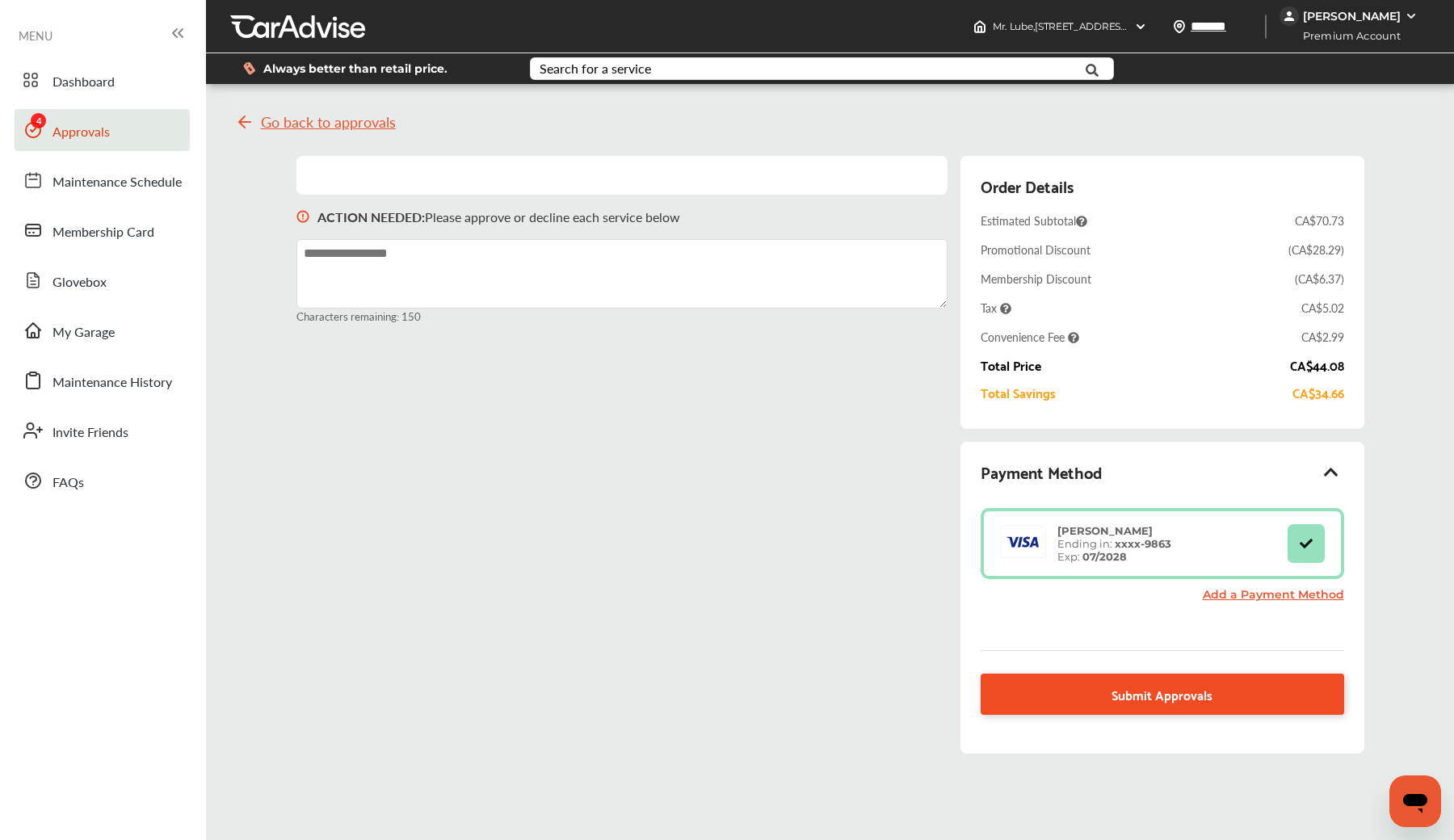
click at [1189, 694] on span "Submit Approvals" at bounding box center [1162, 694] width 101 height 22
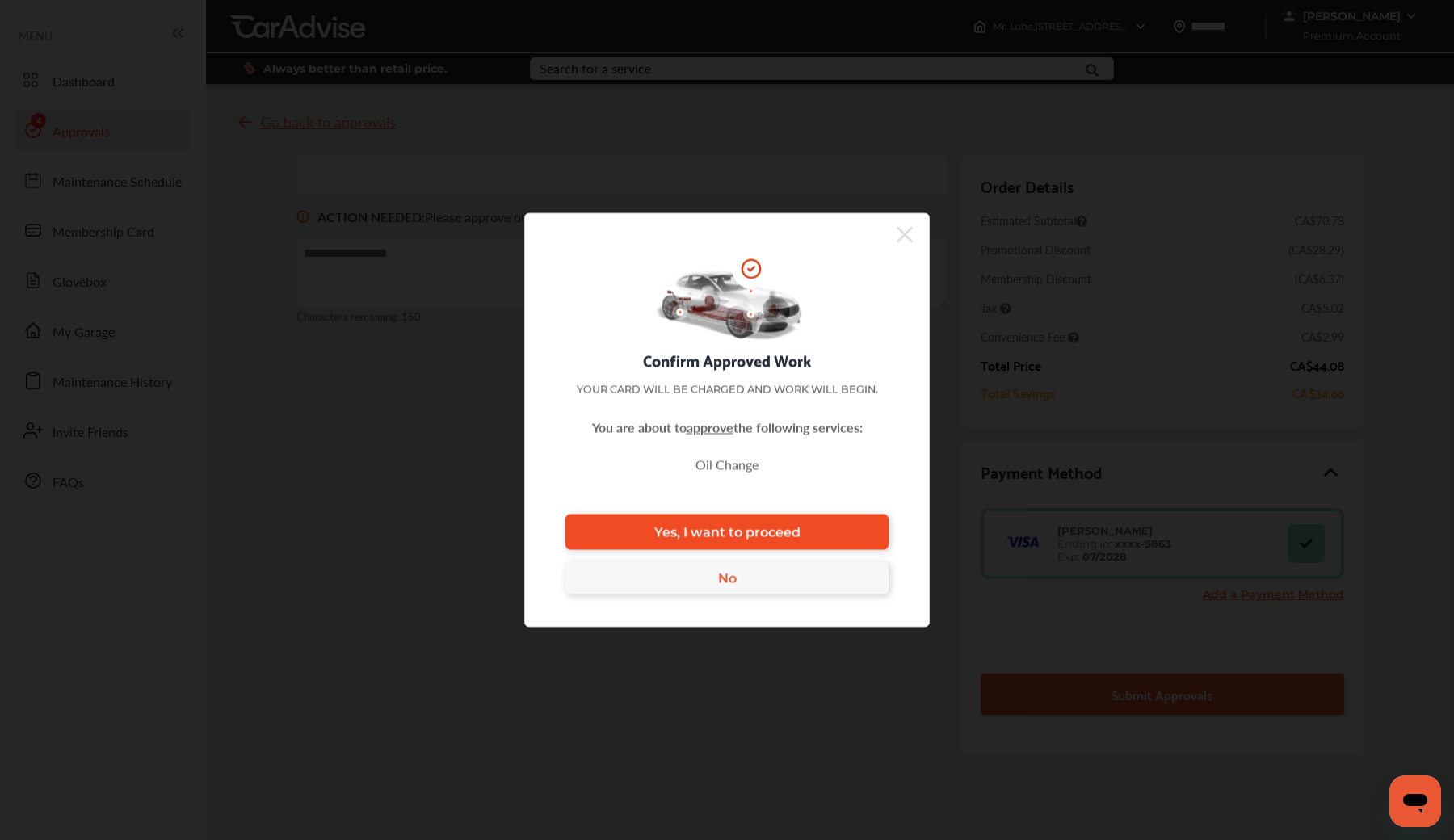
click at [750, 529] on span "Yes, I want to proceed" at bounding box center [727, 531] width 146 height 16
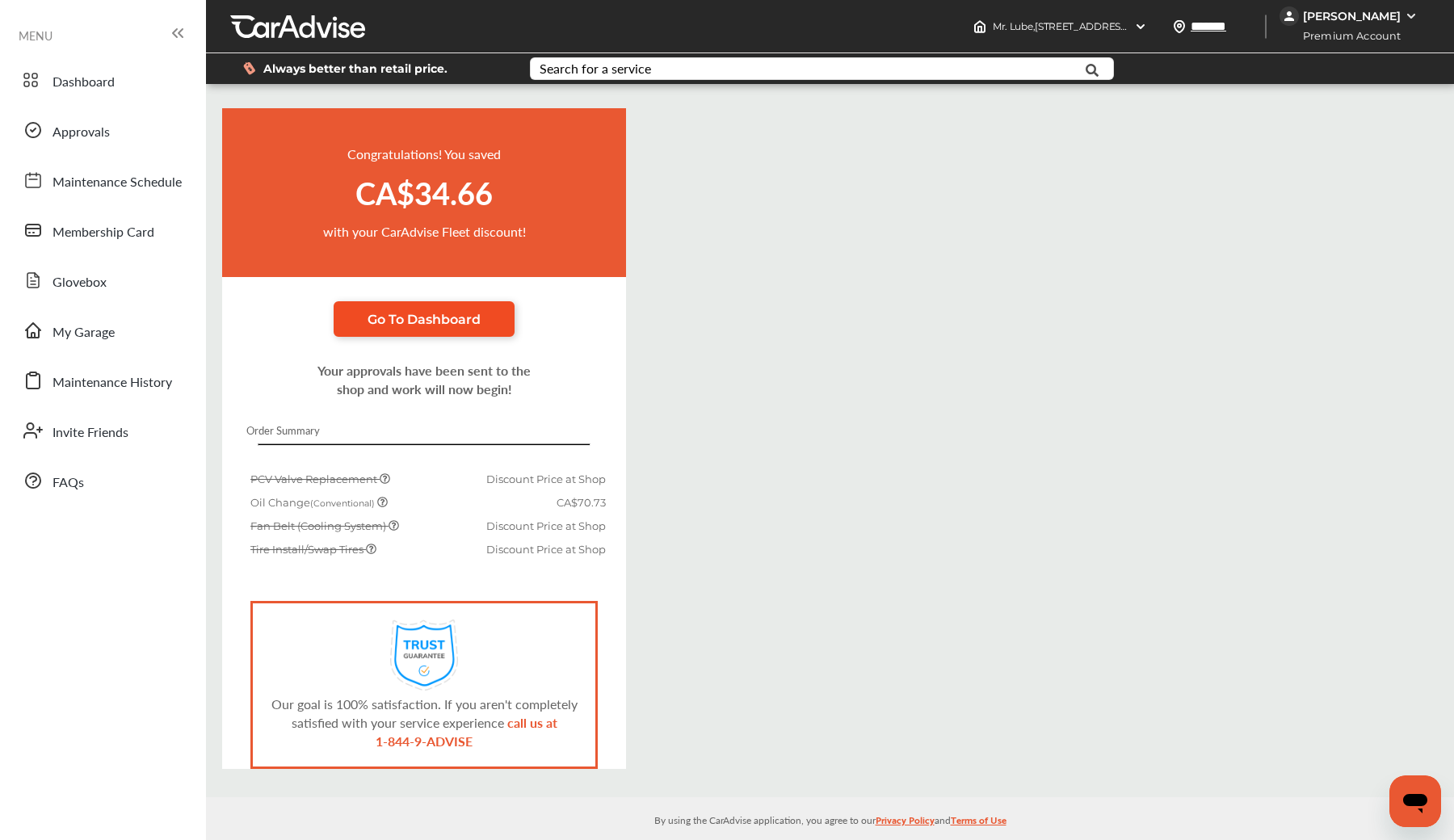
click at [405, 328] on link "Go To Dashboard" at bounding box center [423, 319] width 181 height 35
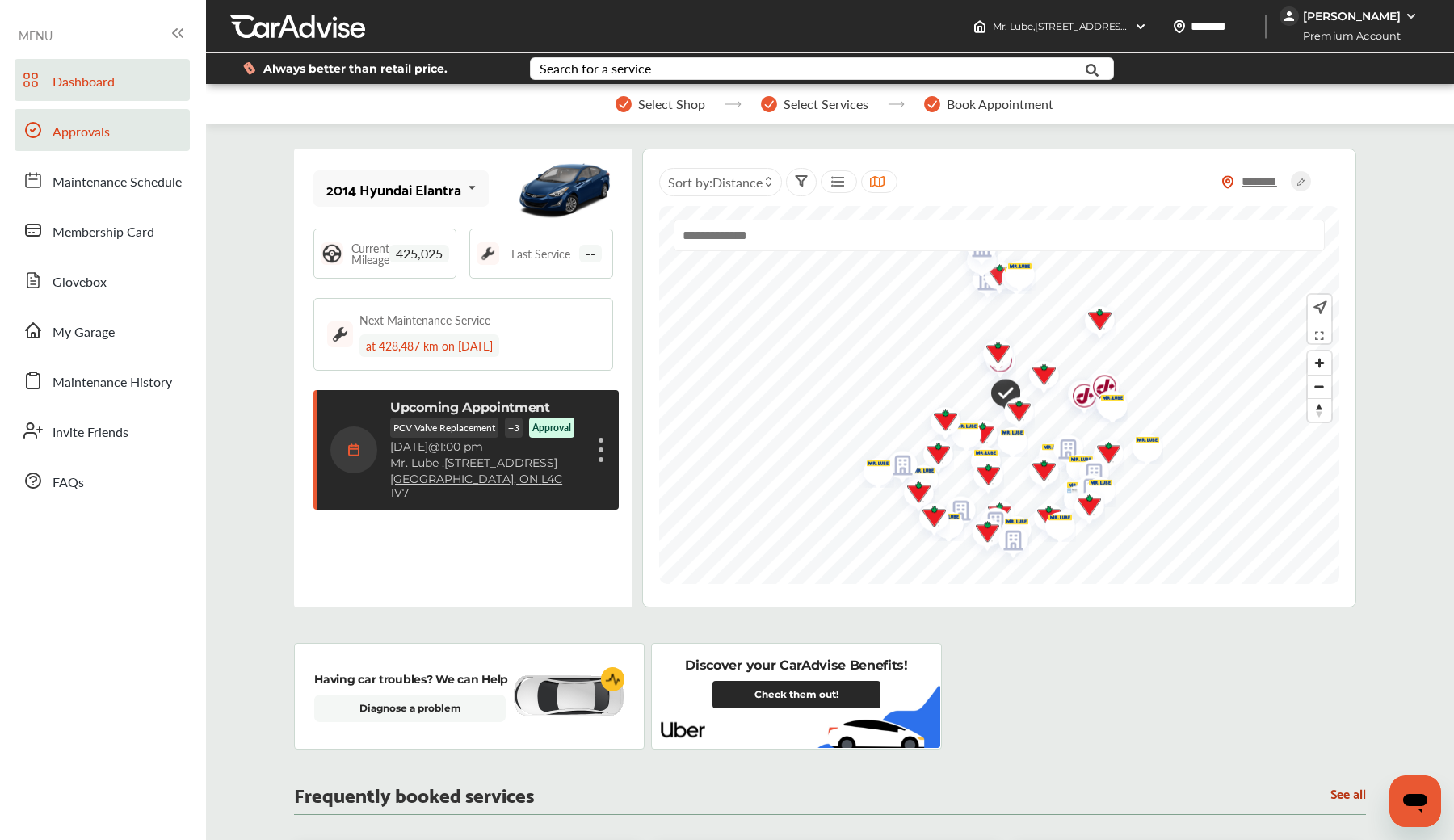
click at [117, 137] on link "Approvals" at bounding box center [102, 129] width 175 height 42
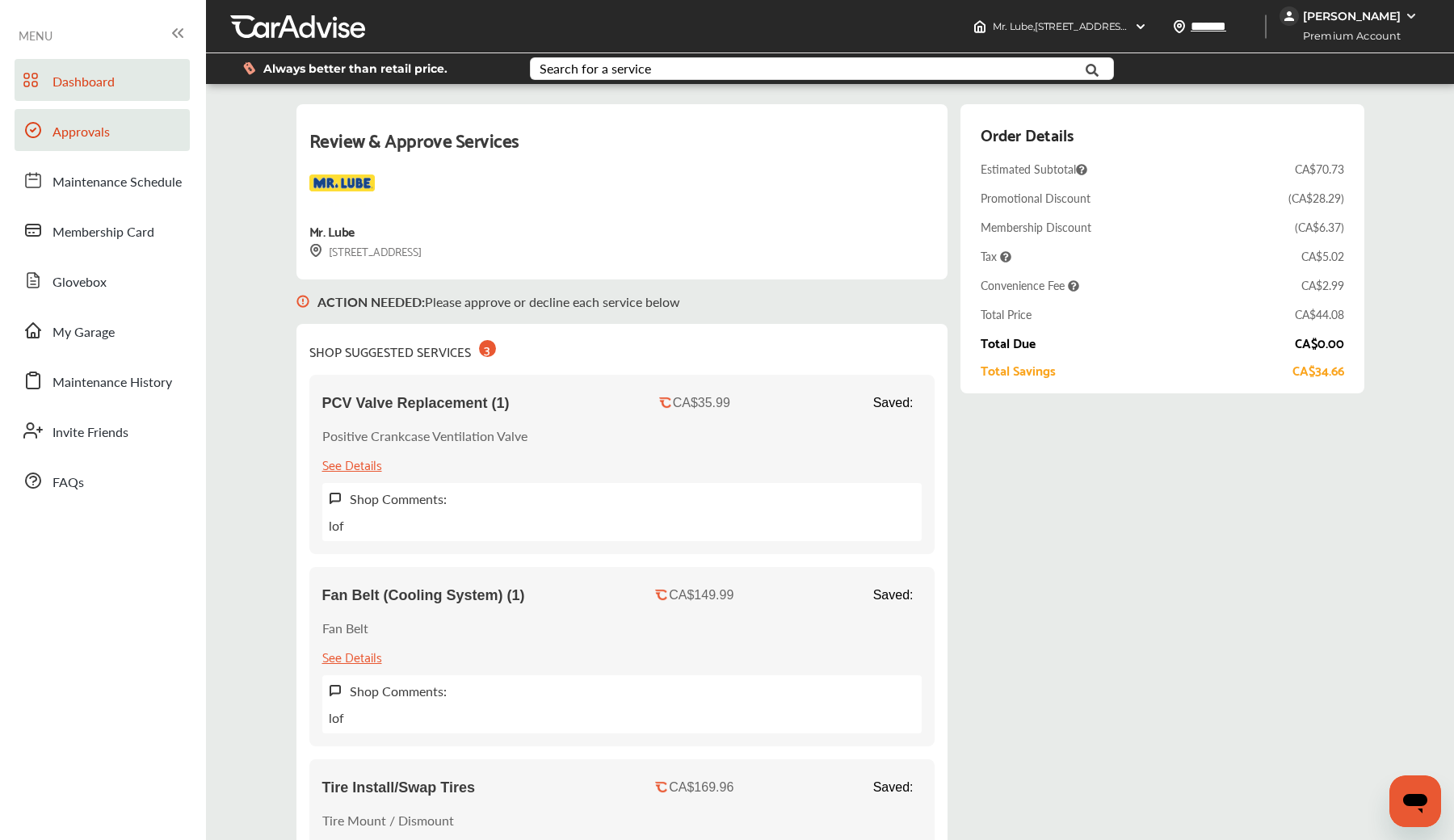
click at [74, 74] on span "Dashboard" at bounding box center [83, 83] width 62 height 21
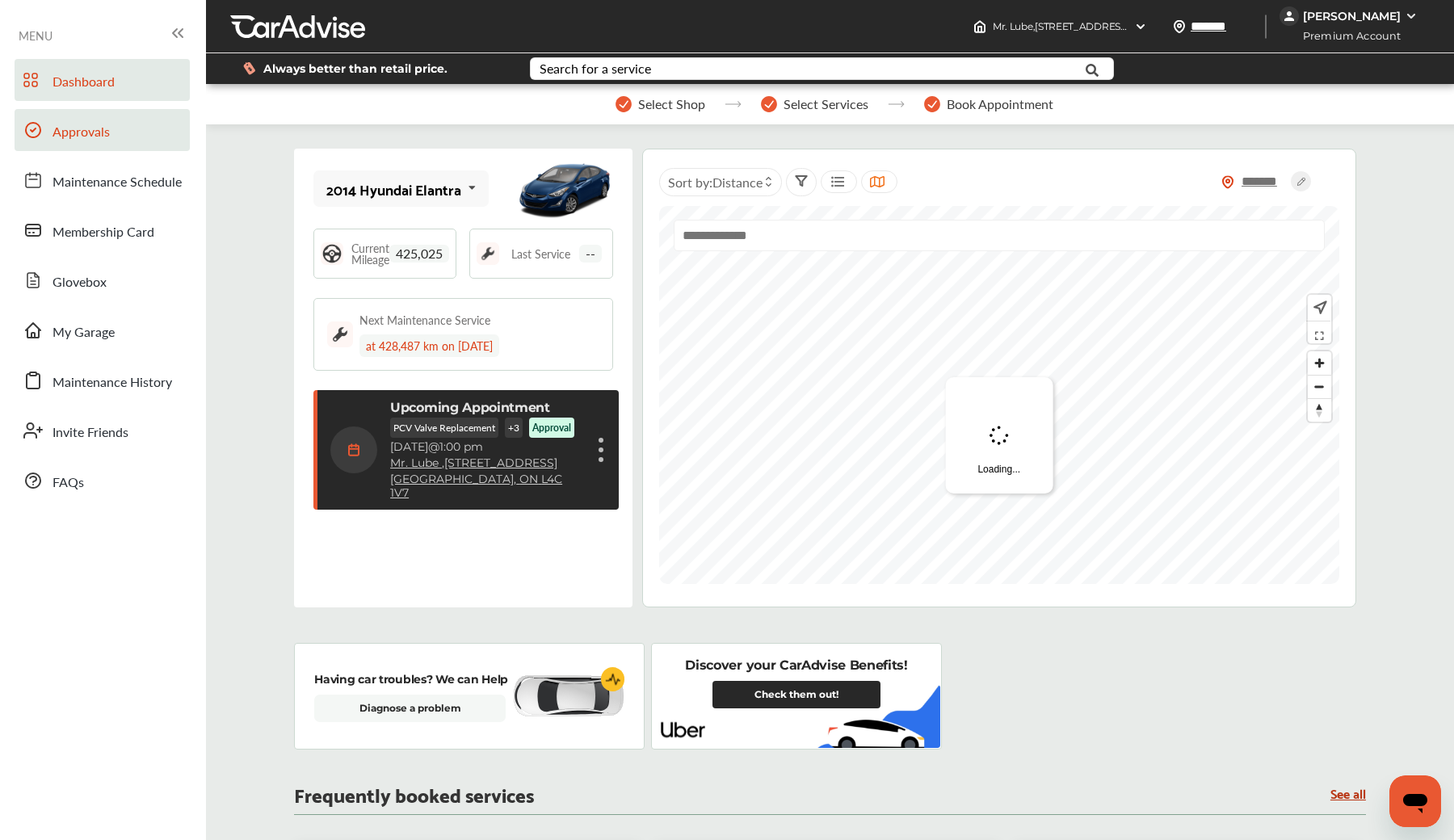
click at [89, 126] on span "Approvals" at bounding box center [81, 132] width 57 height 21
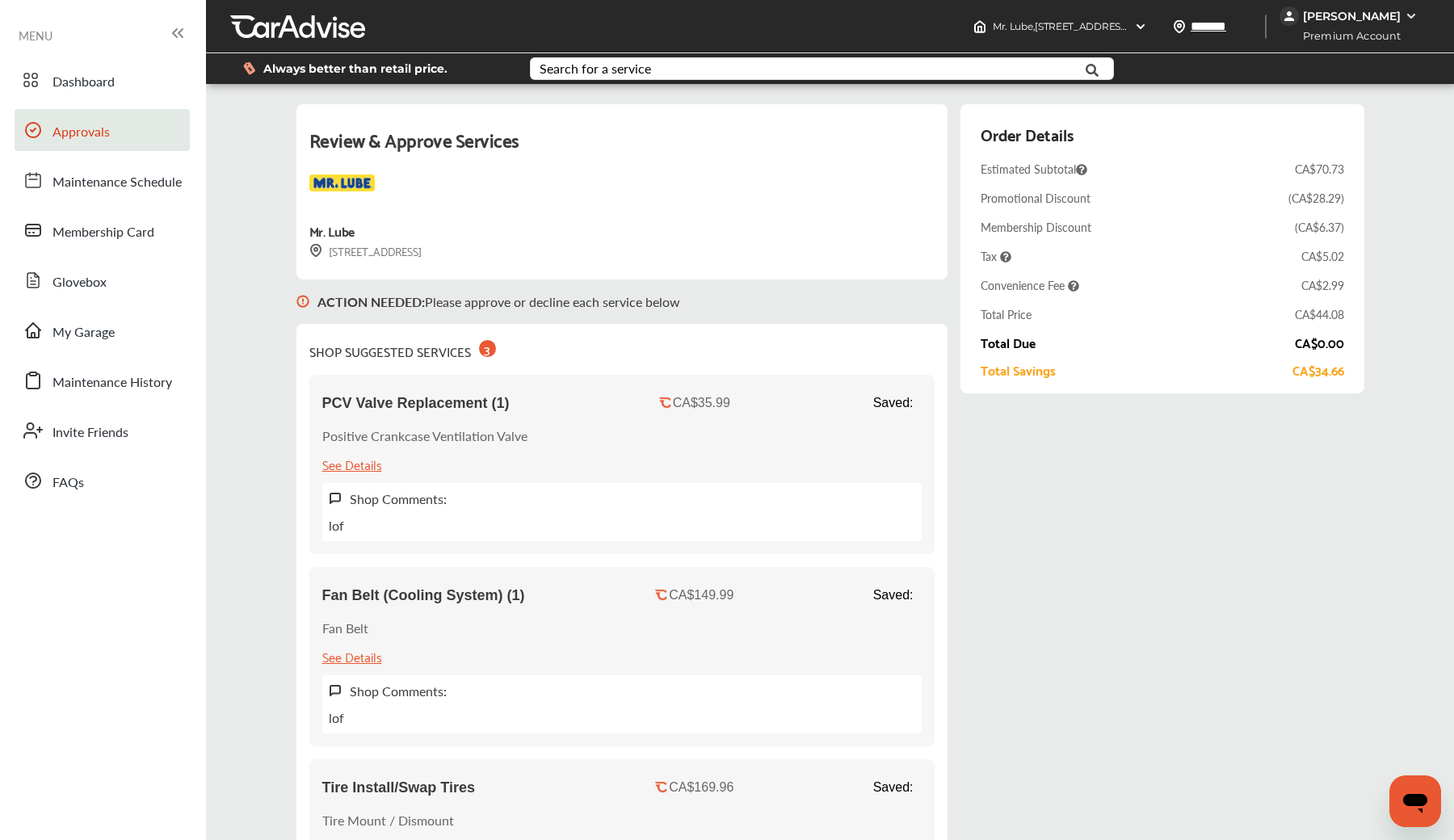
click at [89, 126] on span "Approvals" at bounding box center [81, 132] width 57 height 21
click at [93, 169] on link "Maintenance Schedule" at bounding box center [102, 180] width 175 height 42
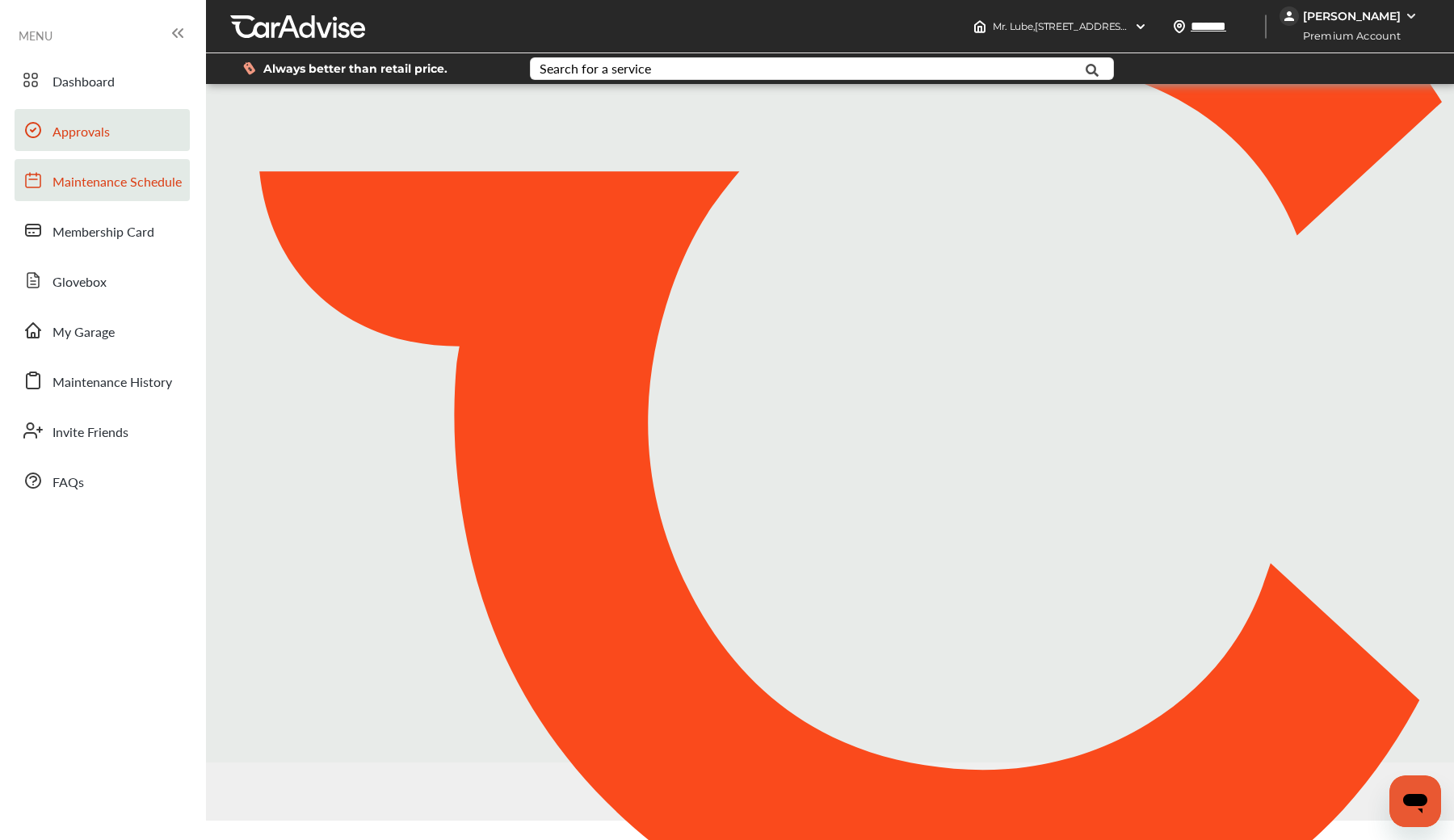
click at [98, 138] on span "Approvals" at bounding box center [81, 132] width 57 height 21
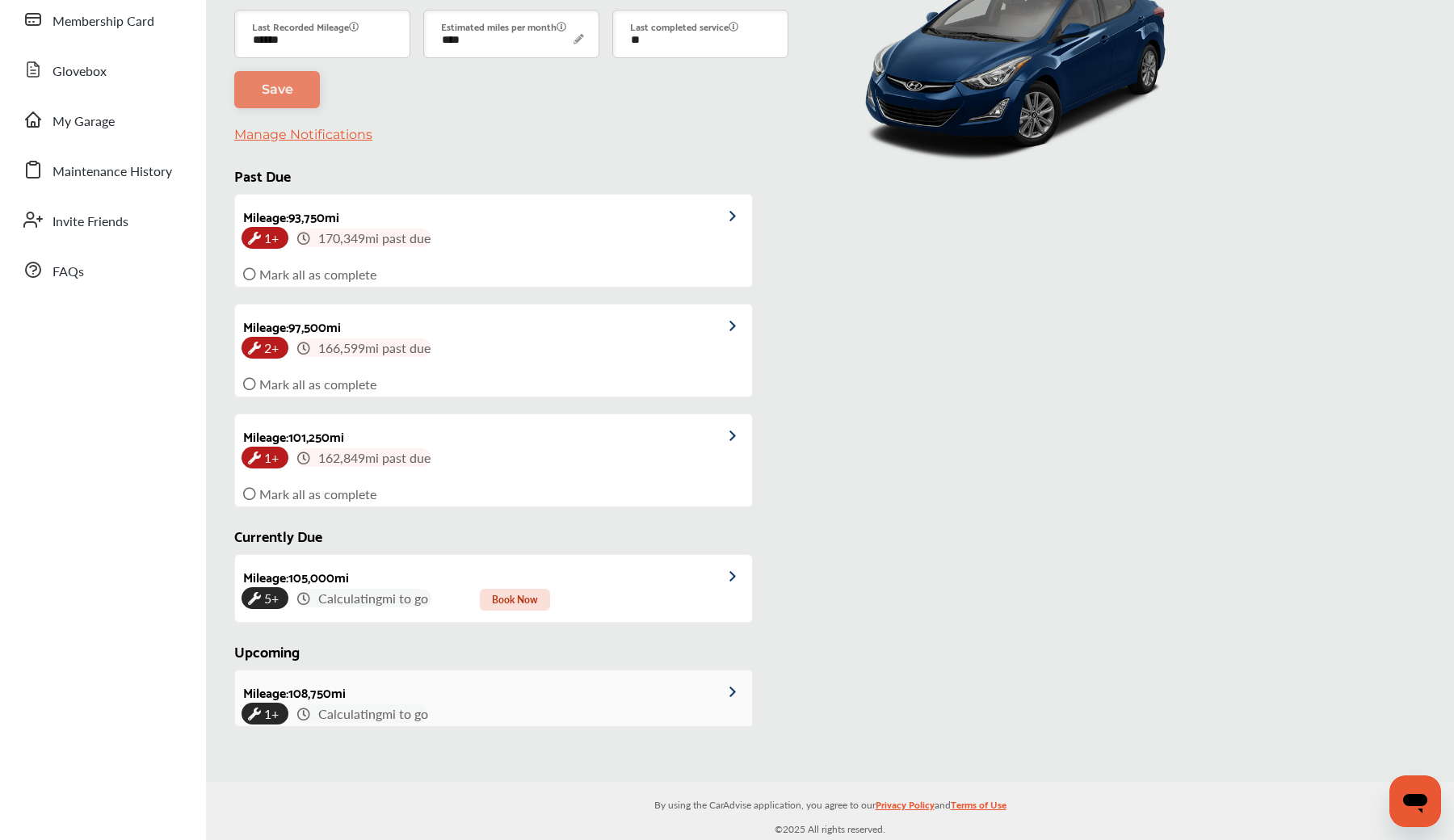
type input "****"
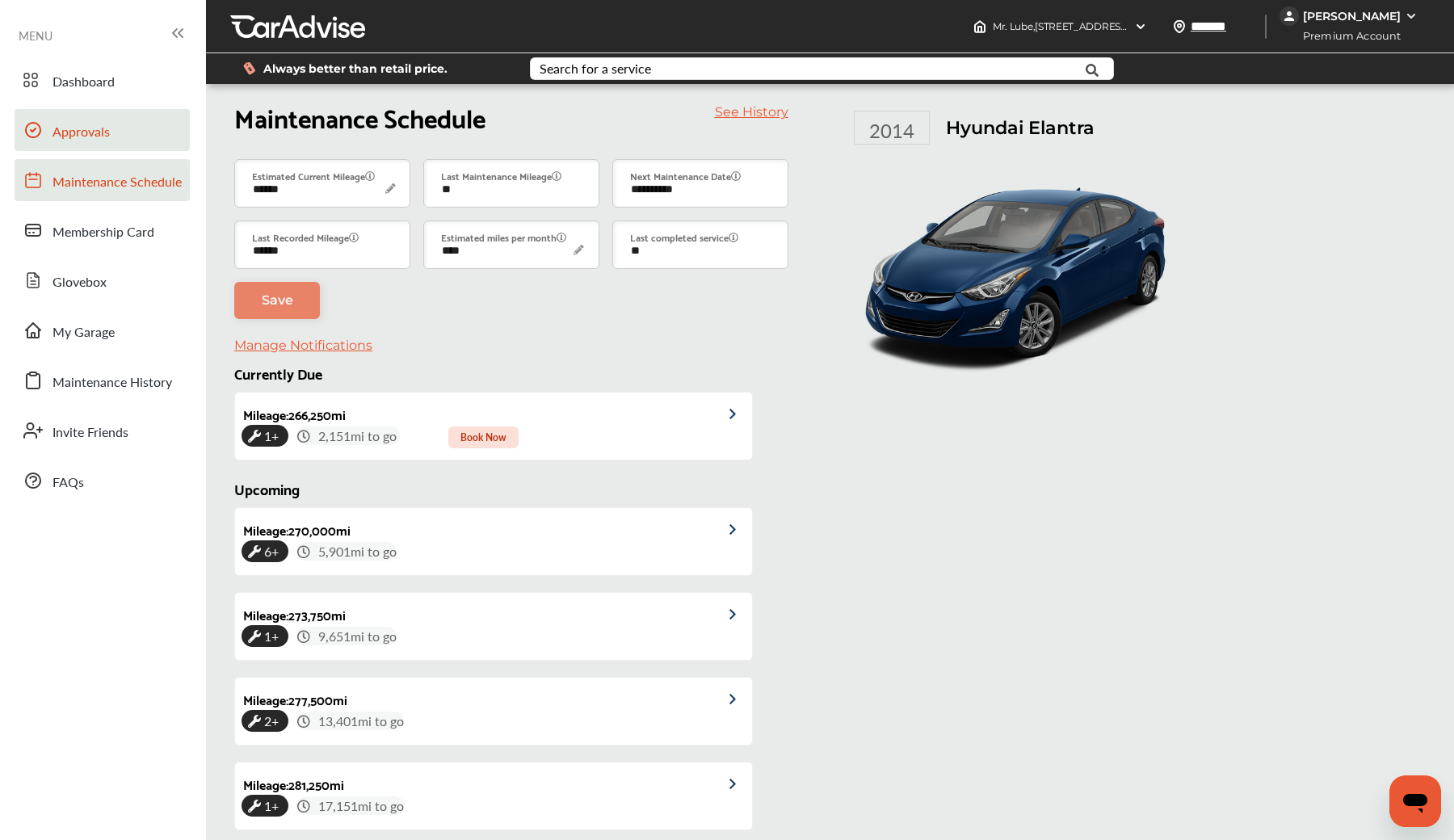
click at [106, 134] on span "Approvals" at bounding box center [81, 132] width 57 height 21
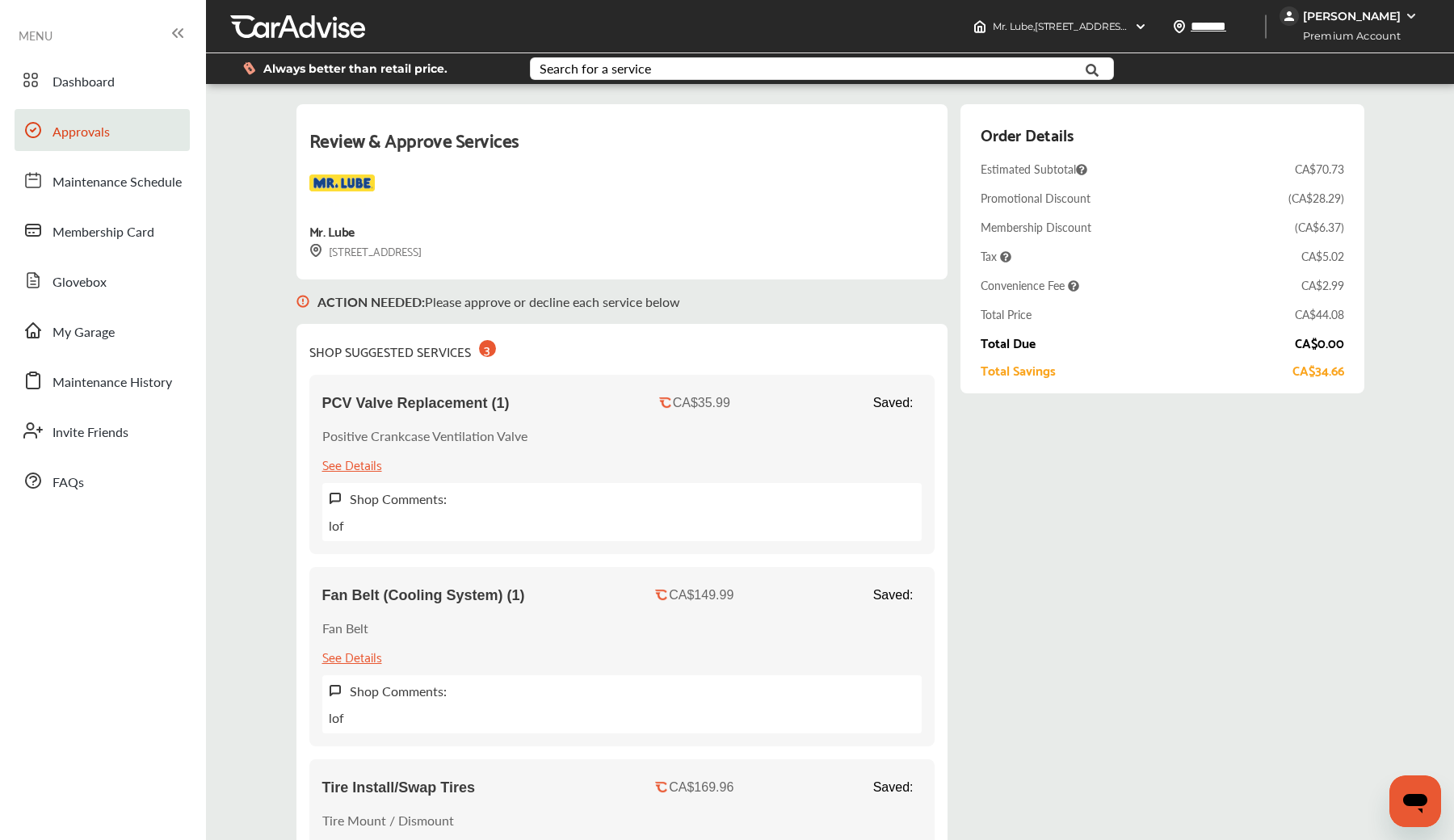
click at [81, 132] on span "Approvals" at bounding box center [81, 132] width 57 height 21
click at [1350, 18] on div "[PERSON_NAME]" at bounding box center [1352, 16] width 98 height 15
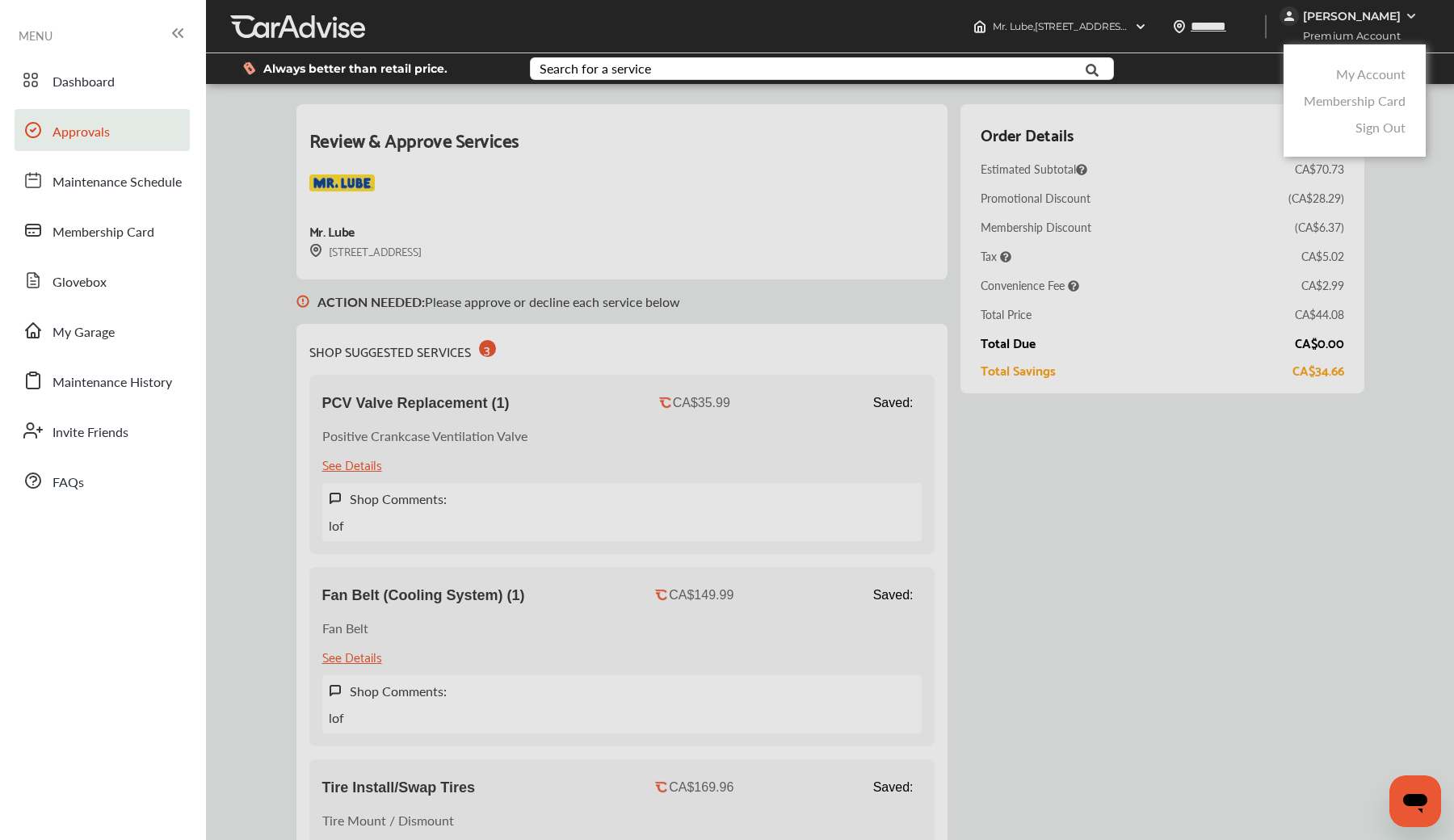
click at [1344, 73] on link "My Account" at bounding box center [1371, 74] width 69 height 19
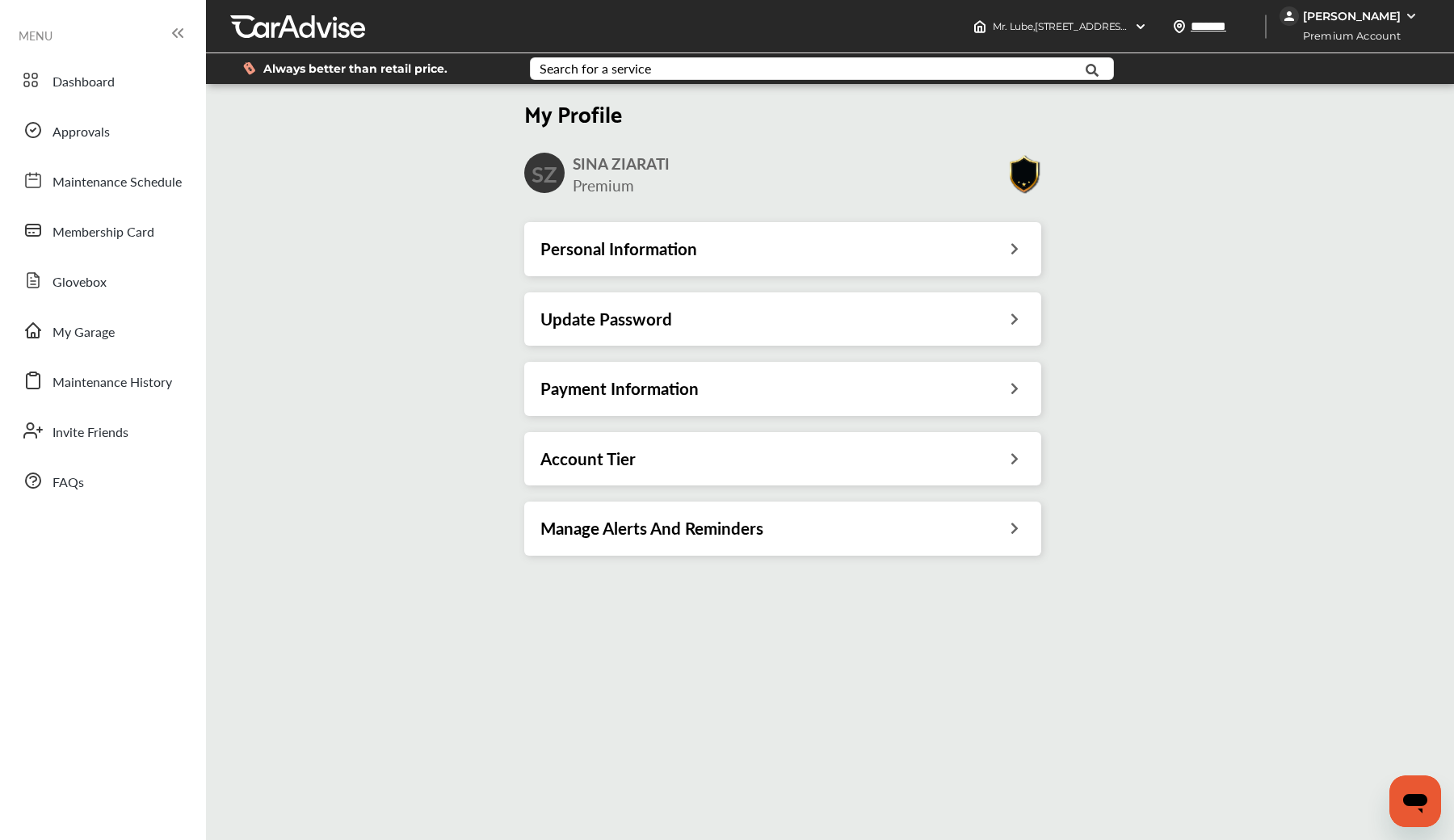
click at [588, 400] on div "Payment Information" at bounding box center [782, 388] width 517 height 53
click at [720, 374] on div "Payment Information" at bounding box center [782, 388] width 517 height 53
click at [139, 384] on span "Maintenance History" at bounding box center [112, 383] width 119 height 21
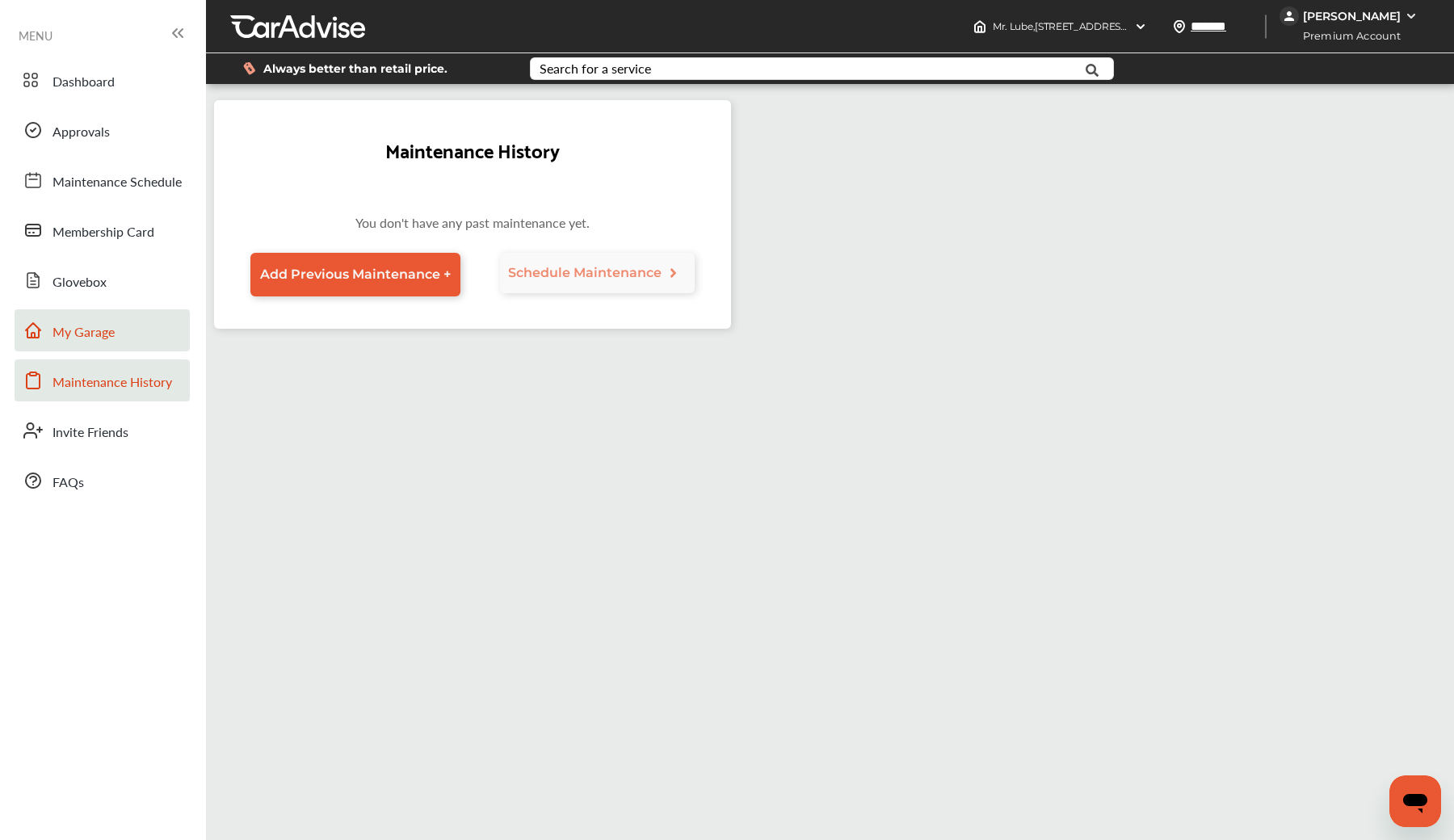
click at [144, 342] on link "My Garage" at bounding box center [102, 330] width 175 height 42
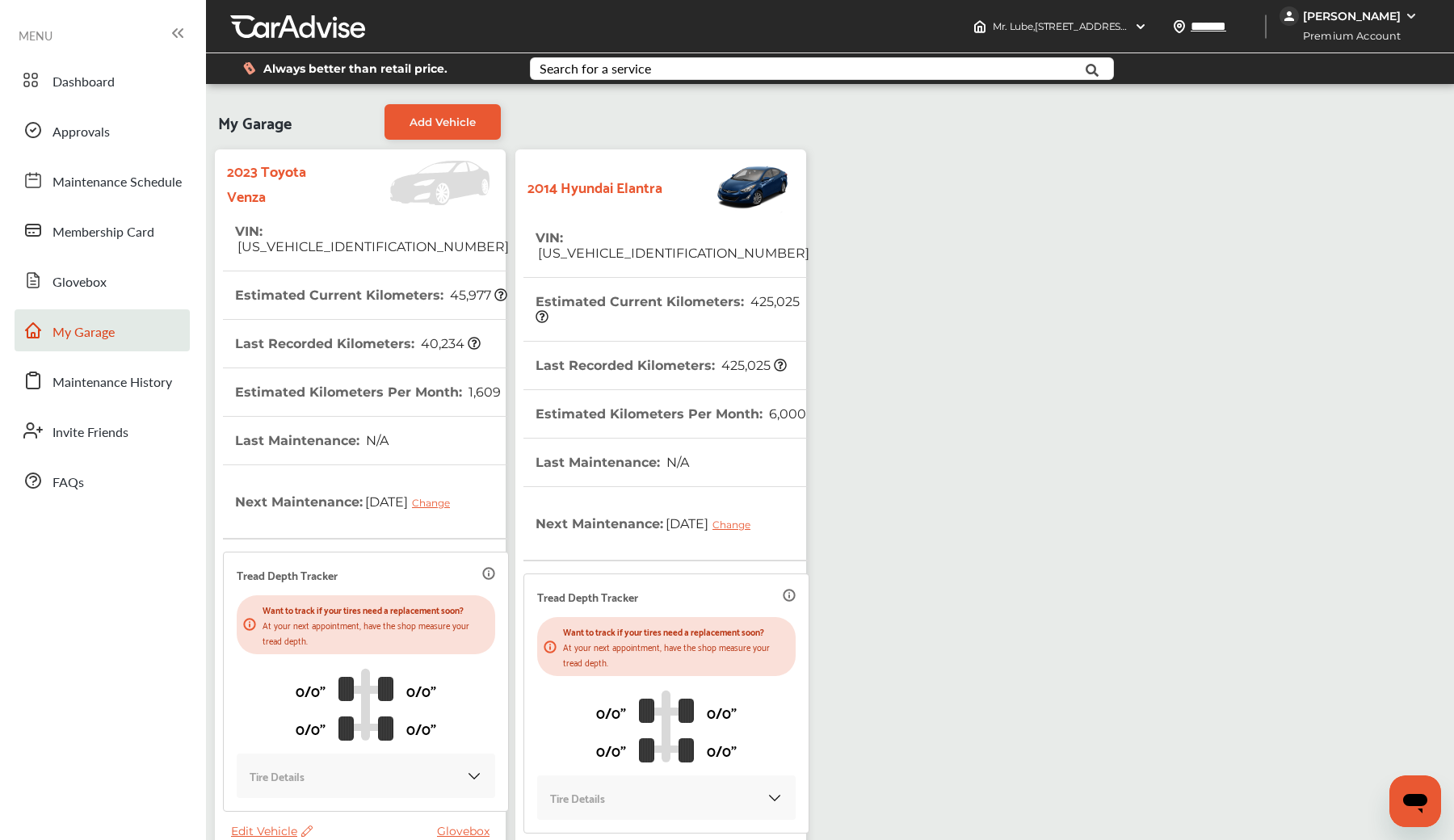
click at [146, 306] on div "Dashboard Approvals Maintenance Schedule Membership Card Glovebox My Garage Mai…" at bounding box center [103, 280] width 190 height 443
click at [154, 277] on link "Glovebox" at bounding box center [102, 279] width 175 height 42
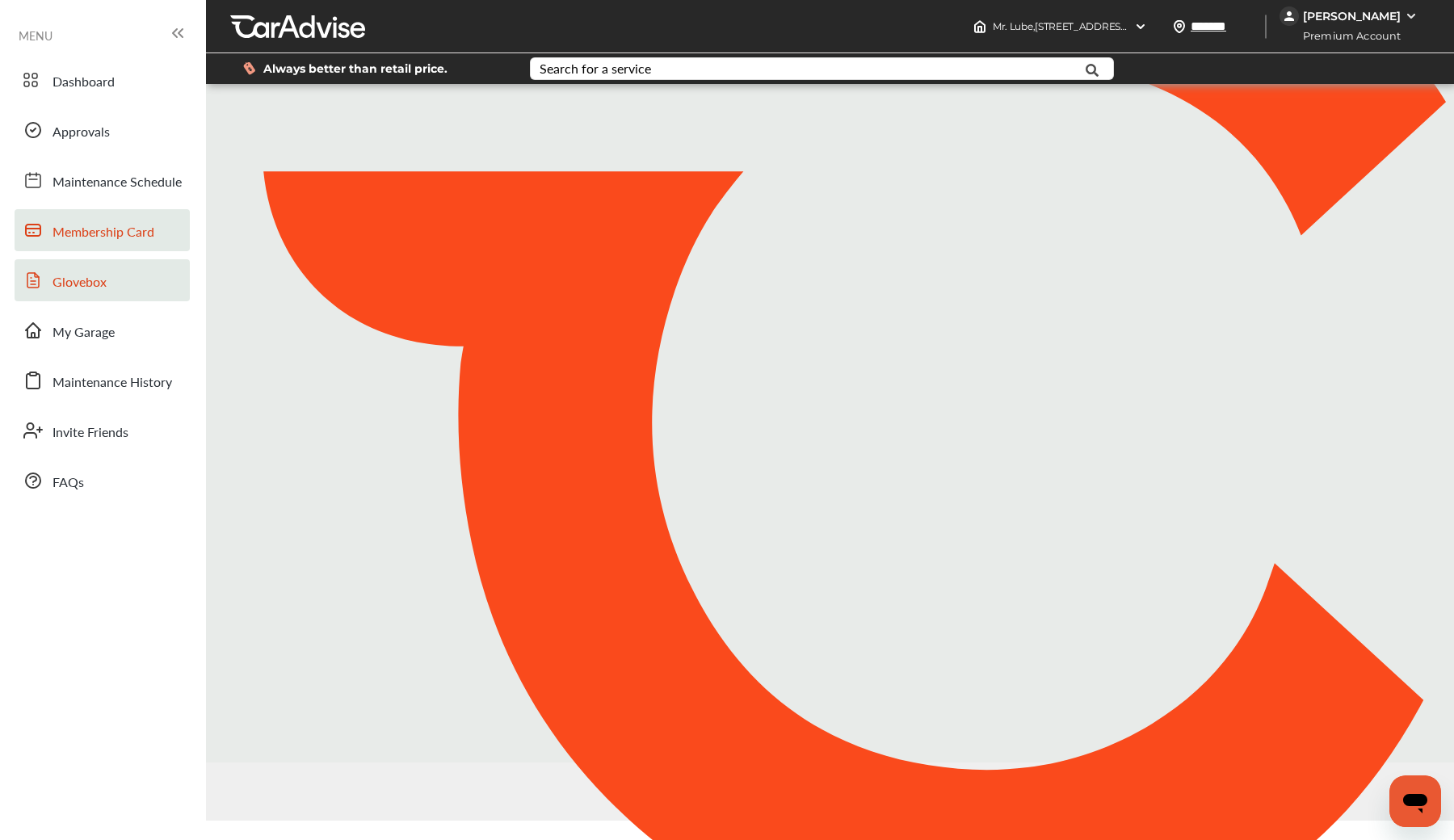
click at [137, 229] on span "Membership Card" at bounding box center [103, 233] width 102 height 21
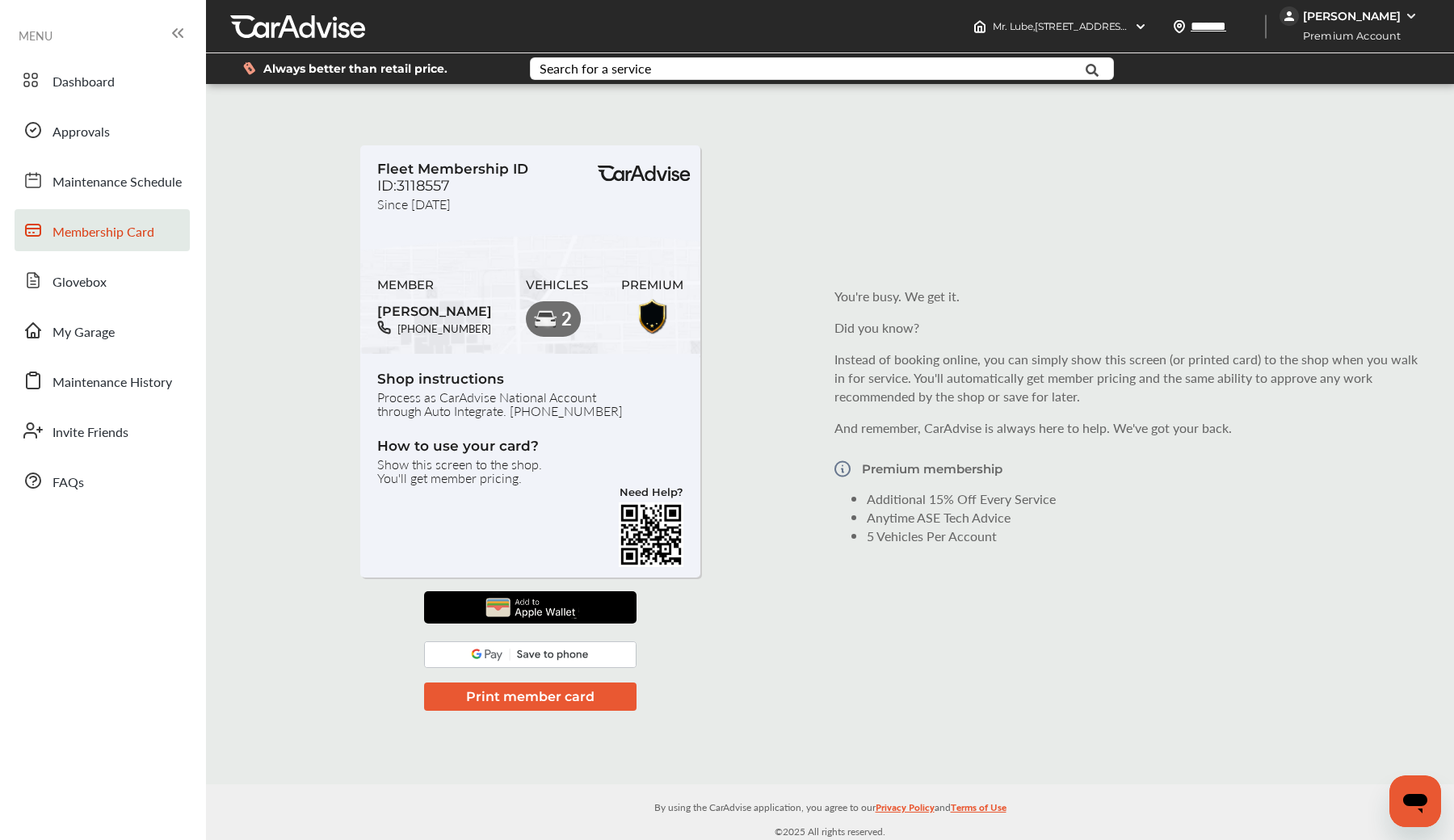
click at [139, 155] on div "Dashboard Approvals Maintenance Schedule Membership Card Glovebox My Garage Mai…" at bounding box center [103, 280] width 190 height 443
click at [140, 124] on link "Approvals" at bounding box center [102, 129] width 175 height 42
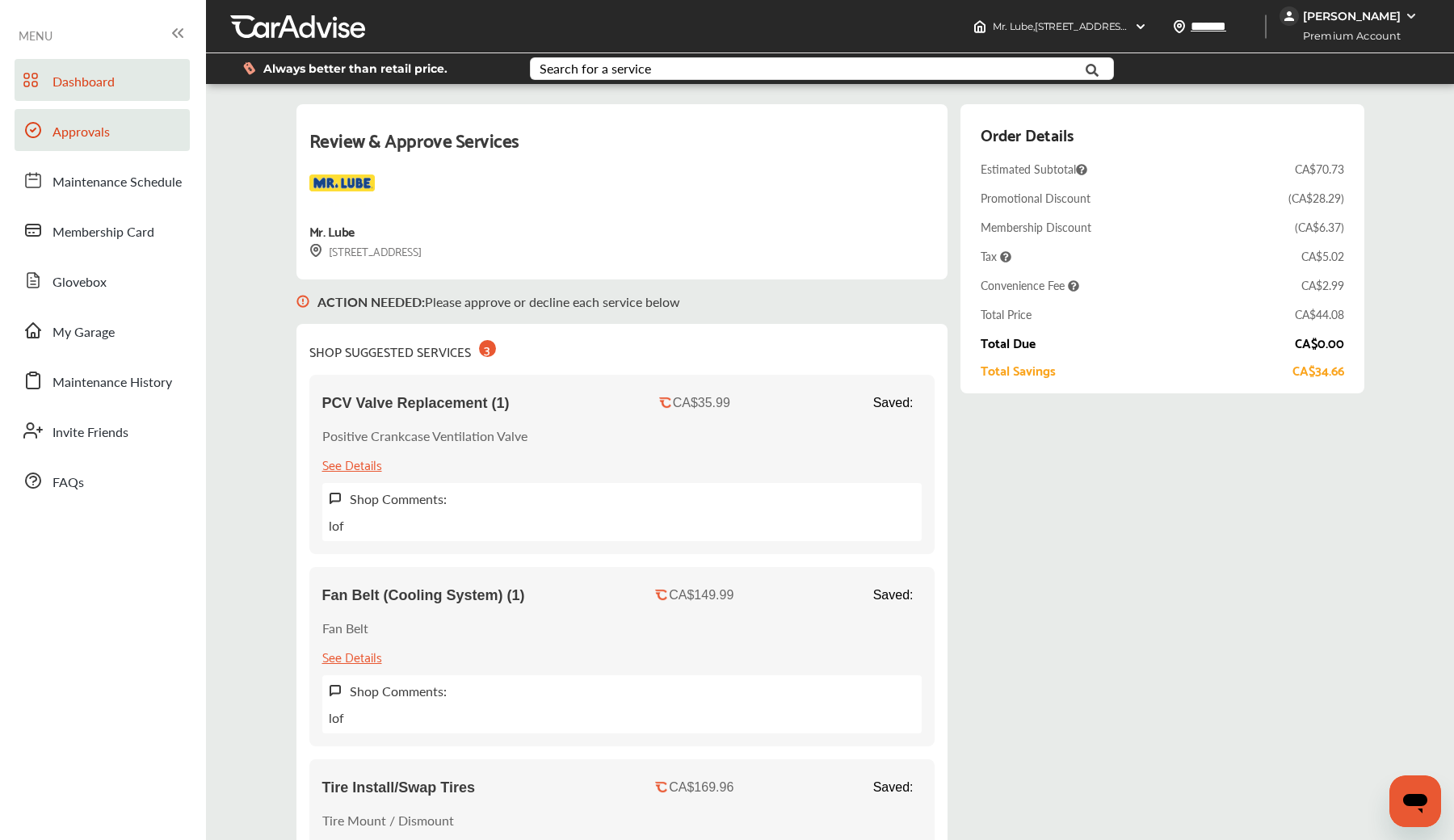
click at [132, 93] on link "Dashboard" at bounding box center [102, 79] width 175 height 42
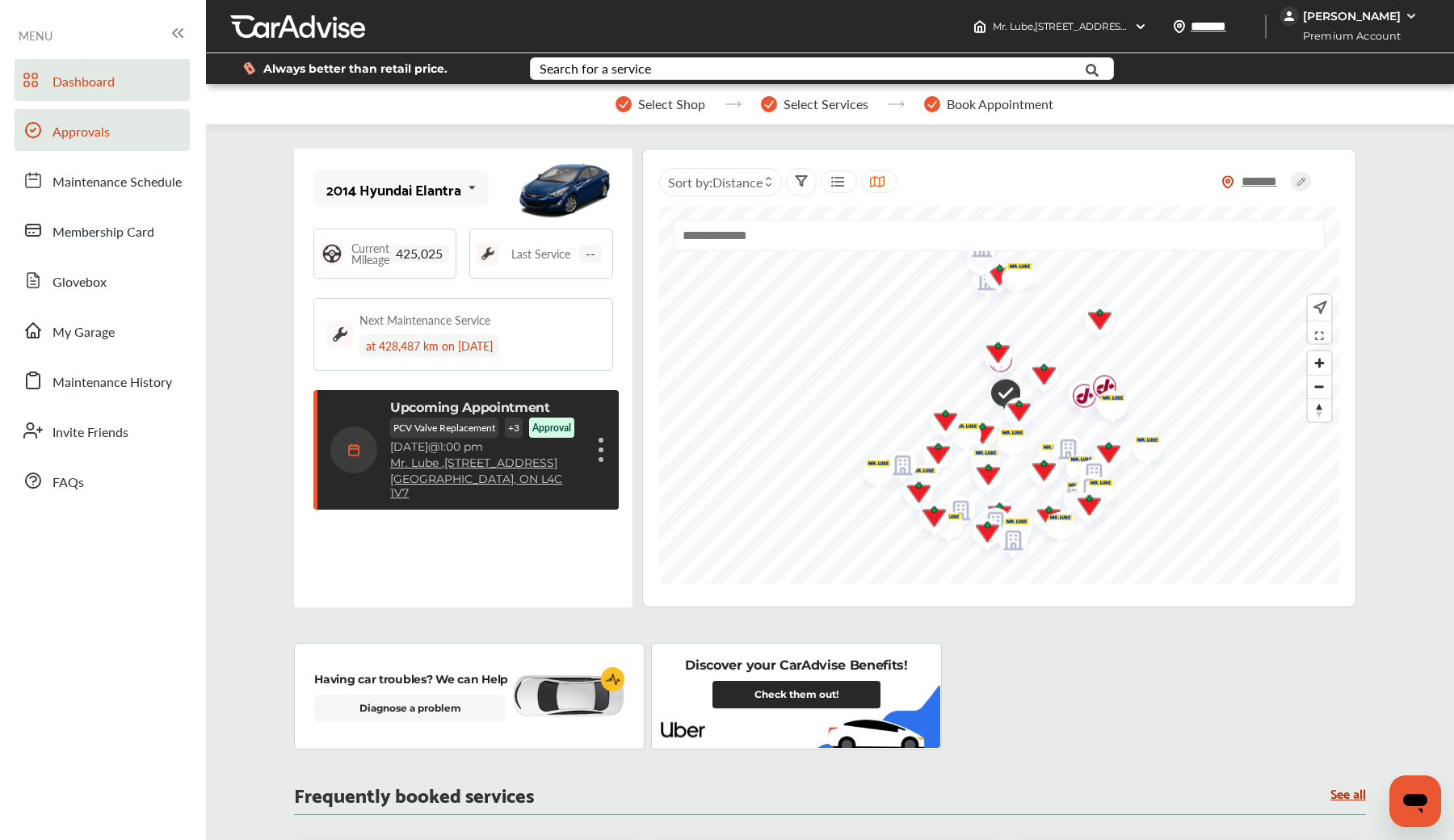
click at [124, 141] on link "Approvals" at bounding box center [102, 129] width 175 height 42
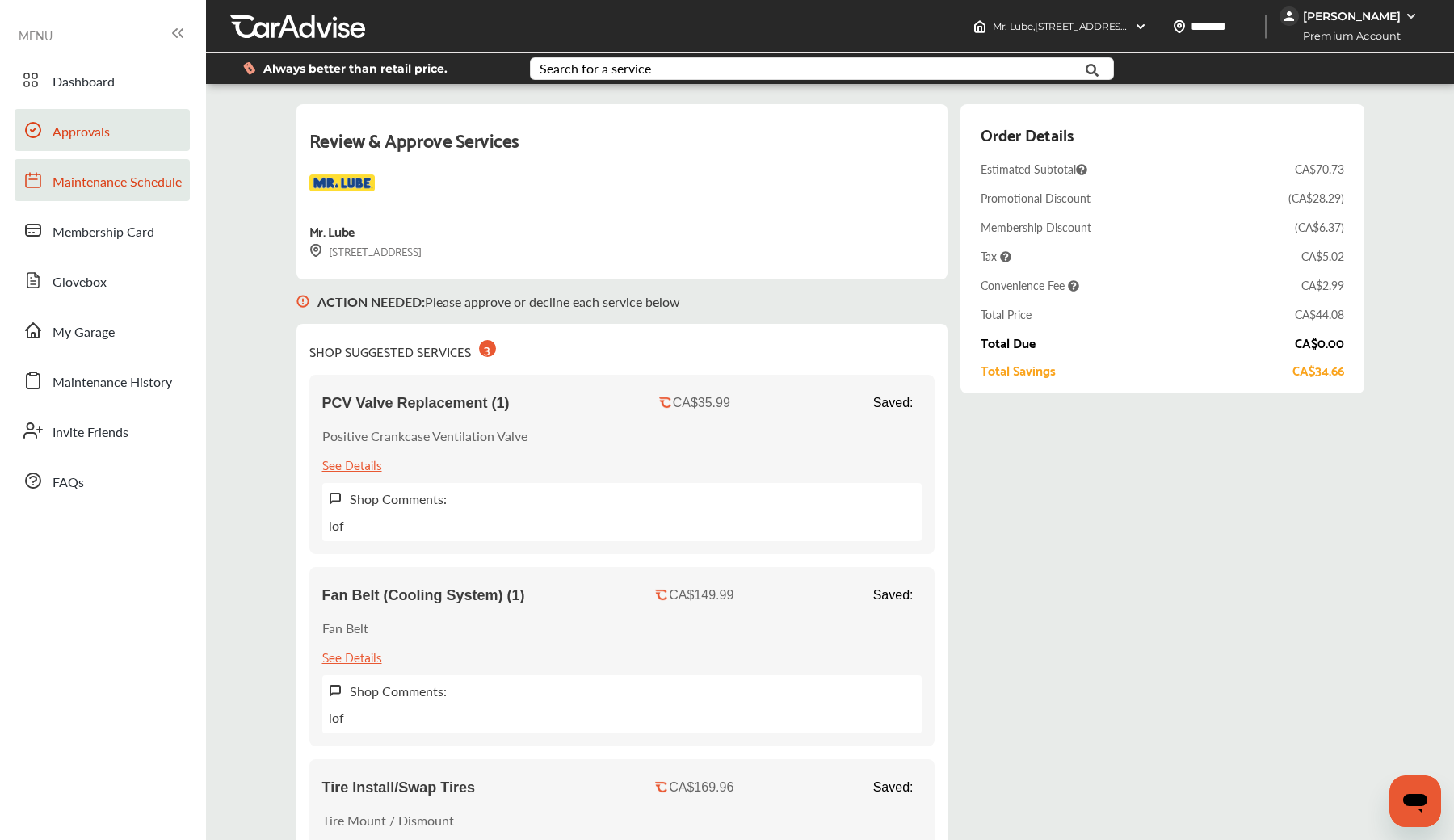
click at [119, 190] on span "Maintenance Schedule" at bounding box center [117, 183] width 129 height 21
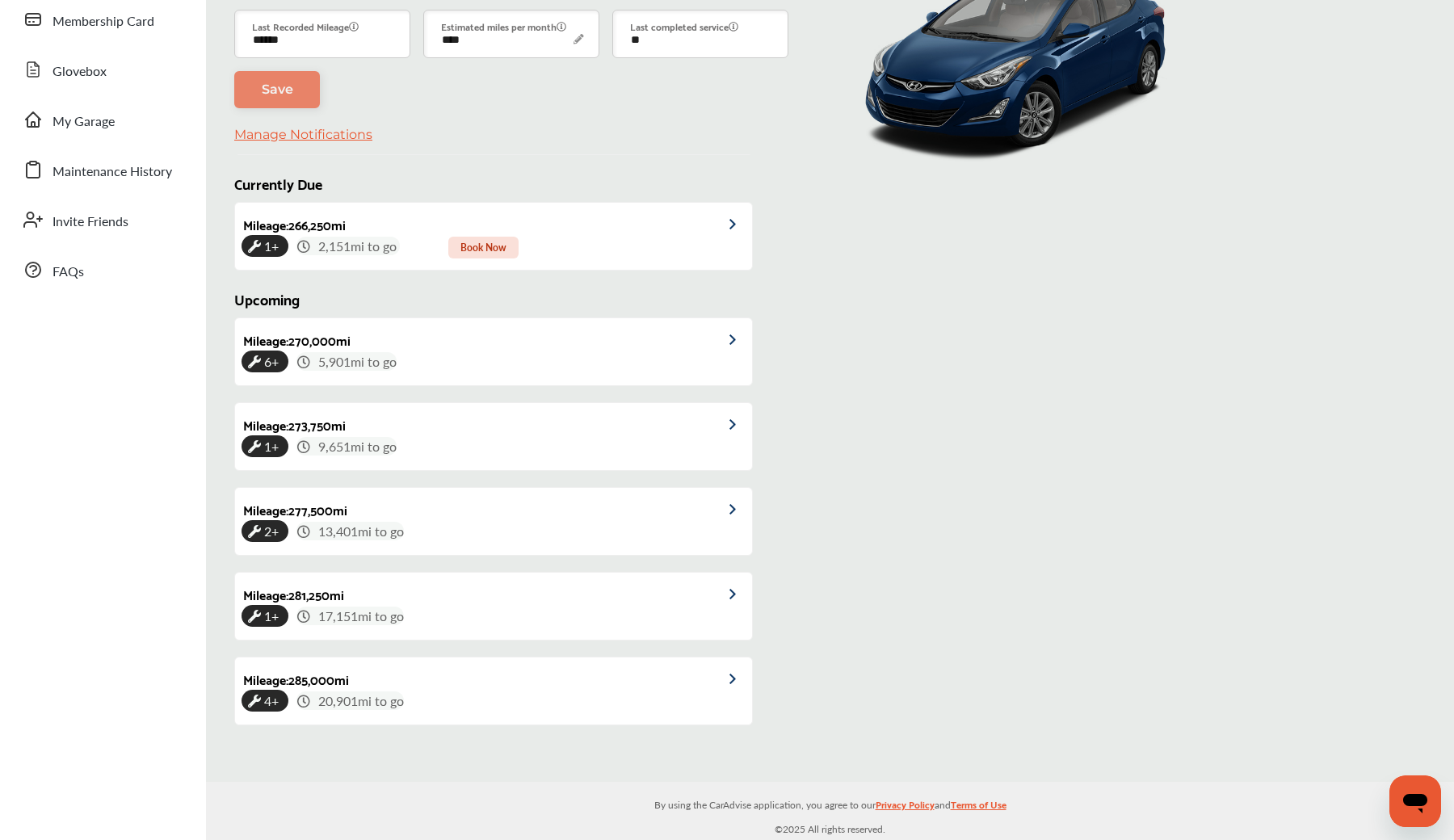
scroll to position [373, 0]
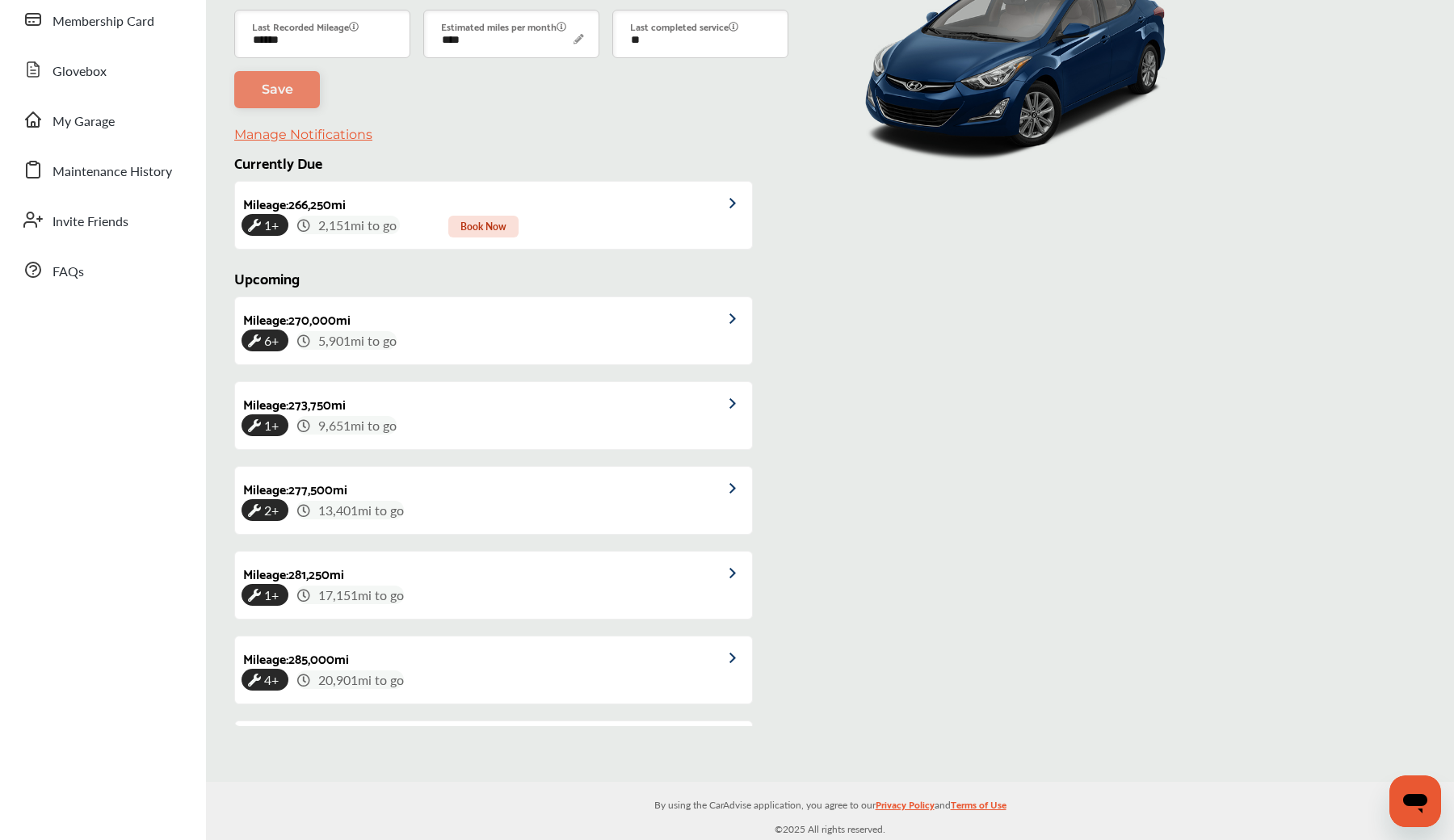
click at [149, 42] on div "Dashboard Approvals Maintenance Schedule Membership Card Glovebox My Garage Mai…" at bounding box center [103, 69] width 190 height 443
click at [149, 34] on link "Membership Card" at bounding box center [102, 19] width 175 height 42
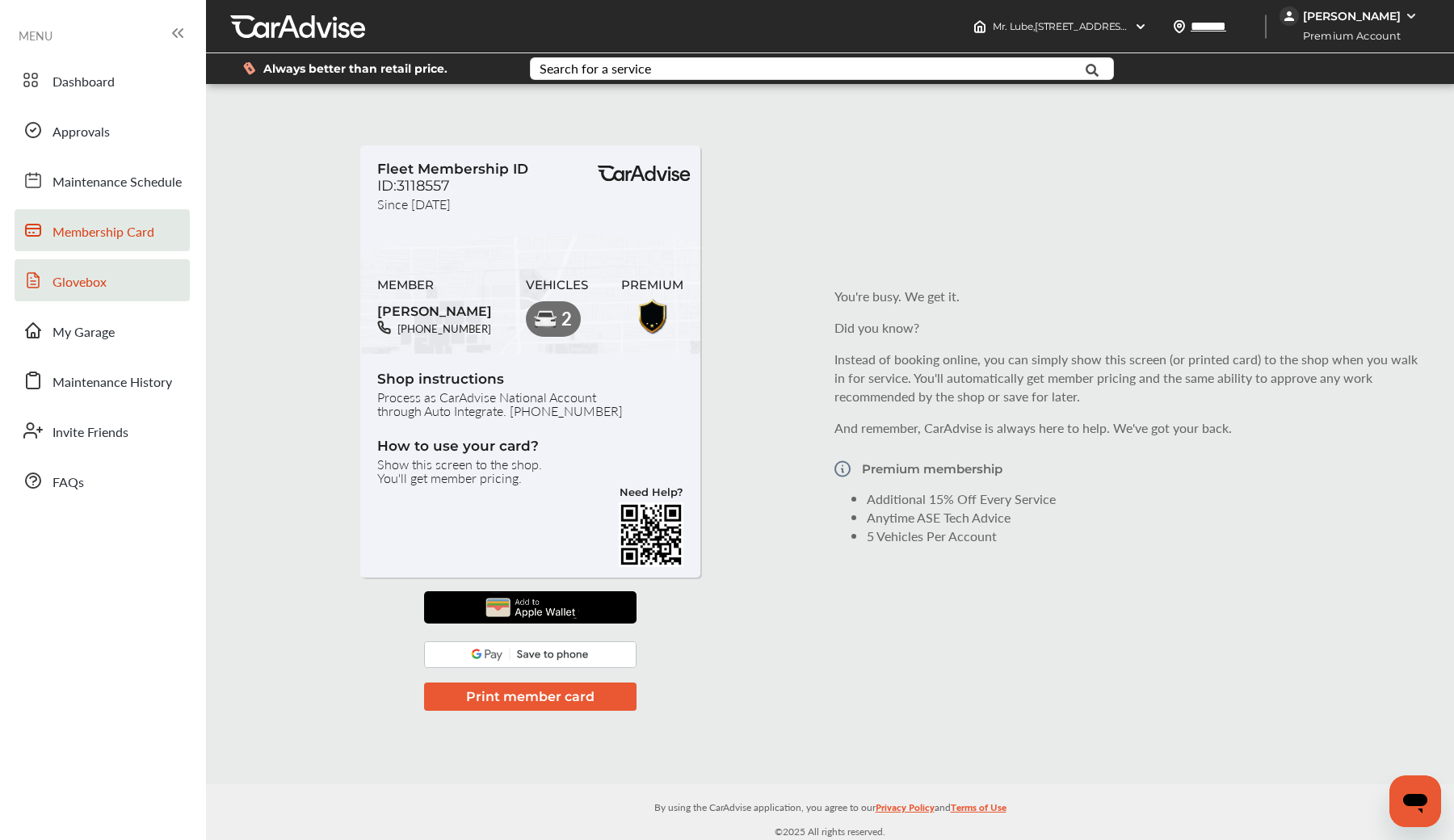
click at [106, 286] on link "Glovebox" at bounding box center [102, 279] width 175 height 42
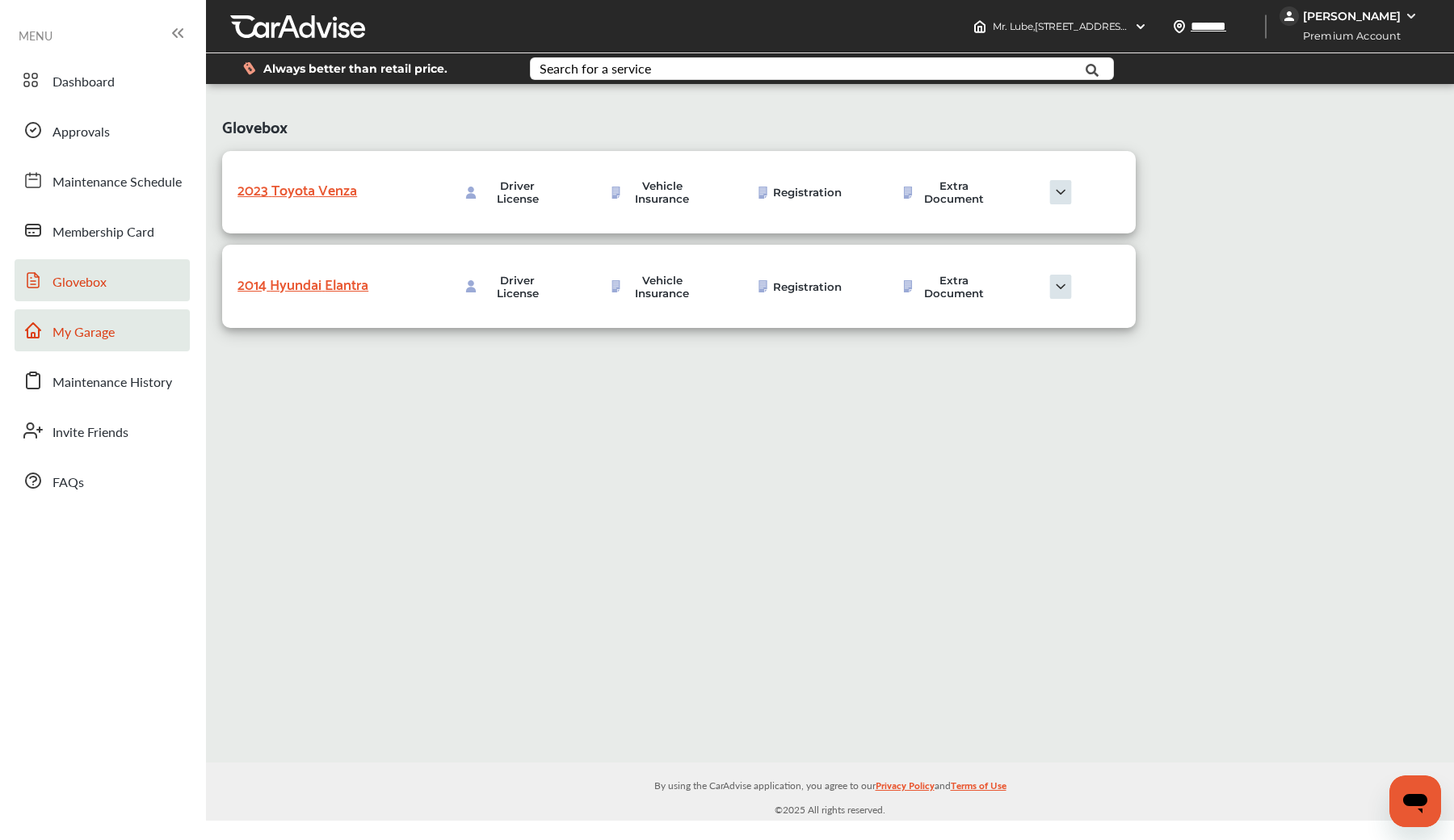
click at [109, 330] on span "My Garage" at bounding box center [83, 333] width 62 height 21
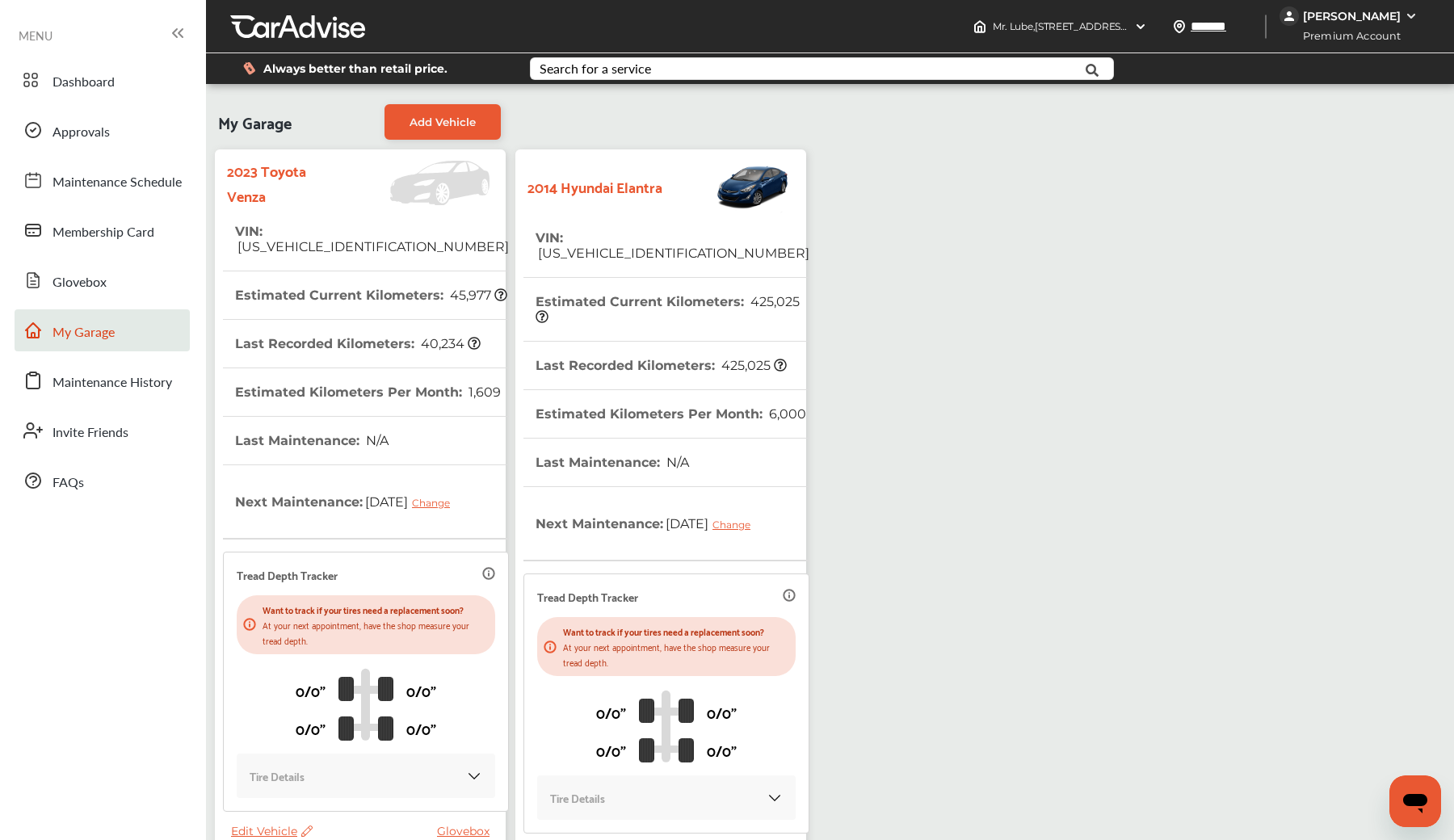
click at [173, 35] on icon at bounding box center [175, 34] width 4 height 8
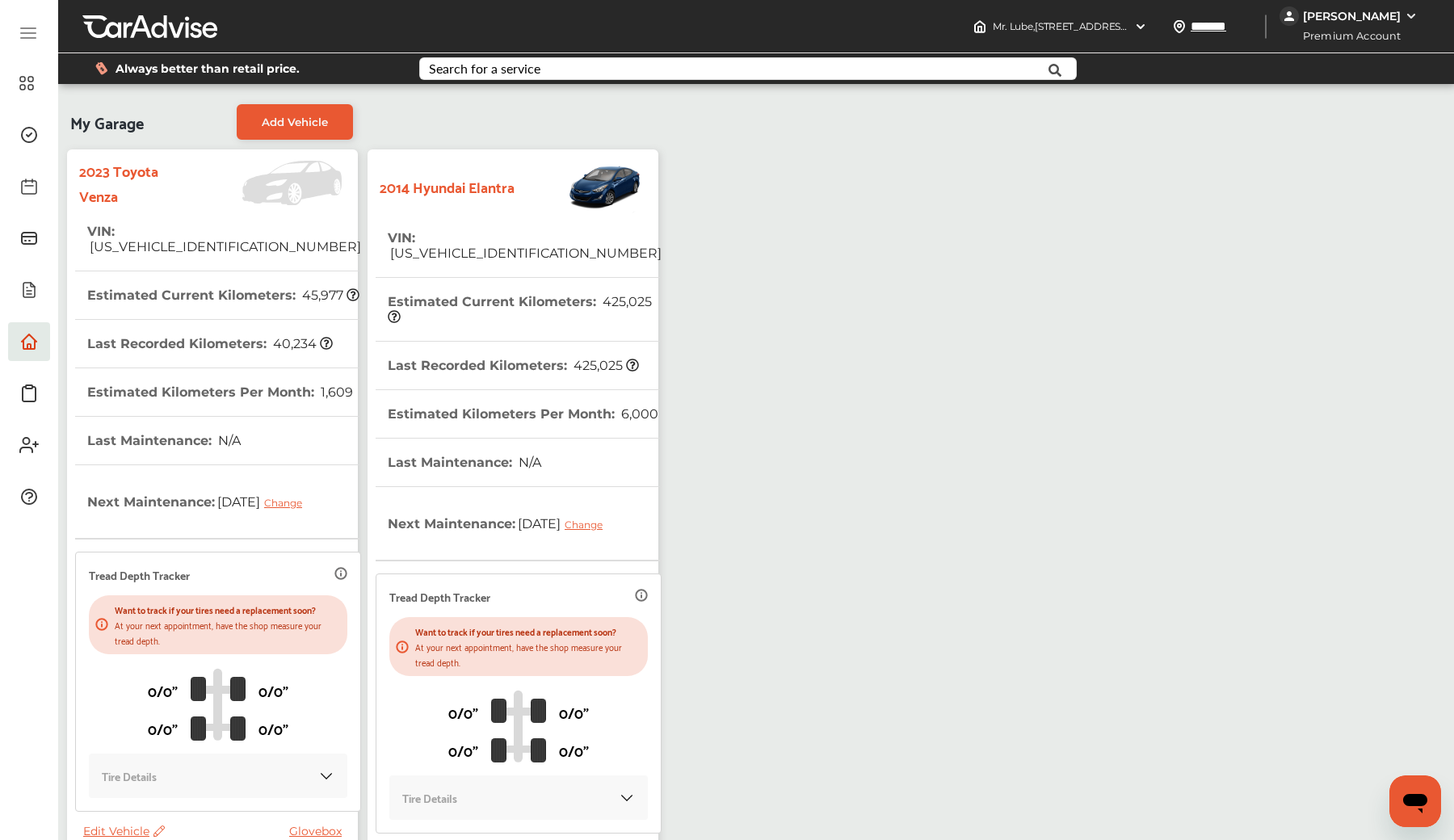
click at [29, 29] on icon at bounding box center [29, 29] width 15 height 0
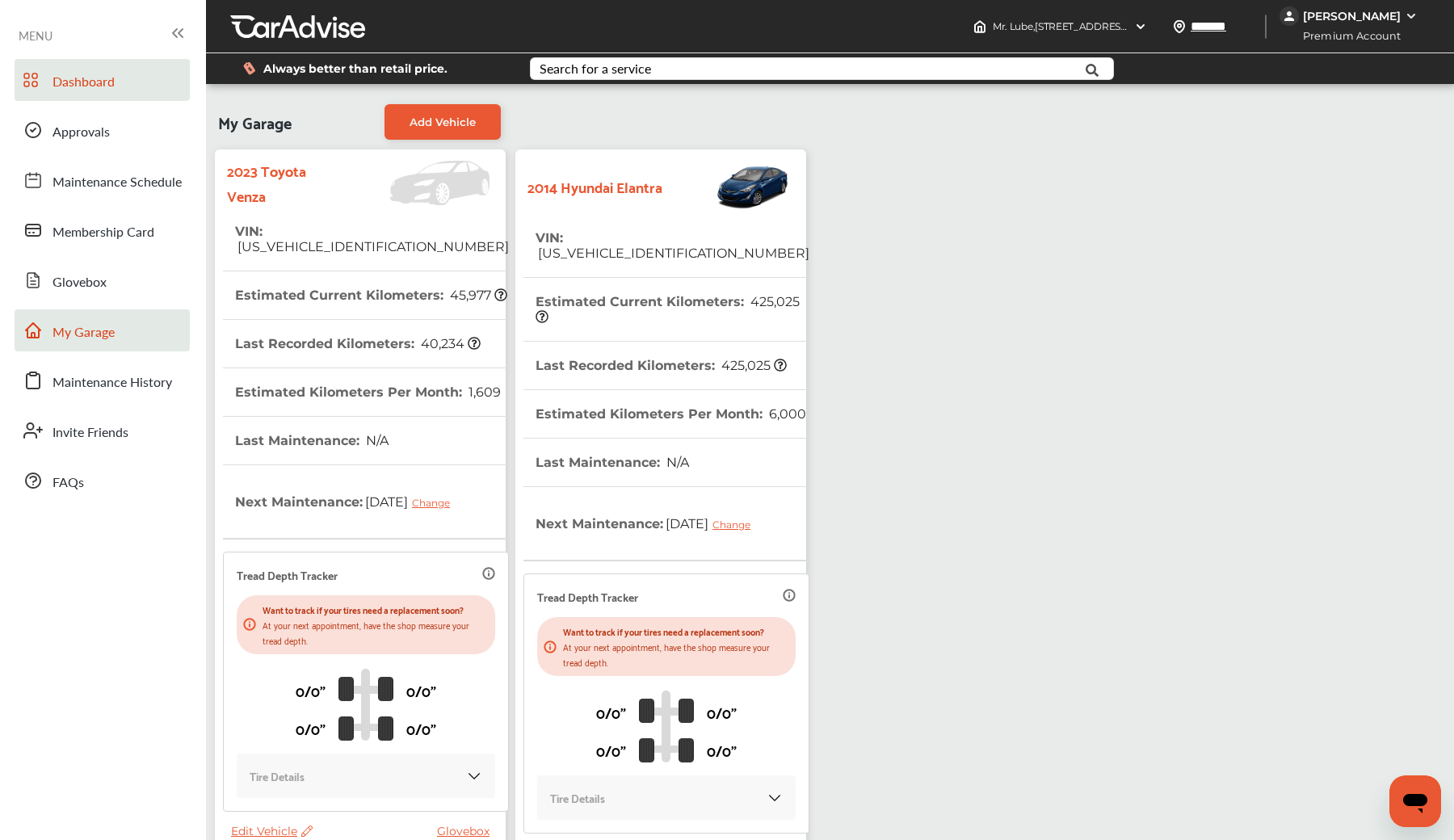
click at [74, 74] on span "Dashboard" at bounding box center [83, 83] width 62 height 21
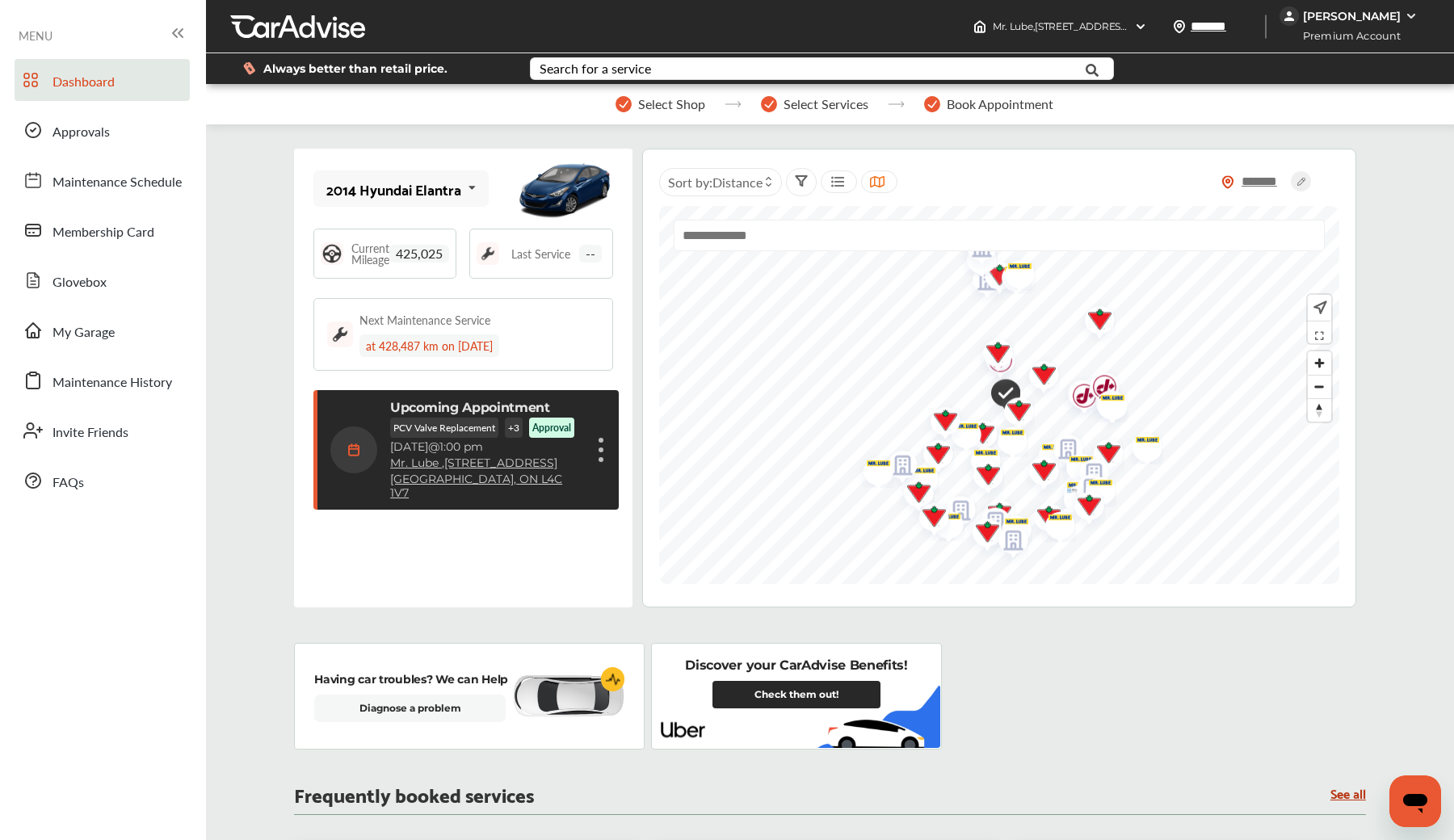
click at [363, 448] on img at bounding box center [353, 449] width 47 height 47
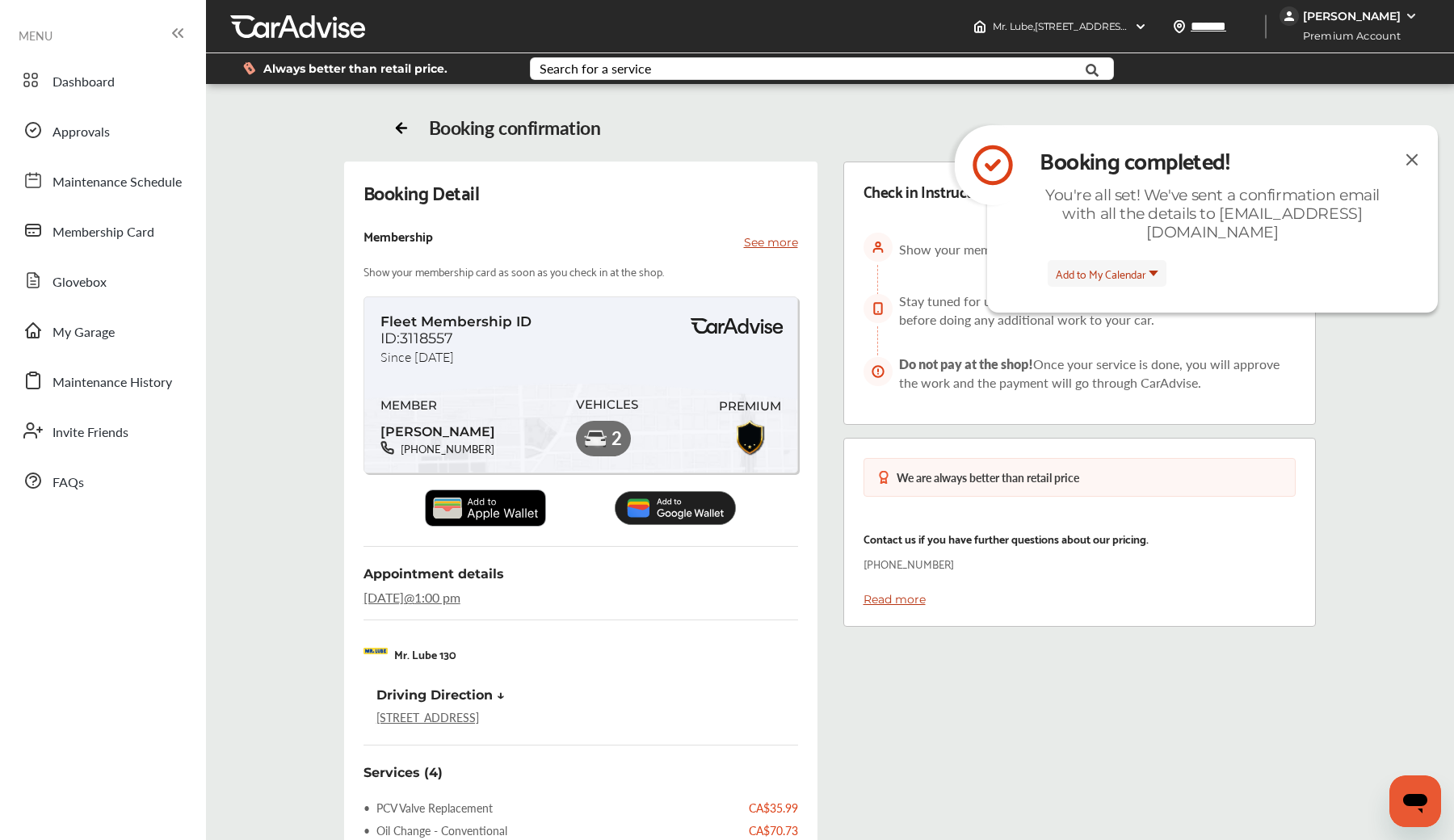
click at [1407, 159] on img at bounding box center [1412, 159] width 20 height 20
